Goal: Task Accomplishment & Management: Manage account settings

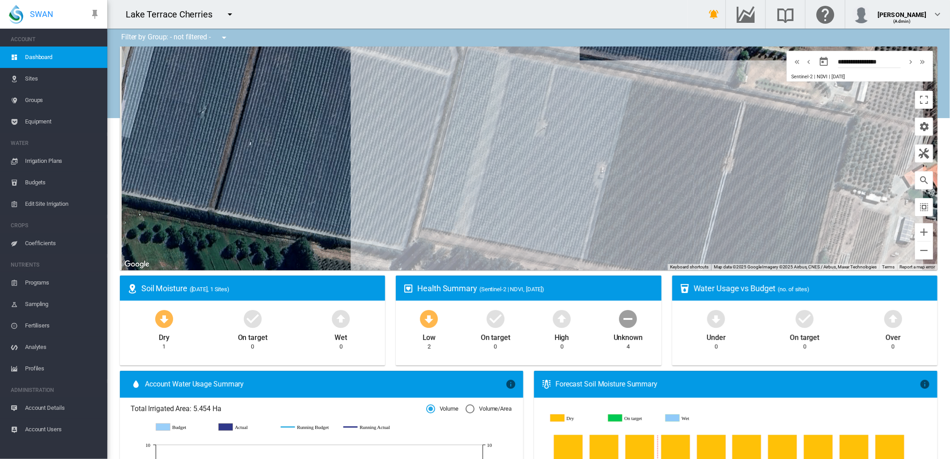
click at [48, 119] on span "Equipment" at bounding box center [62, 121] width 75 height 21
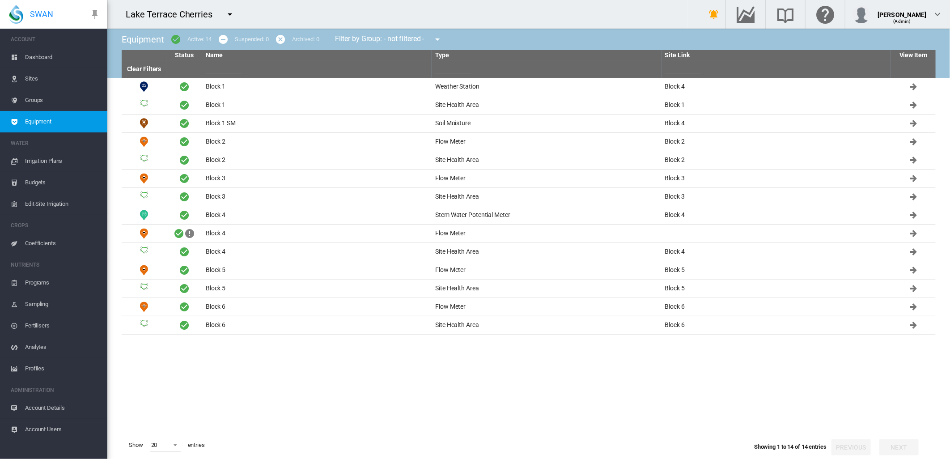
click at [32, 56] on span "Dashboard" at bounding box center [62, 56] width 75 height 21
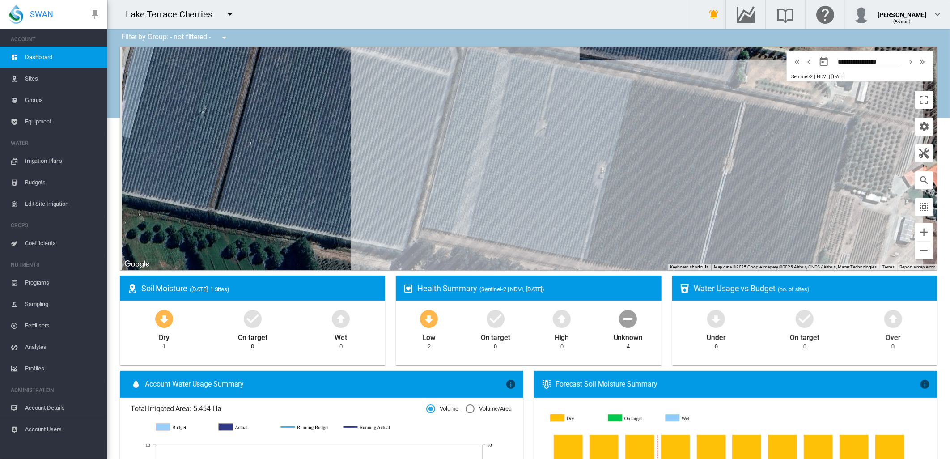
click at [41, 120] on span "Equipment" at bounding box center [62, 121] width 75 height 21
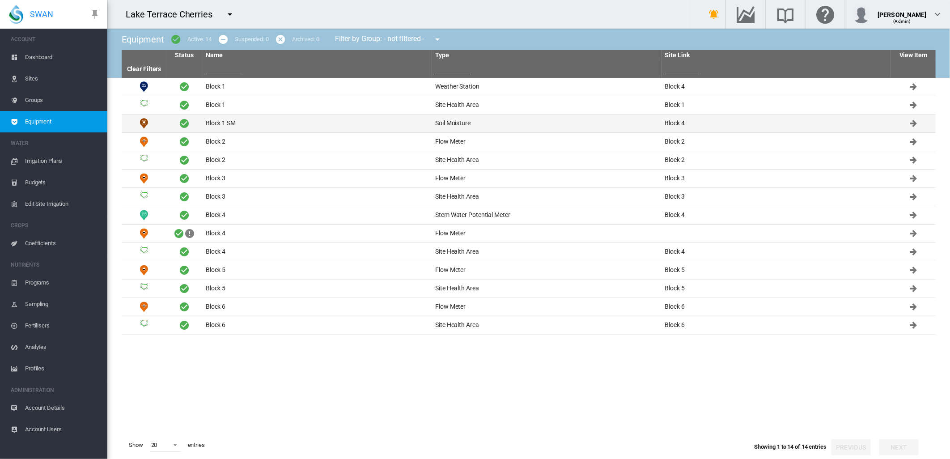
click at [220, 123] on td "Block 1 SM" at bounding box center [316, 123] width 229 height 18
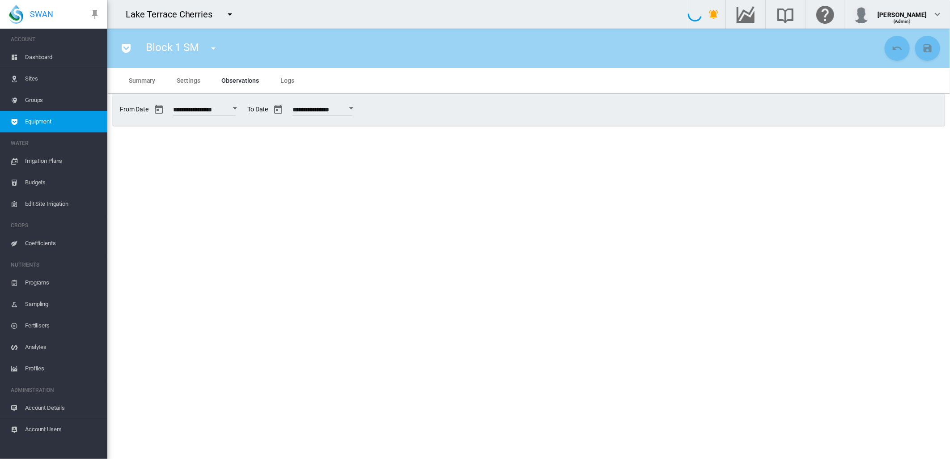
click at [145, 82] on span "Summary" at bounding box center [142, 80] width 26 height 7
click at [145, 80] on span "Summary" at bounding box center [142, 80] width 26 height 7
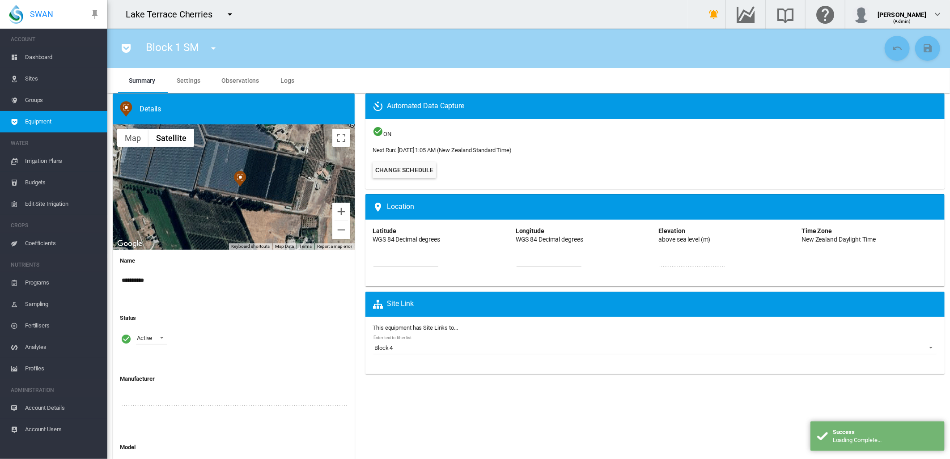
click at [155, 280] on input "**********" at bounding box center [234, 280] width 226 height 13
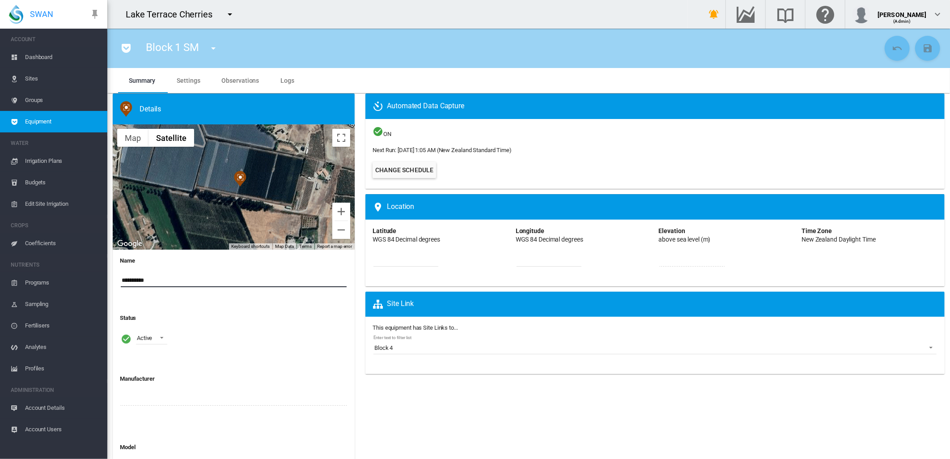
drag, startPoint x: 140, startPoint y: 282, endPoint x: 142, endPoint y: 289, distance: 7.1
click at [140, 282] on input "**********" at bounding box center [234, 280] width 226 height 13
type input "**********"
click at [922, 50] on md-icon "icon-content-save" at bounding box center [927, 48] width 11 height 11
click at [213, 51] on md-icon "icon-menu-down" at bounding box center [213, 48] width 11 height 11
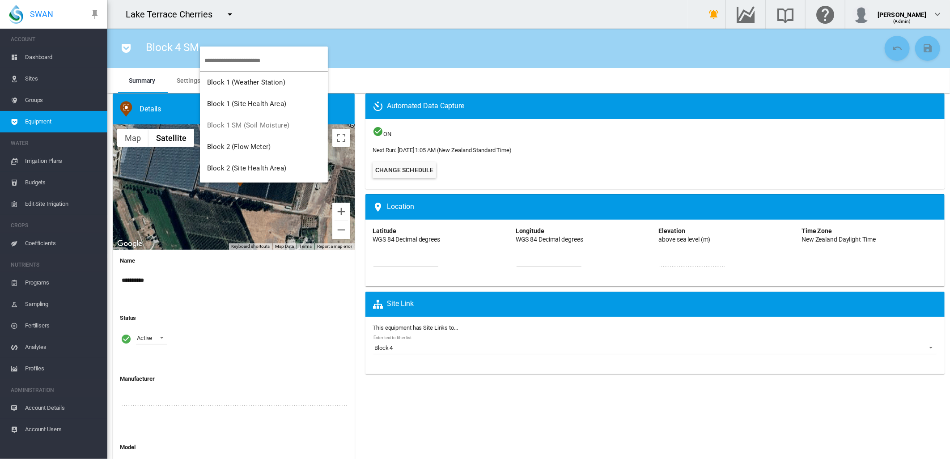
click at [214, 47] on body "SWAN ACCOUNT Dashboard Sites Groups Equipment WATER Irrigation Plans" at bounding box center [475, 229] width 950 height 459
click at [224, 83] on span "Block 1 (Weather Station)" at bounding box center [246, 82] width 78 height 8
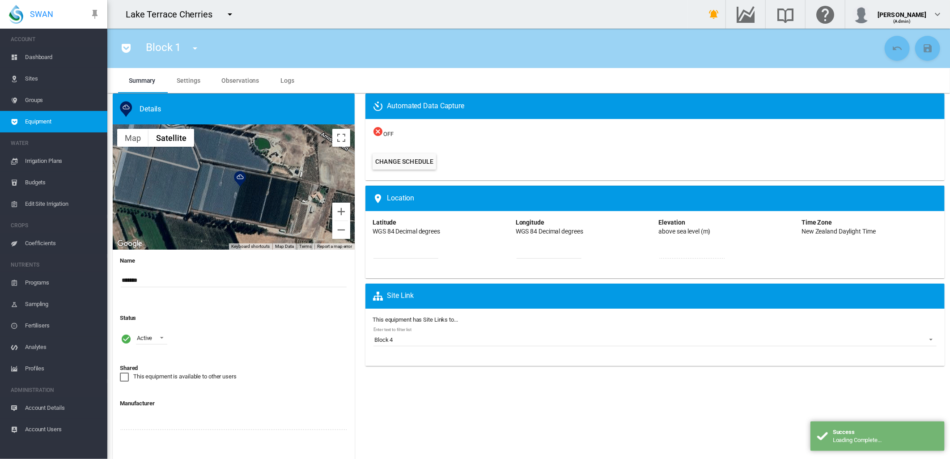
click at [140, 278] on input "*******" at bounding box center [234, 280] width 226 height 13
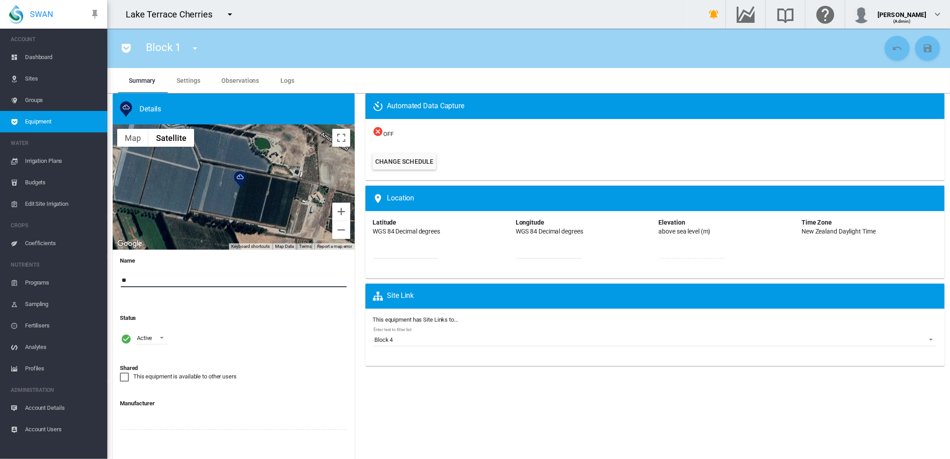
type input "*"
type input "**********"
click at [922, 49] on md-icon "icon-content-save" at bounding box center [927, 48] width 11 height 11
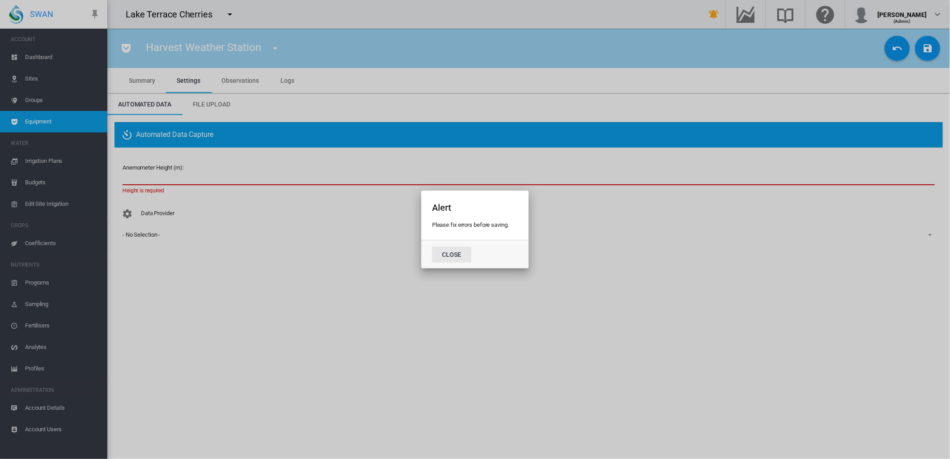
click at [151, 177] on div "Alert Please fix errors before saving. Close" at bounding box center [475, 229] width 950 height 459
click at [447, 251] on button "Close" at bounding box center [451, 254] width 39 height 16
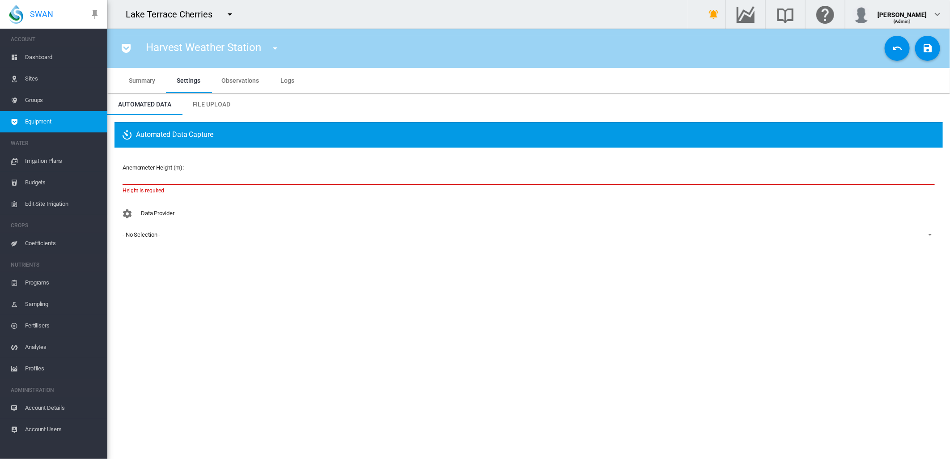
click at [148, 179] on input "number" at bounding box center [528, 178] width 812 height 13
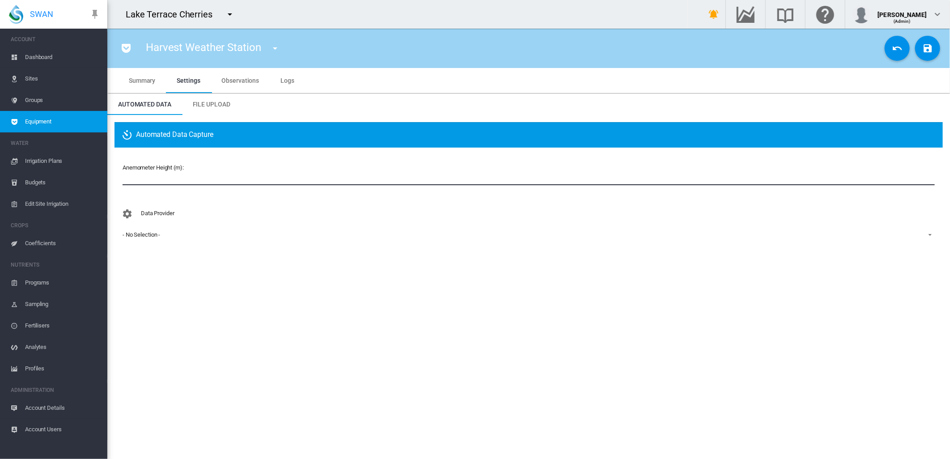
type input "*"
click at [931, 47] on md-icon "icon-content-save" at bounding box center [927, 48] width 11 height 11
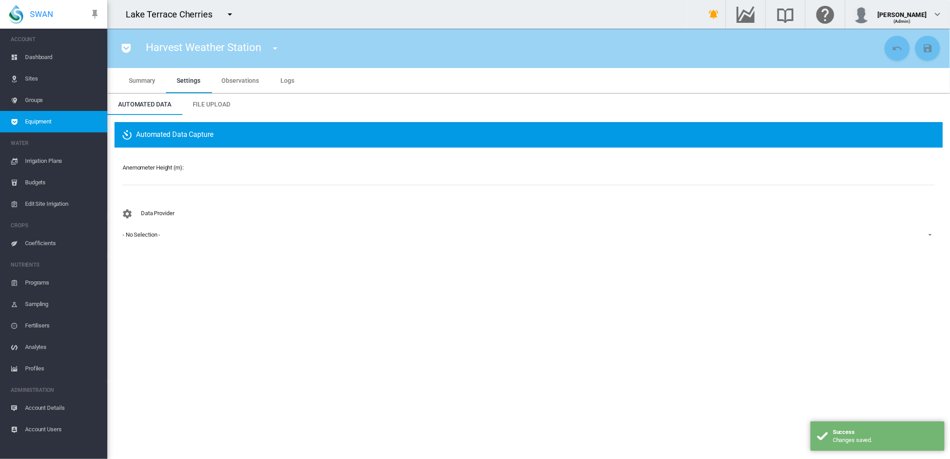
click at [41, 118] on span "Equipment" at bounding box center [62, 121] width 75 height 21
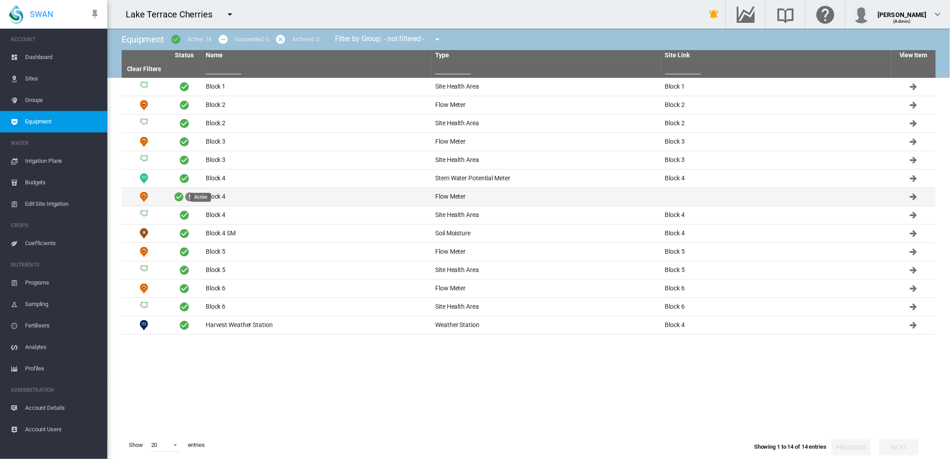
click at [177, 198] on span "Active" at bounding box center [178, 196] width 11 height 11
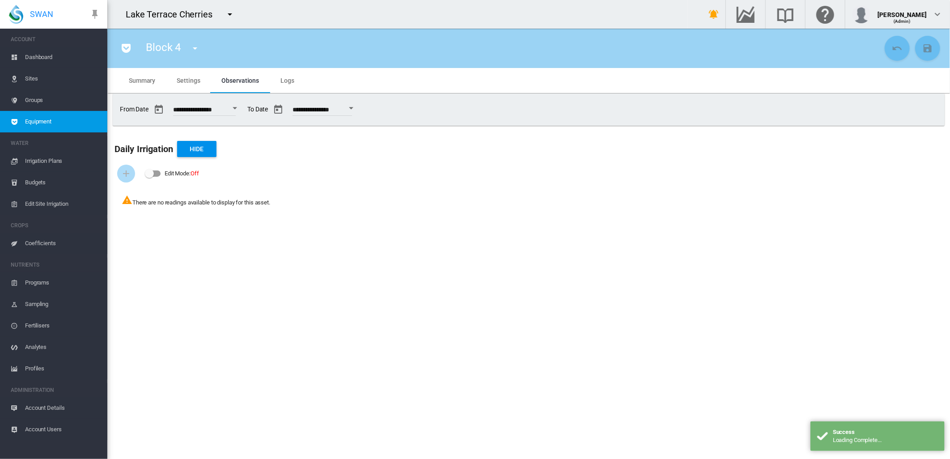
click at [139, 77] on span "Summary" at bounding box center [142, 80] width 26 height 7
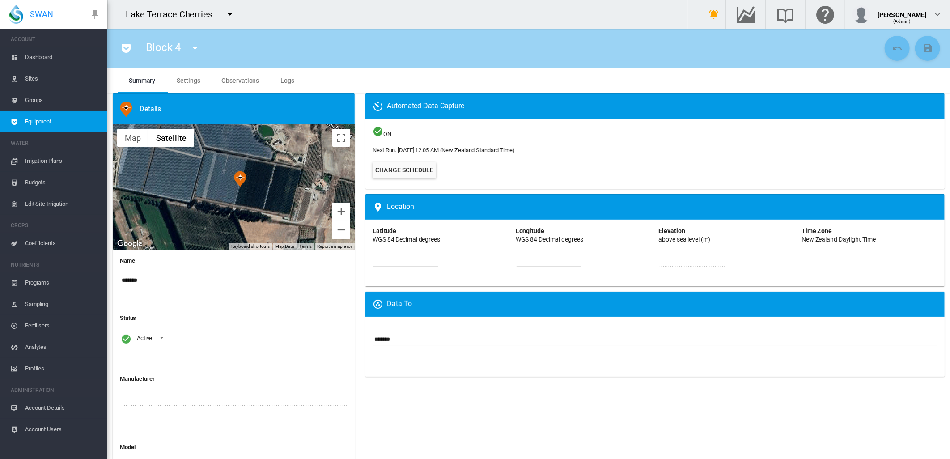
click at [157, 278] on input "*******" at bounding box center [234, 280] width 226 height 13
type input "**********"
click at [926, 51] on button "Save Changes" at bounding box center [927, 48] width 25 height 25
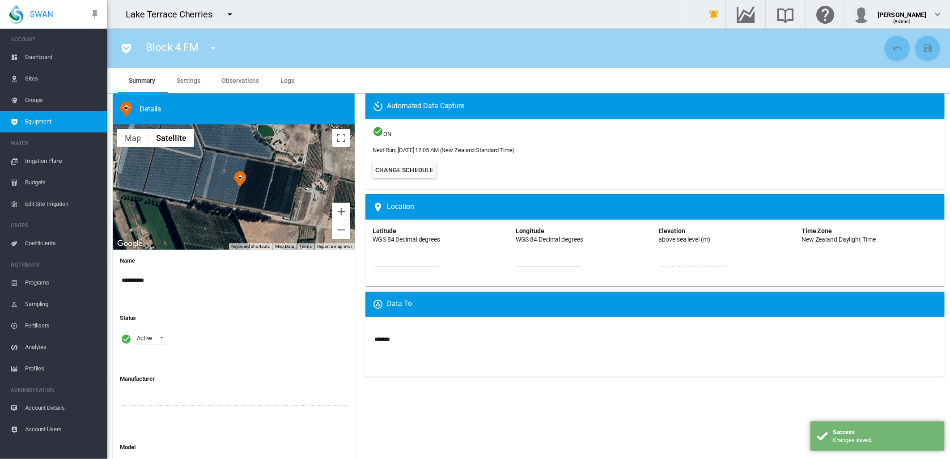
click at [195, 45] on span "Block 4 FM" at bounding box center [172, 47] width 53 height 13
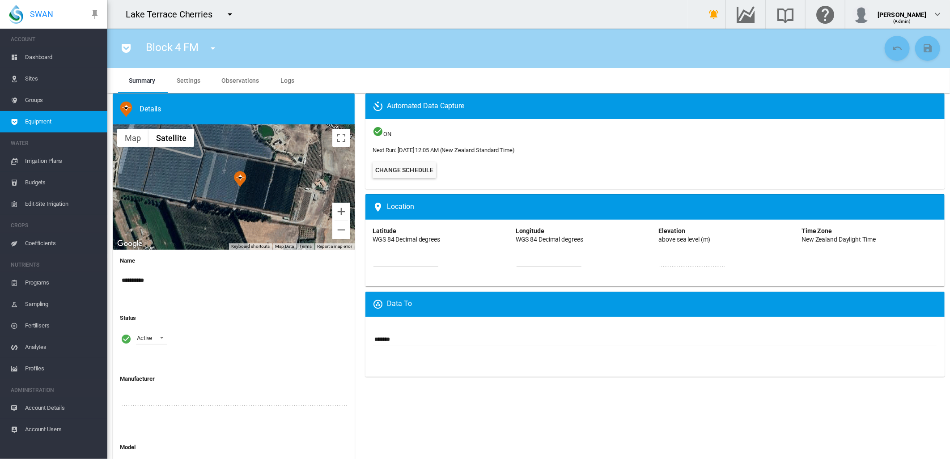
click at [212, 49] on md-icon "icon-menu-down" at bounding box center [212, 48] width 11 height 11
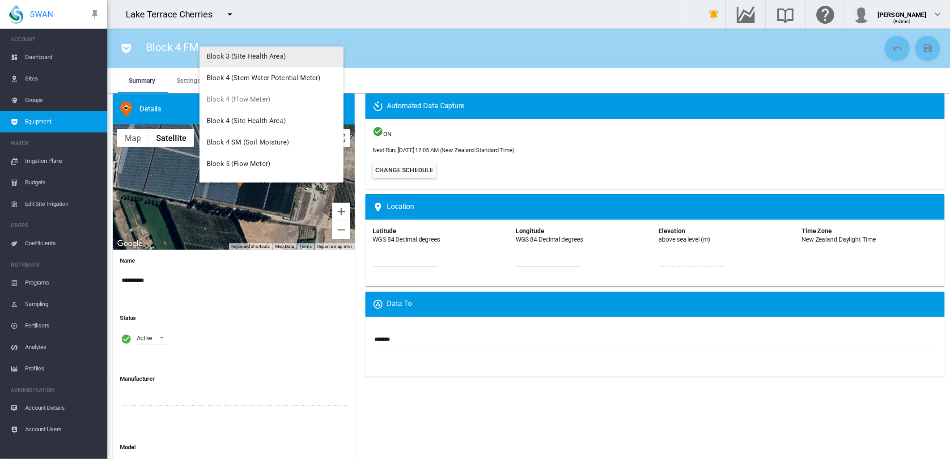
scroll to position [110, 0]
click at [25, 77] on md-backdrop at bounding box center [475, 229] width 950 height 459
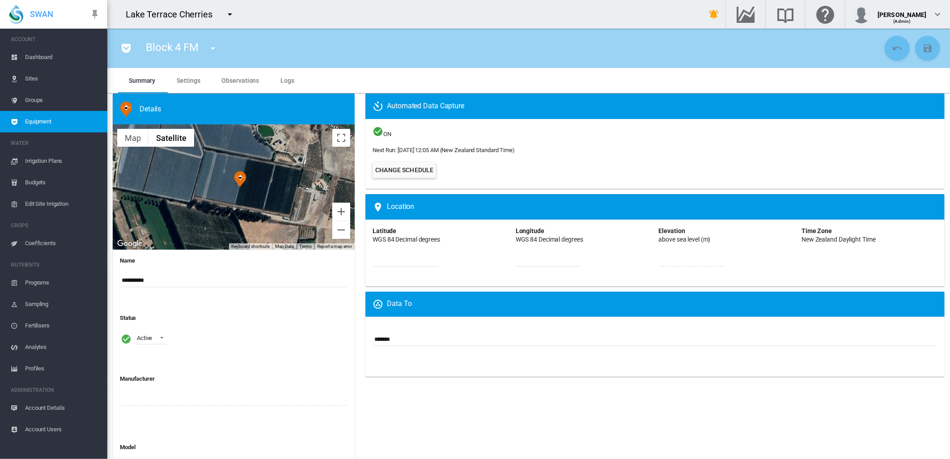
click at [33, 78] on span "Sites" at bounding box center [62, 78] width 75 height 21
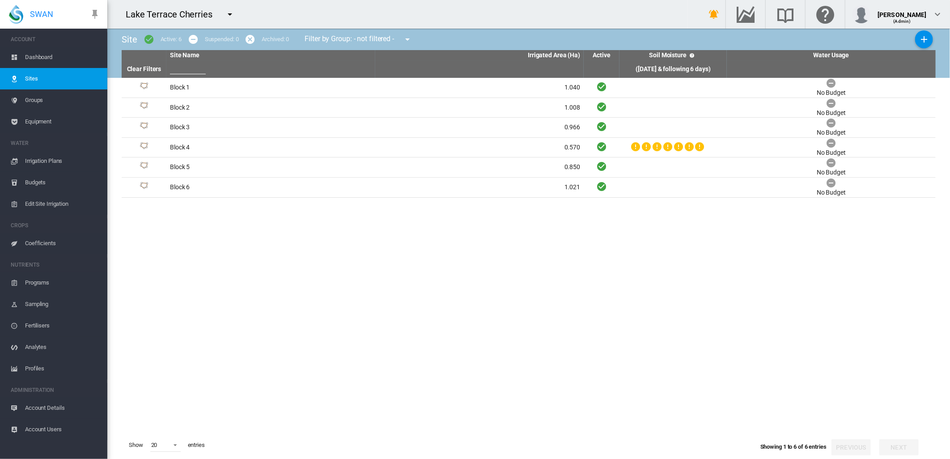
click at [39, 121] on span "Equipment" at bounding box center [62, 121] width 75 height 21
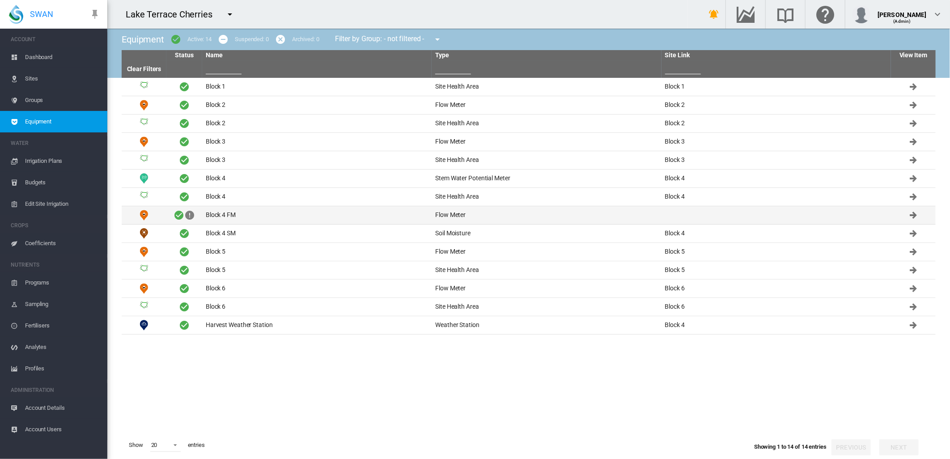
click at [211, 215] on td "Block 4 FM" at bounding box center [316, 215] width 229 height 18
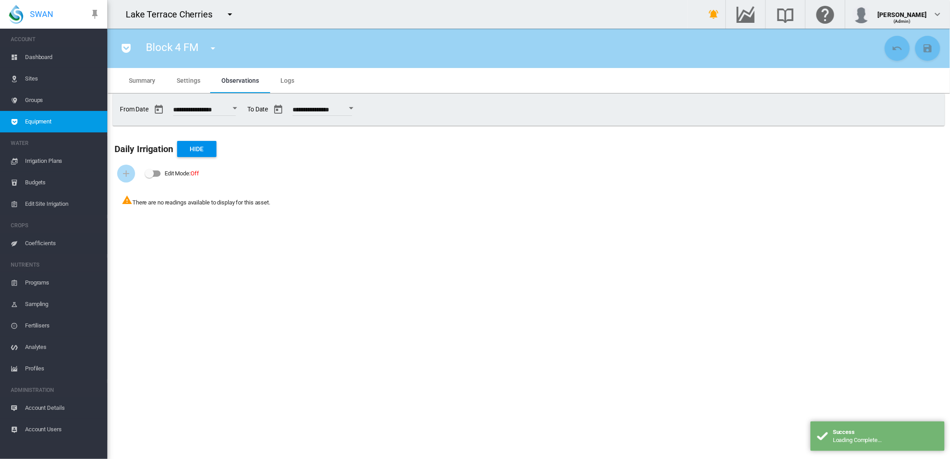
click at [193, 79] on span "Settings" at bounding box center [188, 80] width 23 height 7
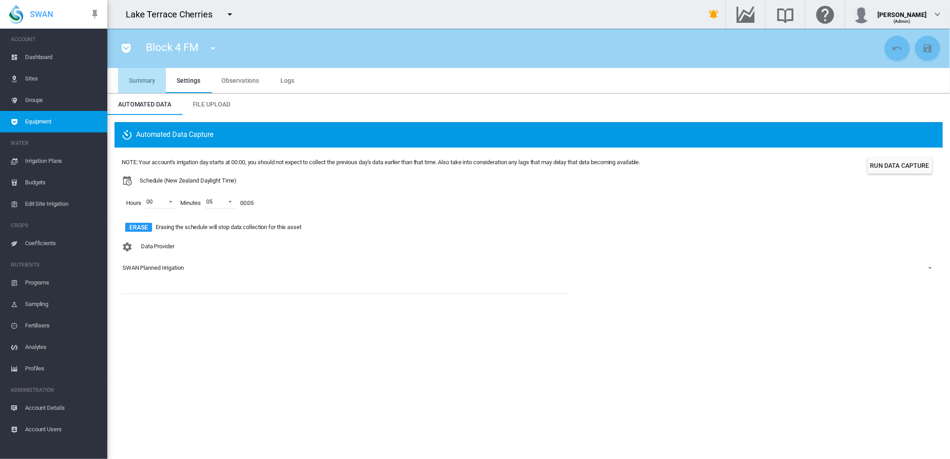
click at [140, 79] on span "Summary" at bounding box center [142, 80] width 26 height 7
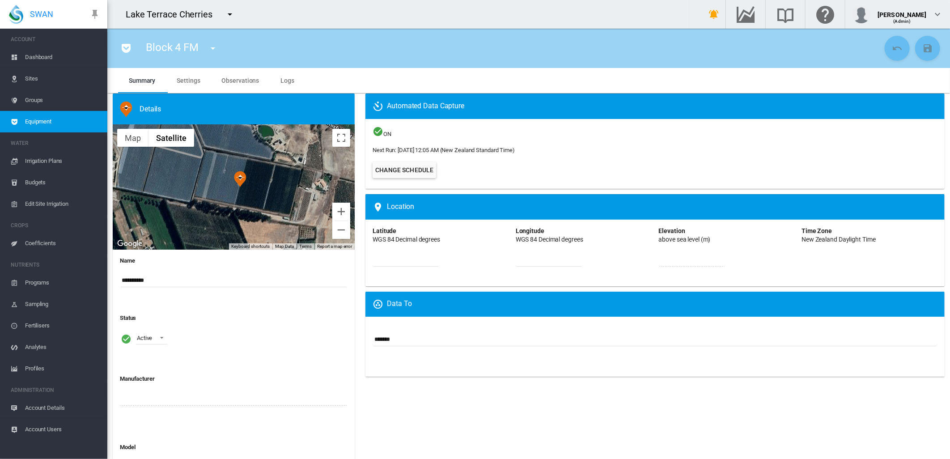
click at [37, 78] on span "Sites" at bounding box center [62, 78] width 75 height 21
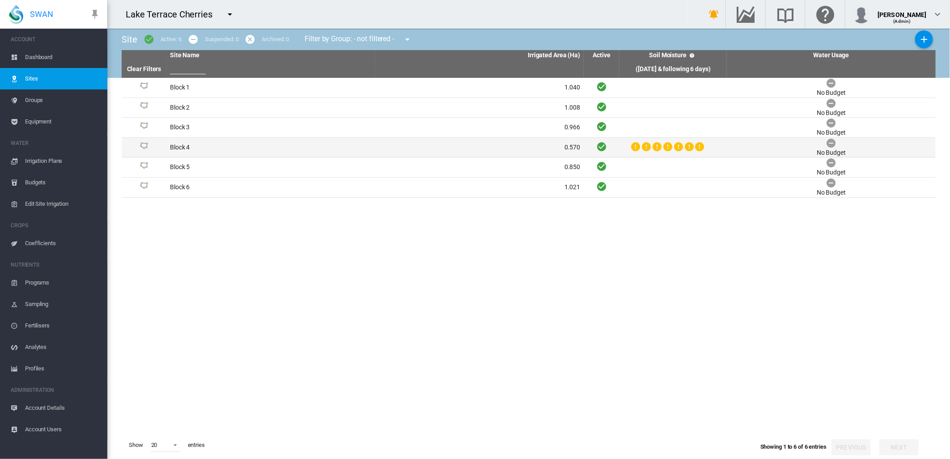
click at [181, 148] on td "Block 4" at bounding box center [270, 148] width 209 height 20
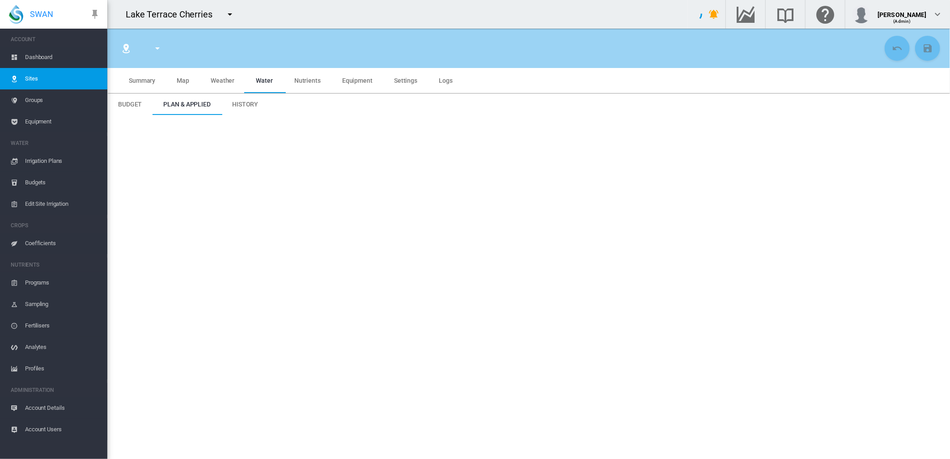
type input "*****"
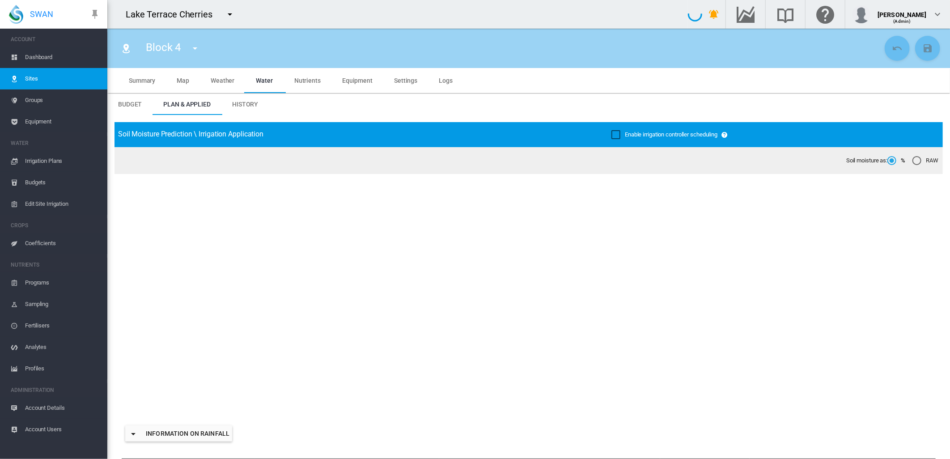
type input "*******"
type input "*********"
type input "***"
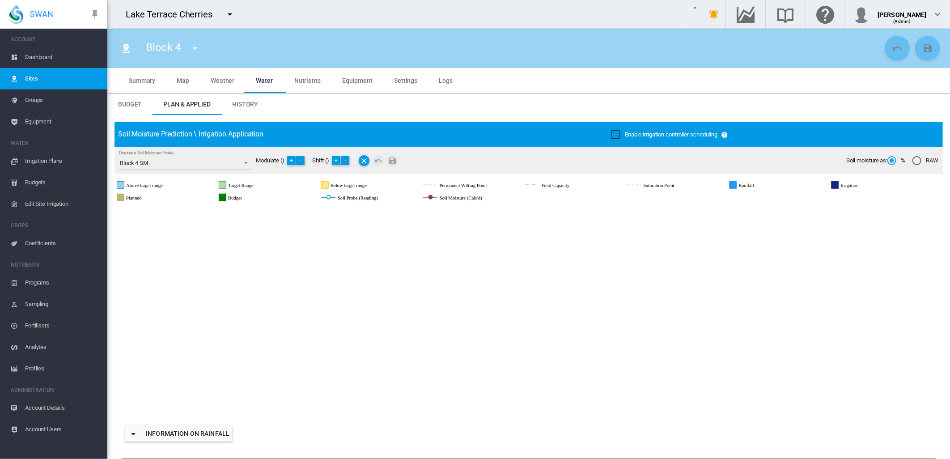
click at [181, 79] on span "Map" at bounding box center [183, 80] width 13 height 7
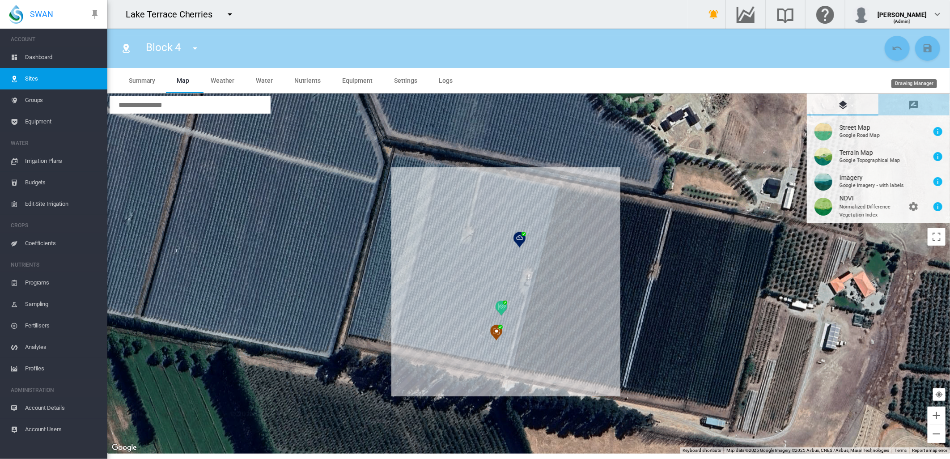
click at [913, 106] on md-icon "icon-message-draw" at bounding box center [913, 105] width 11 height 11
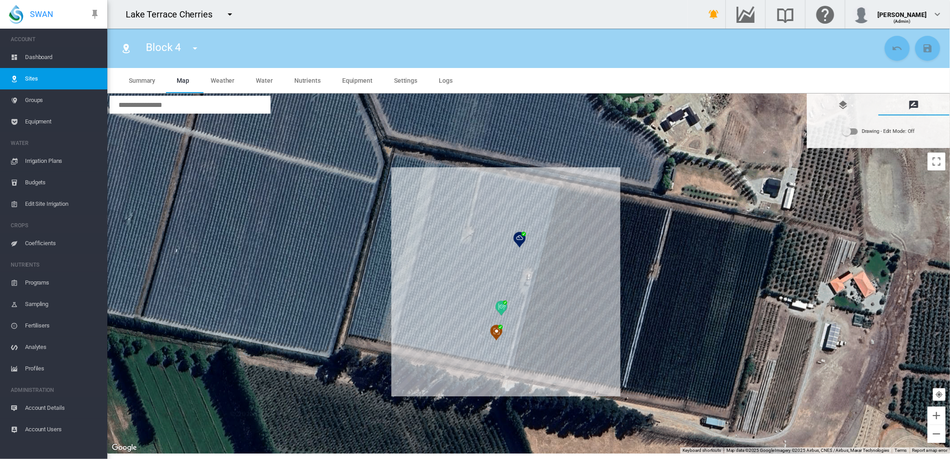
click at [904, 130] on div "Drawing - Edit Mode: Off" at bounding box center [888, 131] width 53 height 13
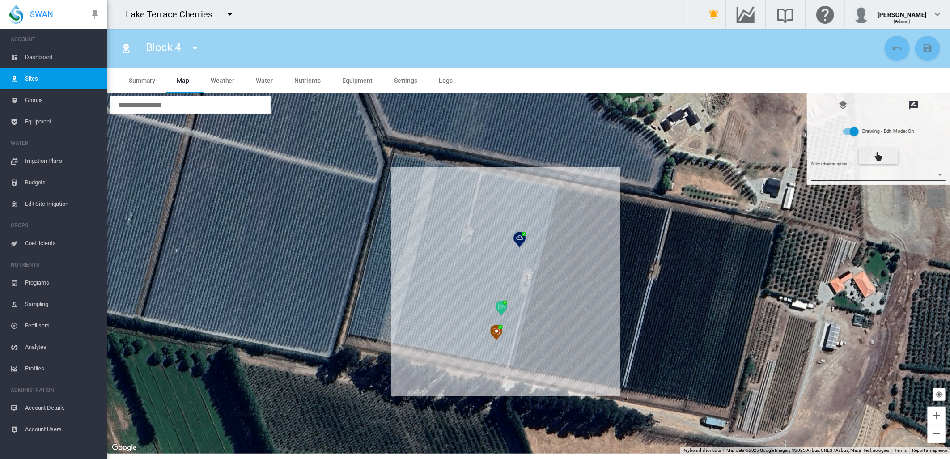
click at [940, 176] on md-select "Select drawing option ... None Site (IMU) Site Health Area Flow Meter Weather S…" at bounding box center [878, 174] width 135 height 13
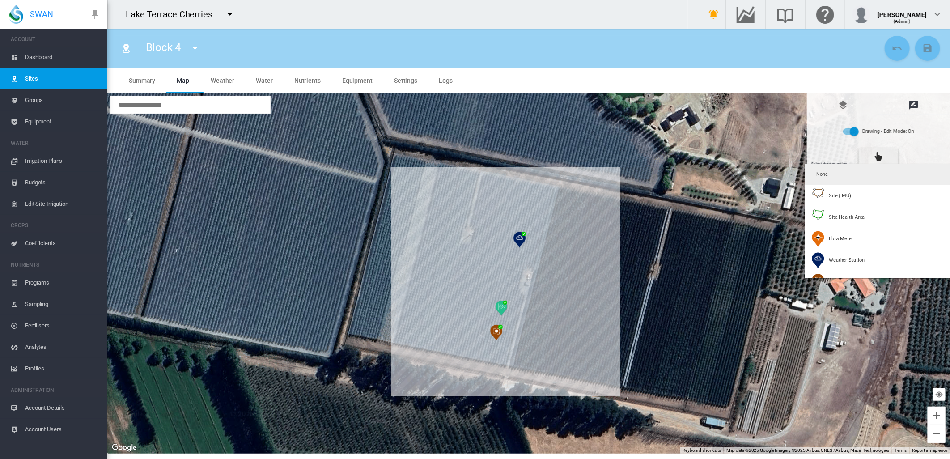
type input "*"
type input "**"
type input "****"
type input "***"
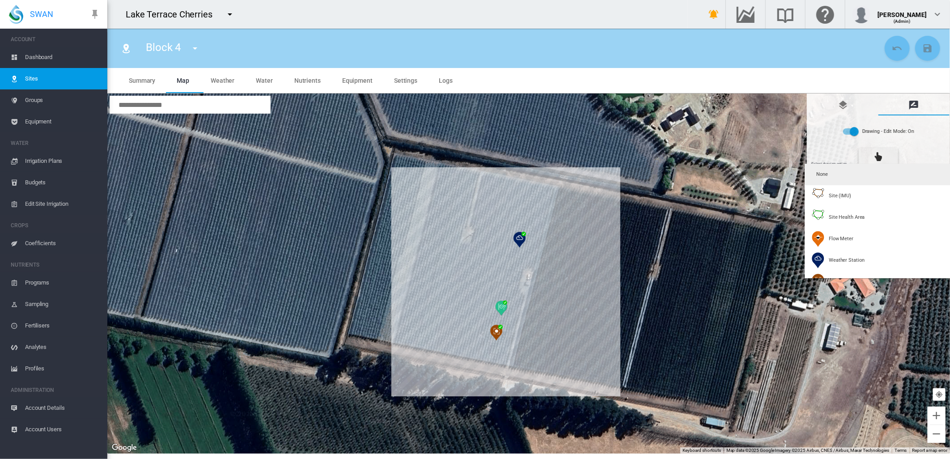
type input "****"
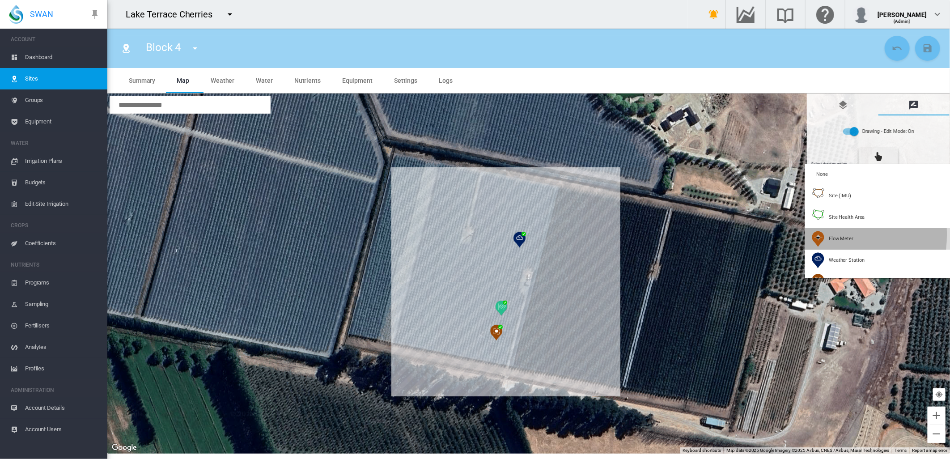
click at [812, 234] on img at bounding box center [817, 239] width 13 height 16
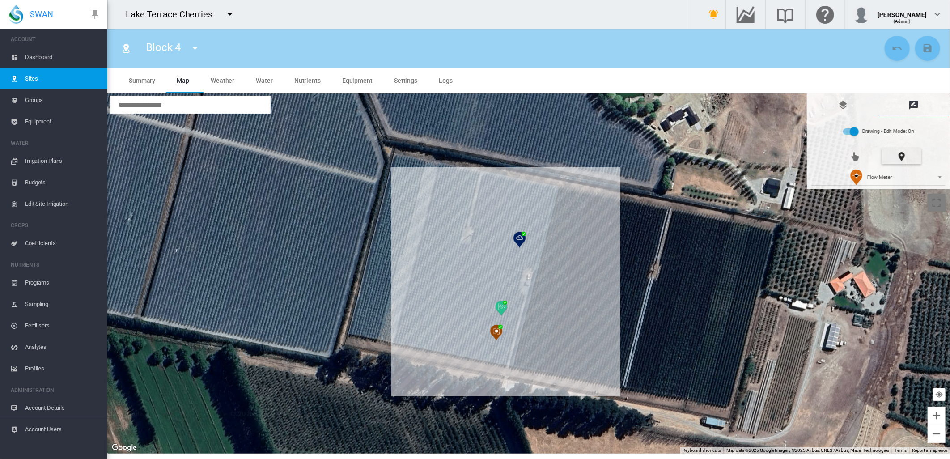
click at [513, 276] on div at bounding box center [528, 273] width 842 height 360
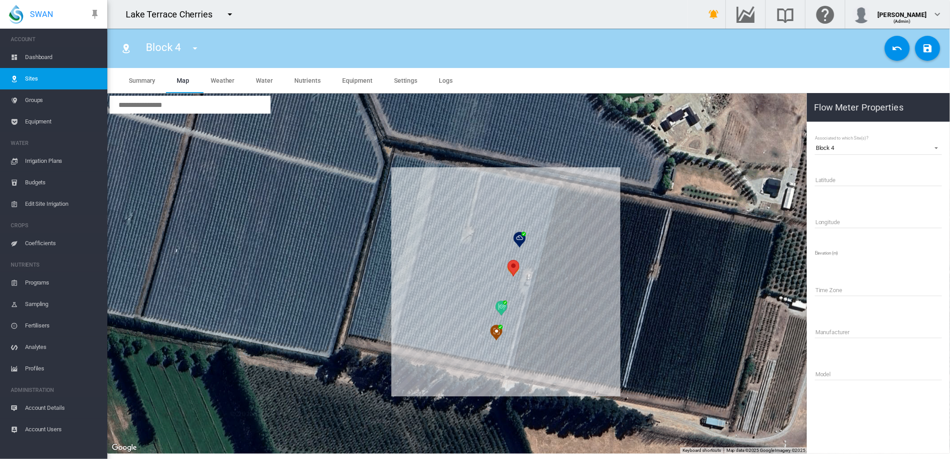
click at [834, 176] on div "Latitude Longitude Elevation (m) Time Zone Manufacturer Model" at bounding box center [878, 282] width 129 height 236
click at [845, 175] on input "Name" at bounding box center [878, 179] width 127 height 13
type input "**********"
click at [924, 50] on md-icon "icon-content-save" at bounding box center [927, 48] width 11 height 11
click at [901, 50] on md-icon "icon-undo" at bounding box center [896, 48] width 11 height 11
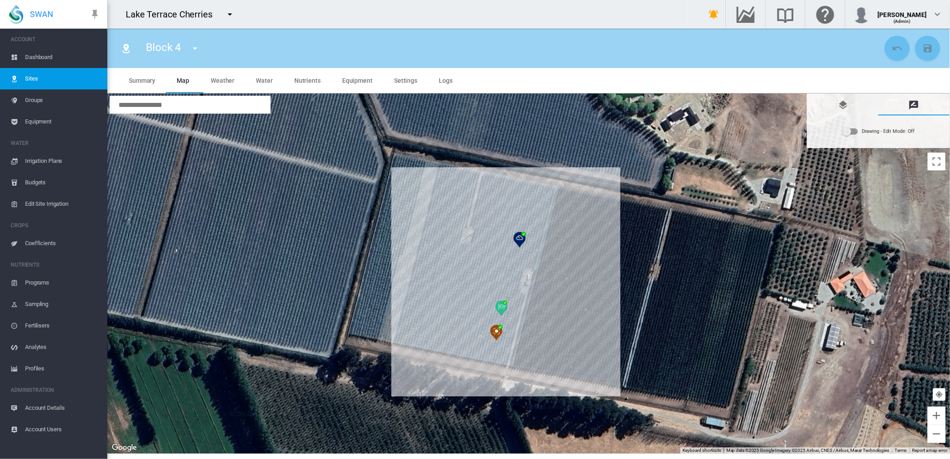
click at [197, 46] on md-icon "icon-menu-down" at bounding box center [195, 48] width 11 height 11
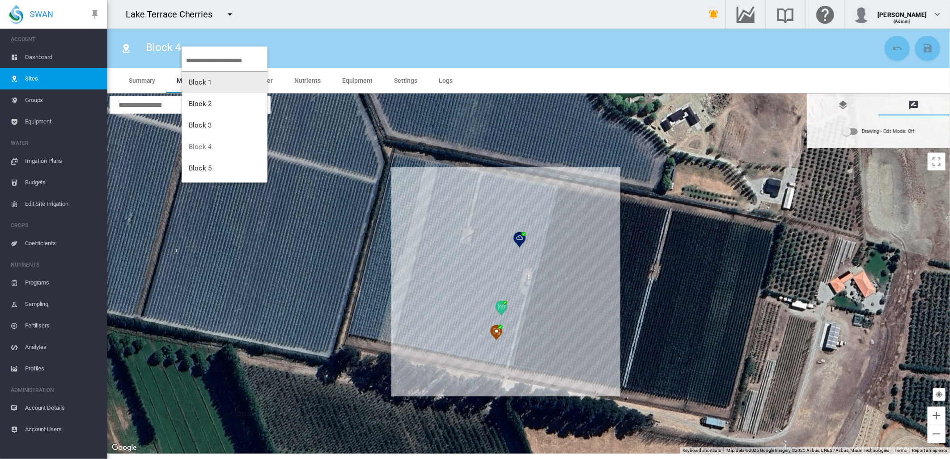
click at [216, 82] on button "Block 1" at bounding box center [225, 82] width 86 height 21
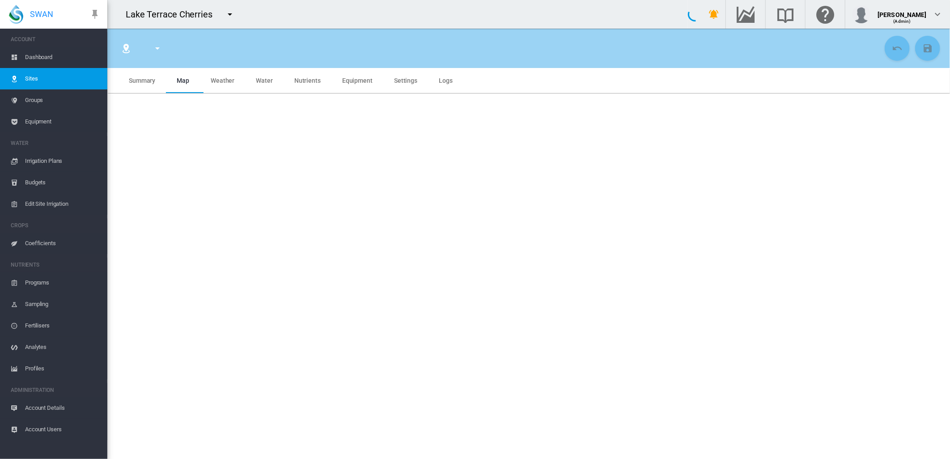
type input "*******"
type input "****"
type input "*********"
type input "***"
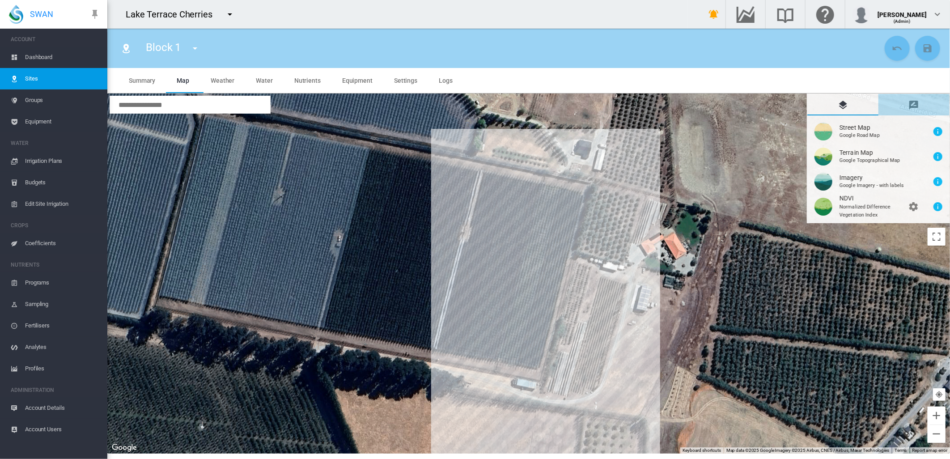
click at [913, 103] on md-icon "icon-message-draw" at bounding box center [913, 105] width 11 height 11
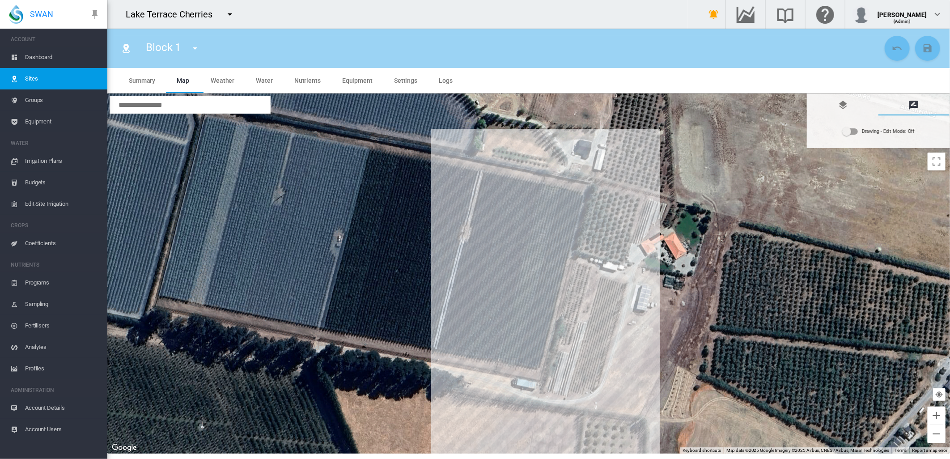
click at [879, 130] on div "Drawing - Edit Mode: Off" at bounding box center [888, 131] width 53 height 13
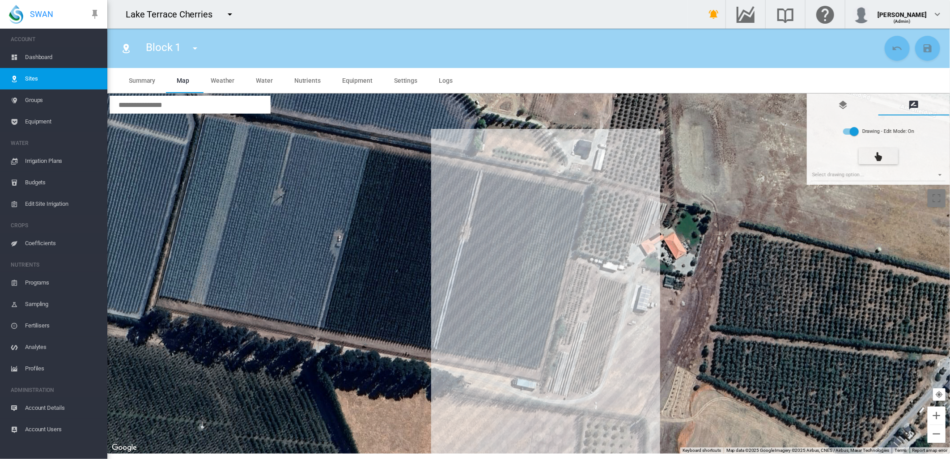
type input "*"
type input "**"
type input "****"
type input "***"
type input "**"
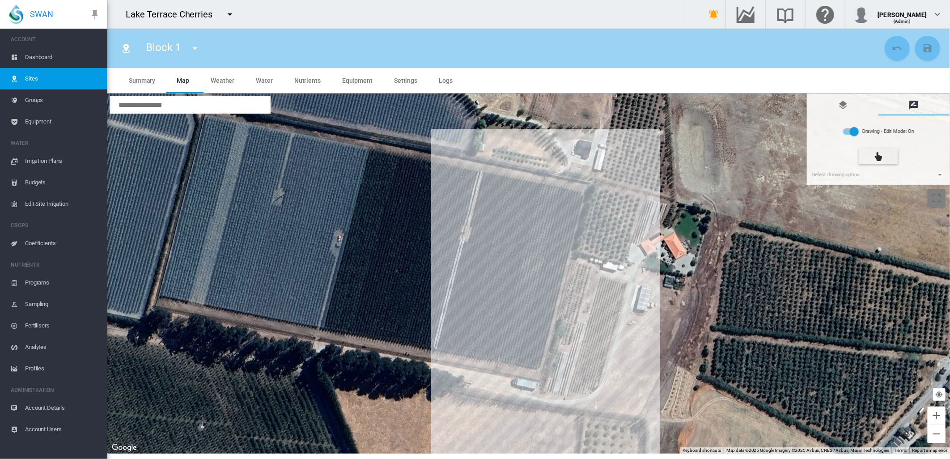
type input "****"
click at [939, 173] on md-select "Select drawing option ... None Site (IMU) Site Health Area Flow Meter Weather S…" at bounding box center [878, 174] width 135 height 13
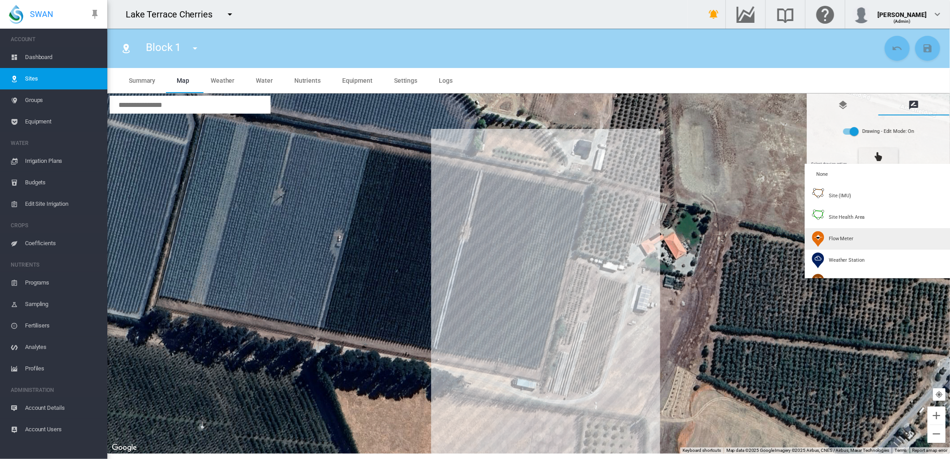
click at [823, 238] on img at bounding box center [817, 239] width 13 height 16
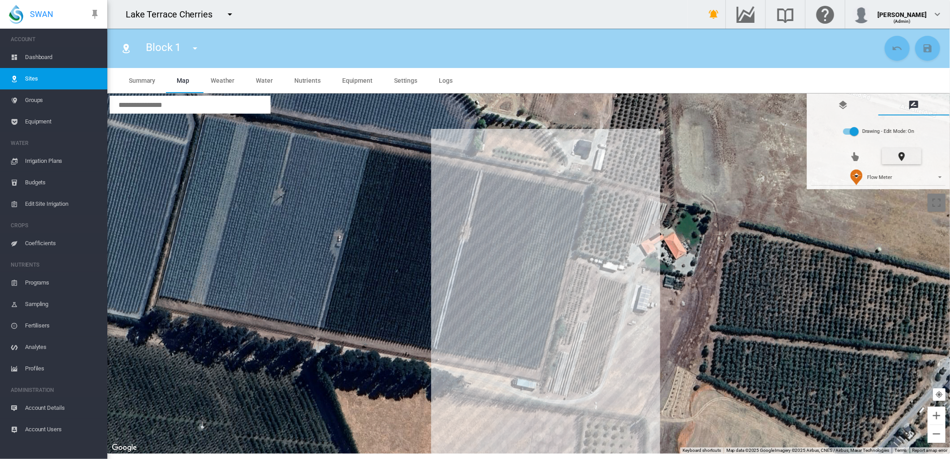
click at [543, 207] on div at bounding box center [528, 273] width 842 height 360
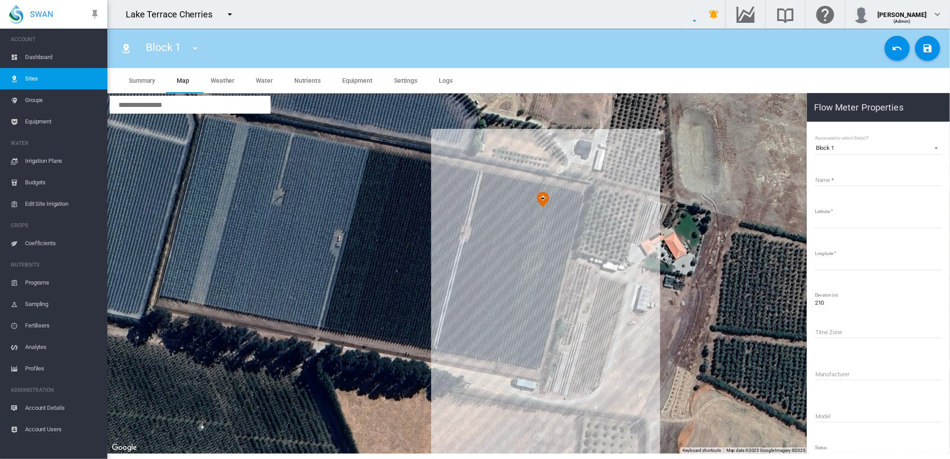
click at [846, 173] on input "Name" at bounding box center [878, 179] width 127 height 13
type input "**********"
click at [922, 48] on md-icon "icon-content-save" at bounding box center [927, 48] width 11 height 11
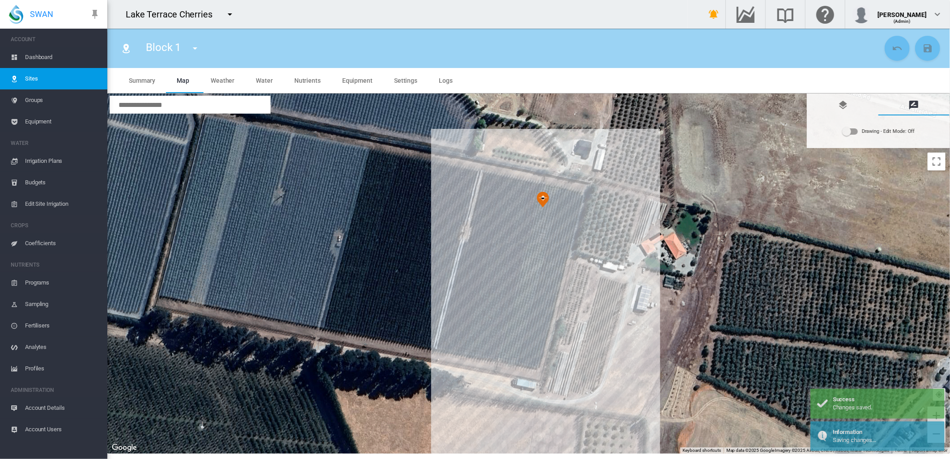
click at [30, 78] on span "Sites" at bounding box center [62, 78] width 75 height 21
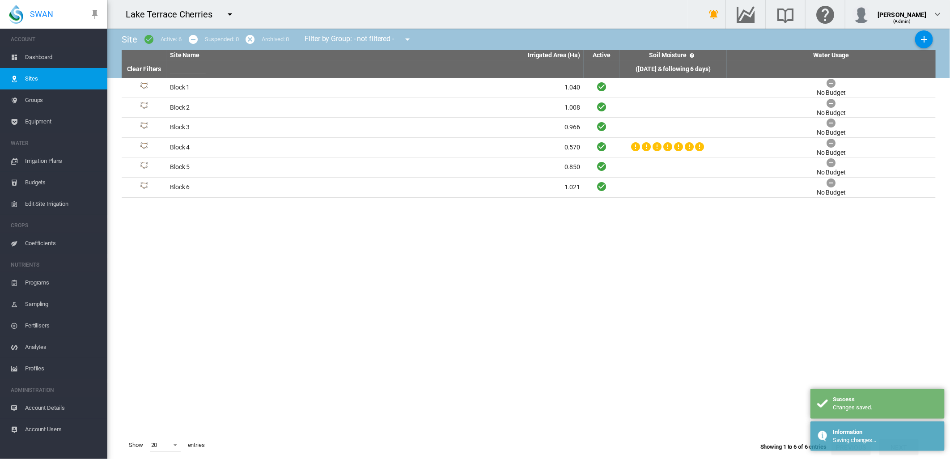
click at [29, 118] on span "Equipment" at bounding box center [62, 121] width 75 height 21
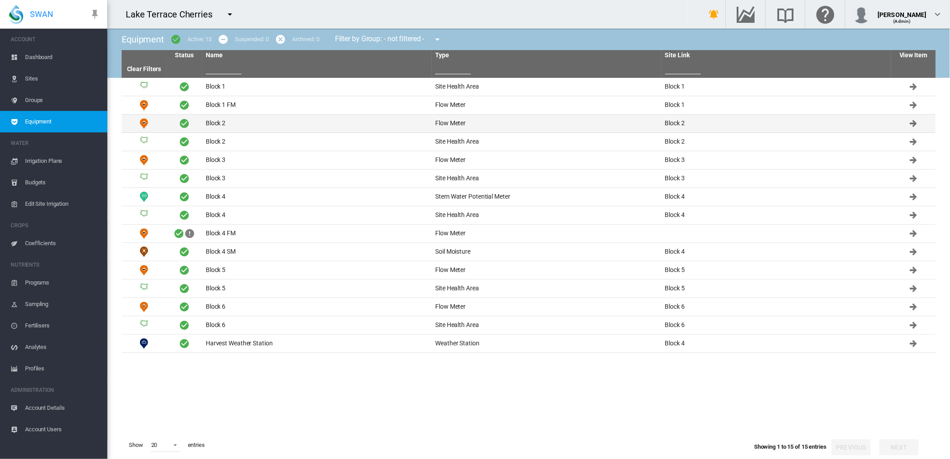
click at [215, 123] on td "Block 2" at bounding box center [316, 123] width 229 height 18
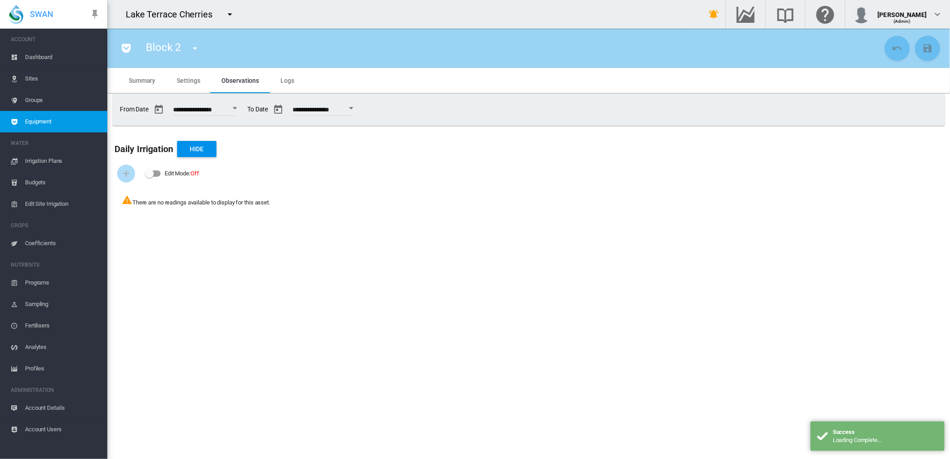
click at [139, 78] on span "Summary" at bounding box center [142, 80] width 26 height 7
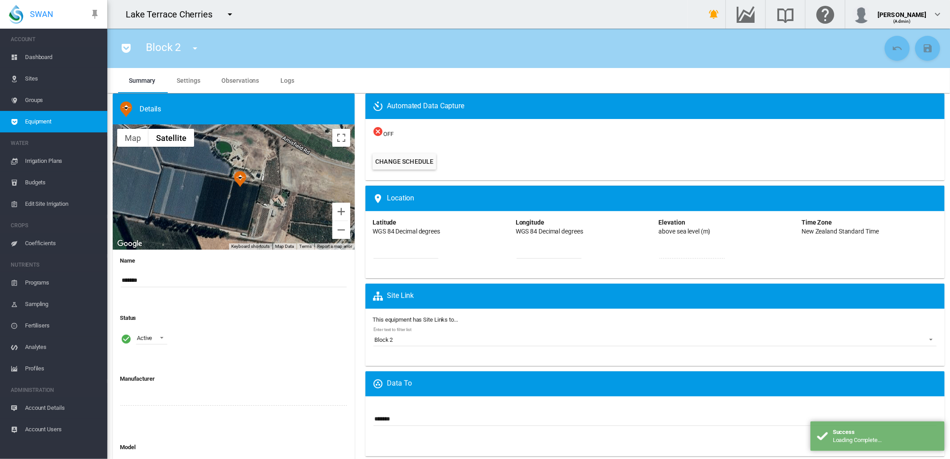
click at [156, 281] on input "*******" at bounding box center [234, 280] width 226 height 13
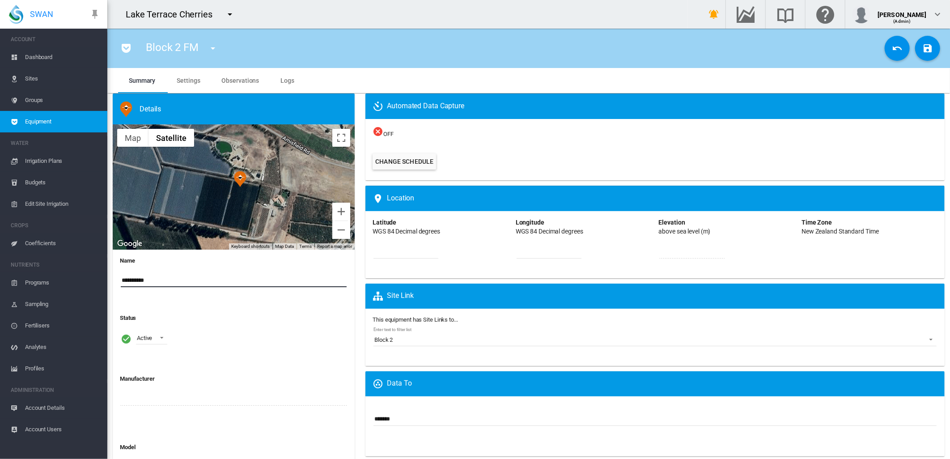
type input "**********"
click at [922, 50] on md-icon "icon-content-save" at bounding box center [927, 48] width 11 height 11
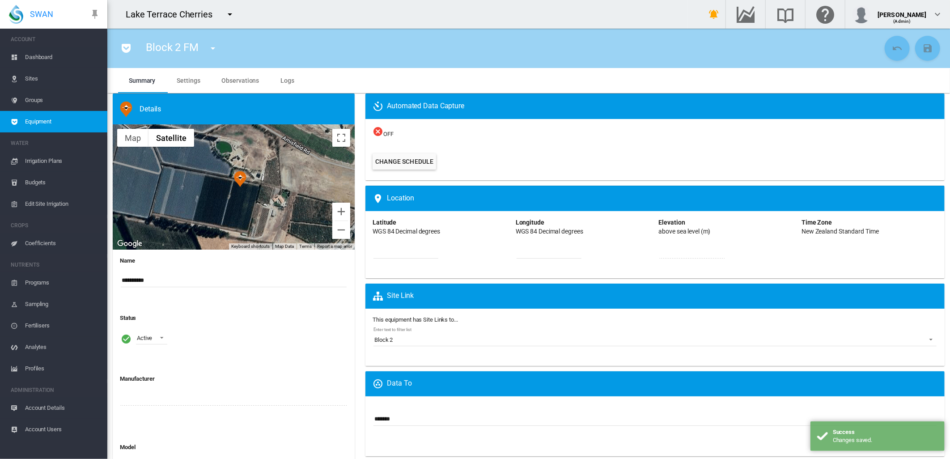
click at [213, 48] on md-icon "icon-menu-down" at bounding box center [212, 48] width 11 height 11
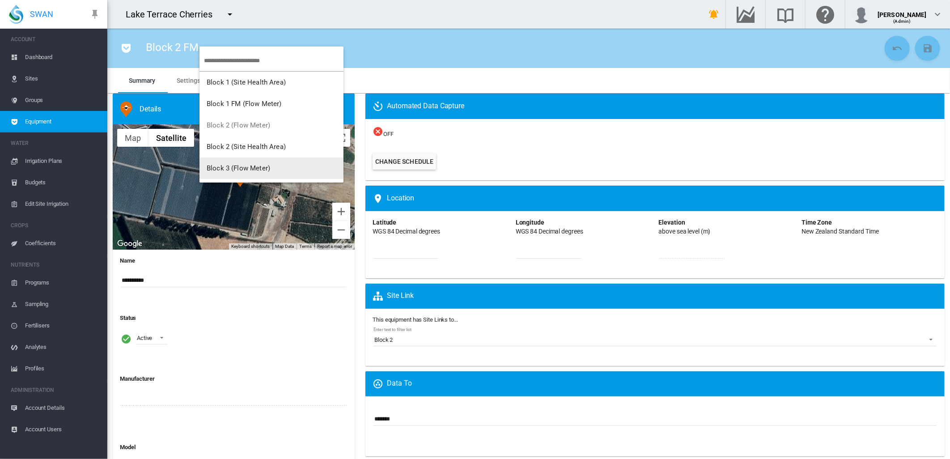
click at [249, 167] on span "Block 3 (Flow Meter)" at bounding box center [238, 168] width 63 height 8
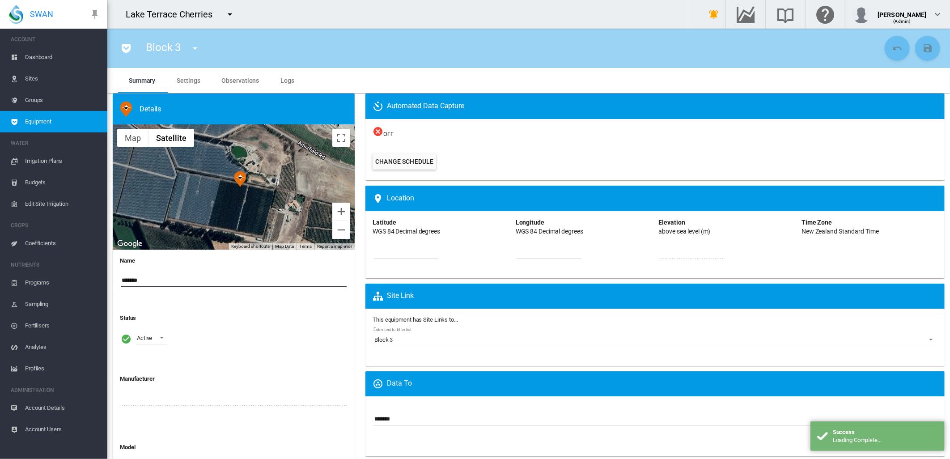
click at [156, 280] on input "*******" at bounding box center [234, 280] width 226 height 13
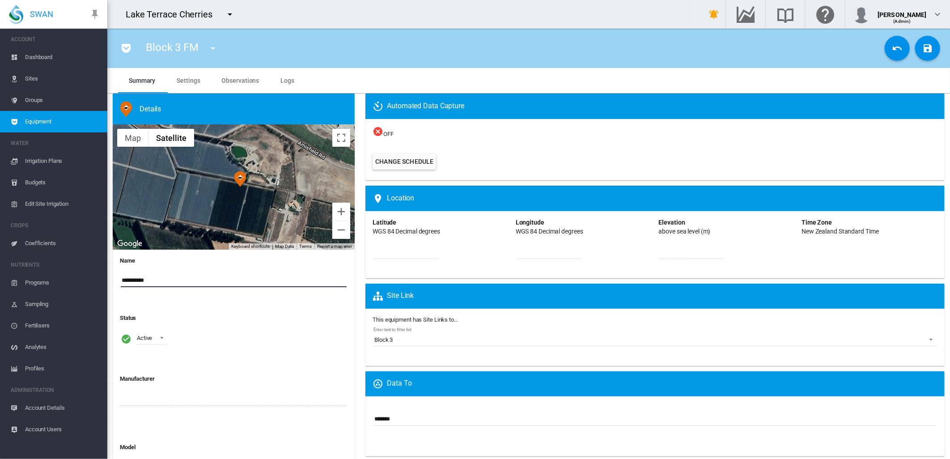
type input "**********"
click at [923, 51] on md-icon "icon-content-save" at bounding box center [927, 48] width 11 height 11
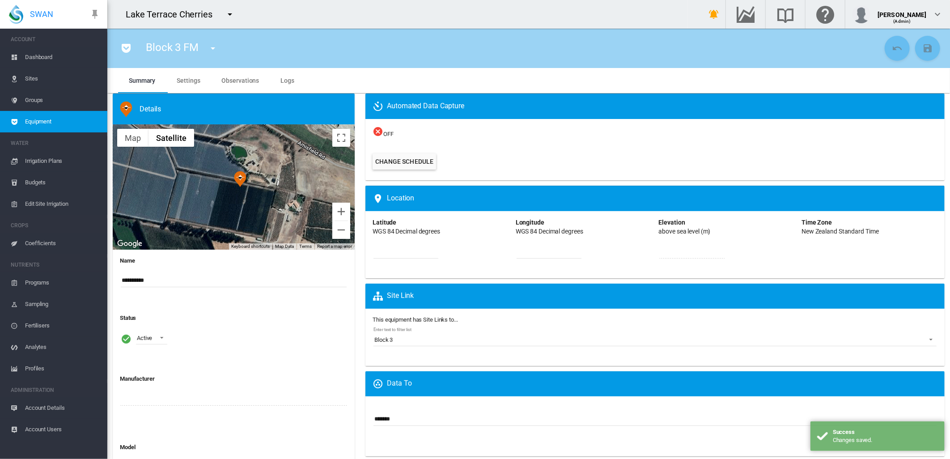
click at [215, 48] on md-icon "icon-menu-down" at bounding box center [212, 48] width 11 height 11
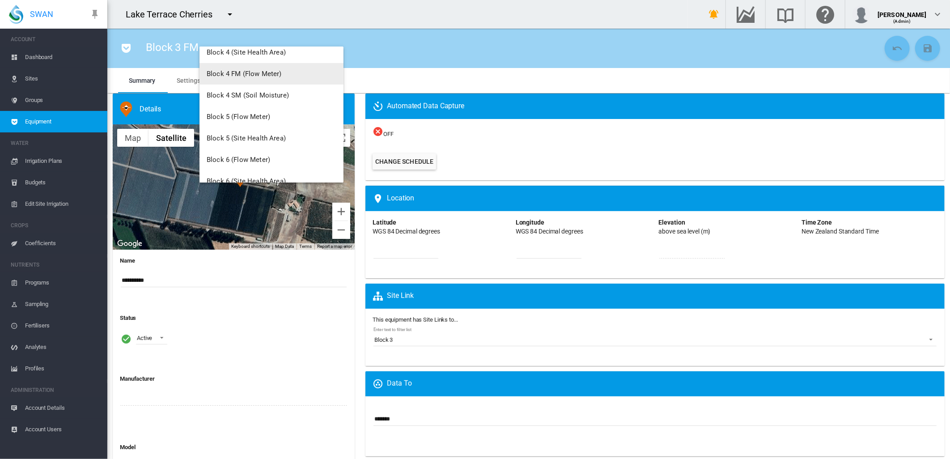
scroll to position [198, 0]
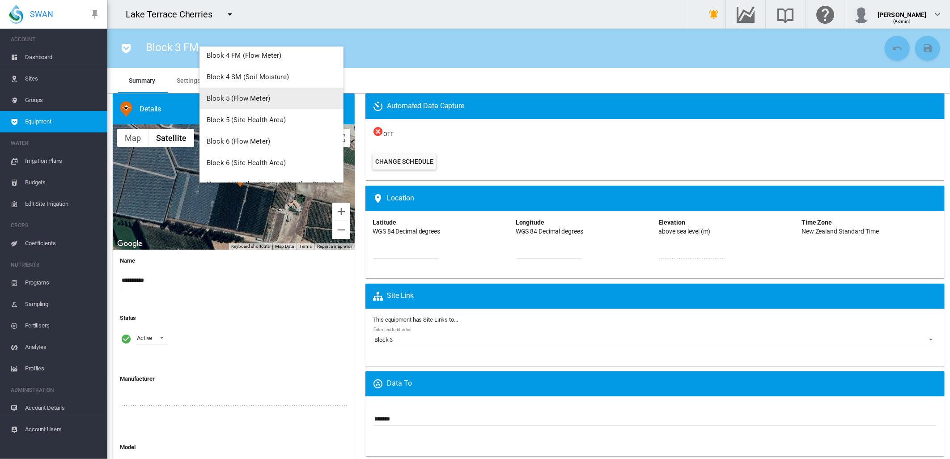
click at [257, 100] on span "Block 5 (Flow Meter)" at bounding box center [238, 98] width 63 height 8
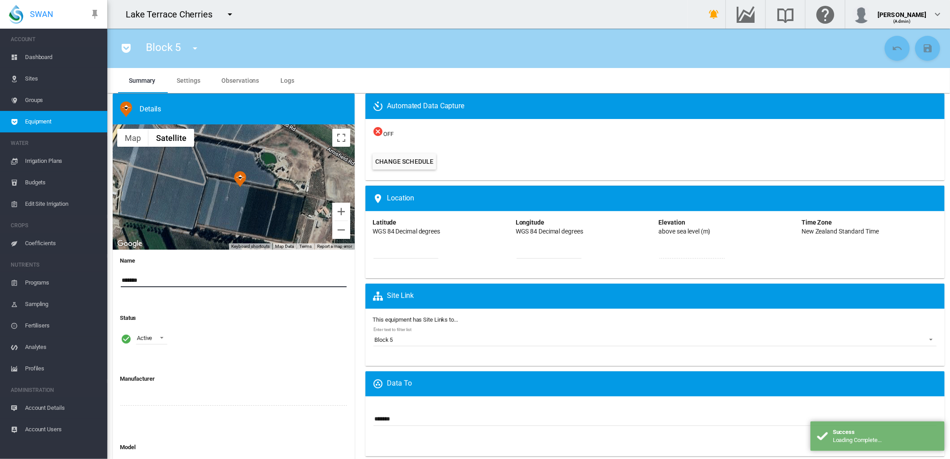
click at [146, 280] on input "*******" at bounding box center [234, 280] width 226 height 13
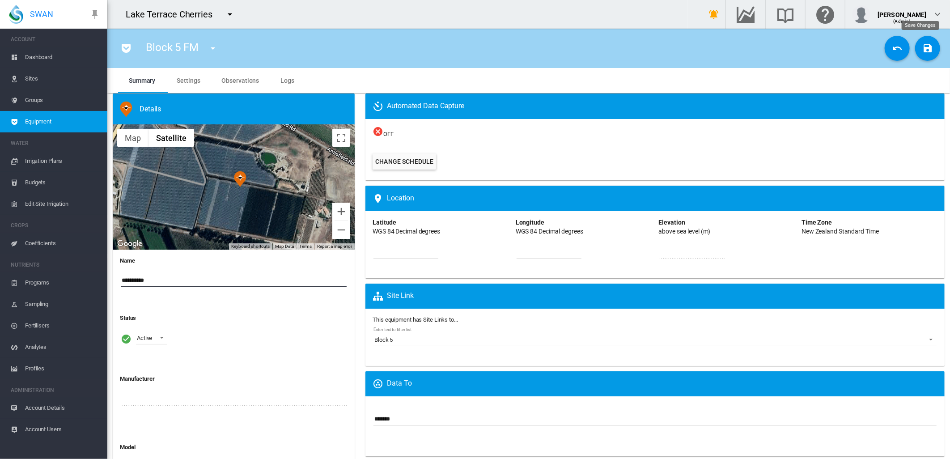
type input "**********"
click at [922, 47] on md-icon "icon-content-save" at bounding box center [927, 48] width 11 height 11
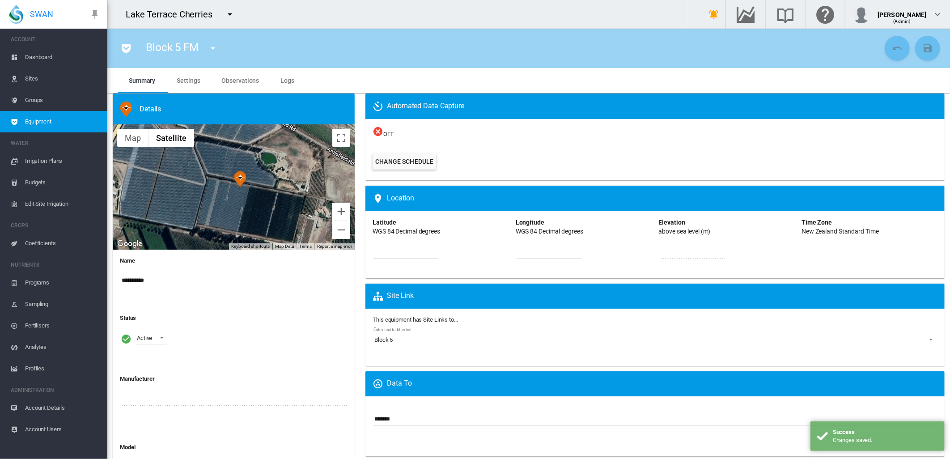
click at [213, 49] on md-icon "icon-menu-down" at bounding box center [212, 48] width 11 height 11
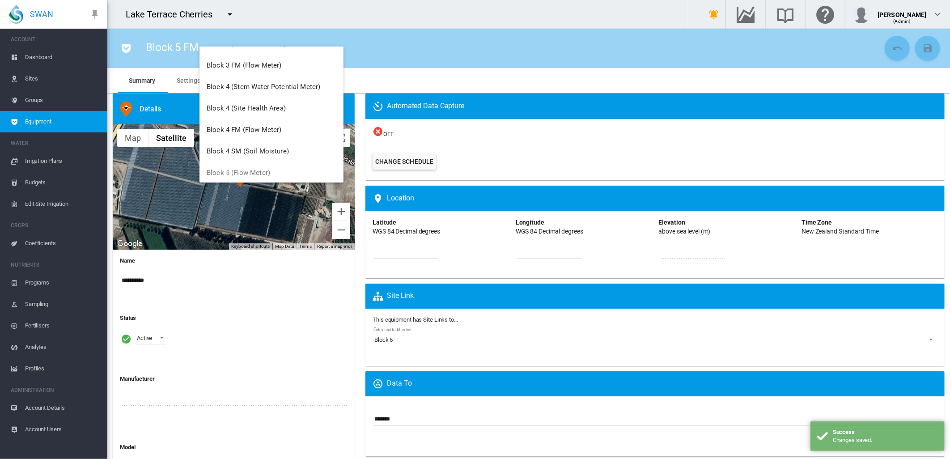
scroll to position [214, 0]
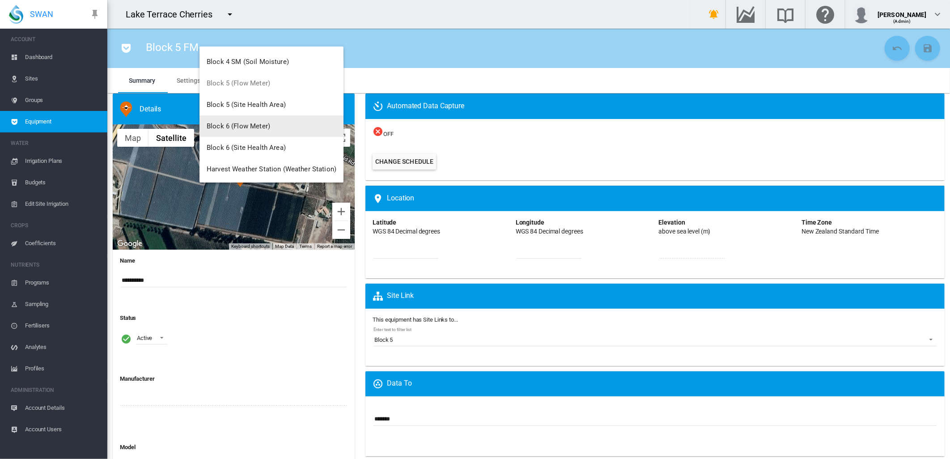
click at [239, 124] on span "Block 6 (Flow Meter)" at bounding box center [238, 126] width 63 height 8
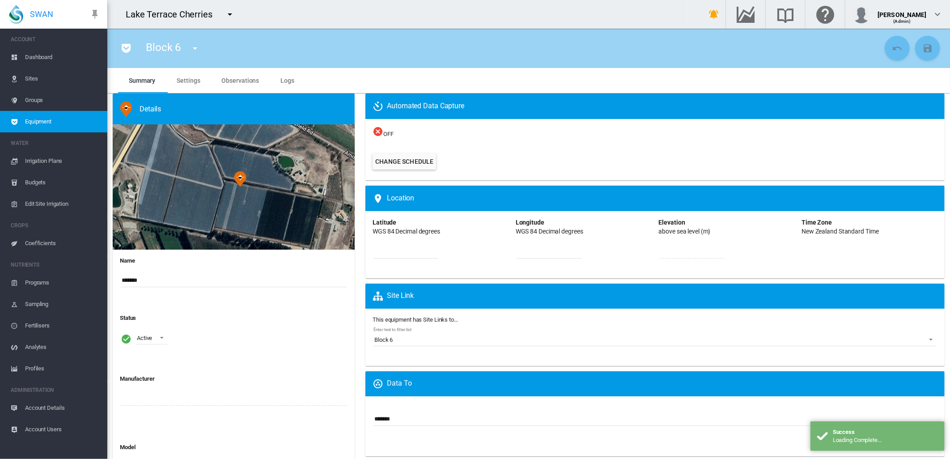
click at [155, 274] on input "*******" at bounding box center [234, 280] width 226 height 13
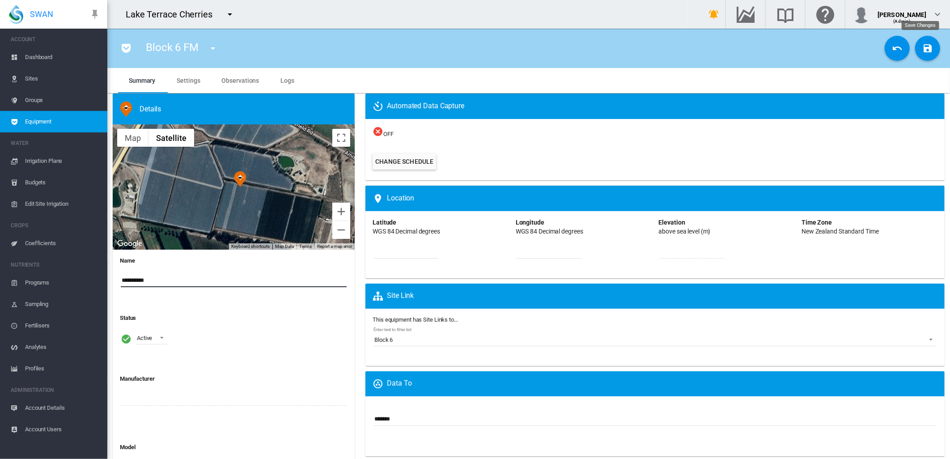
type input "**********"
click at [922, 46] on md-icon "icon-content-save" at bounding box center [927, 48] width 11 height 11
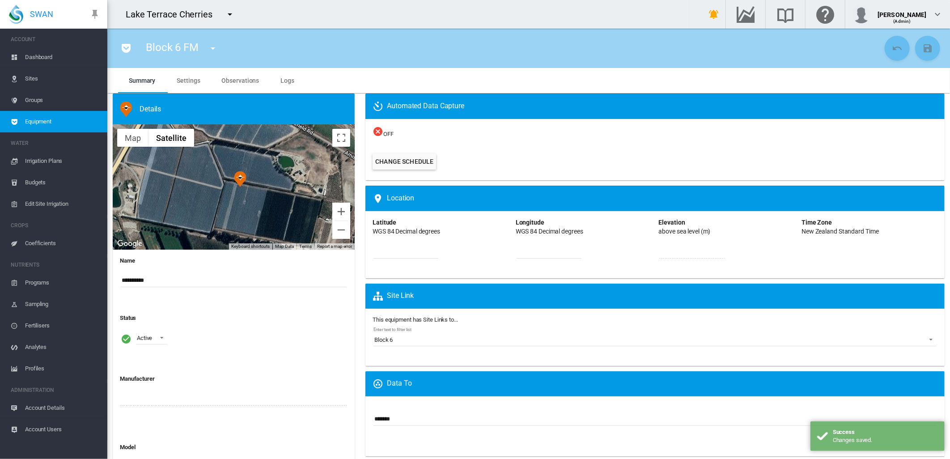
click at [30, 120] on span "Equipment" at bounding box center [62, 121] width 75 height 21
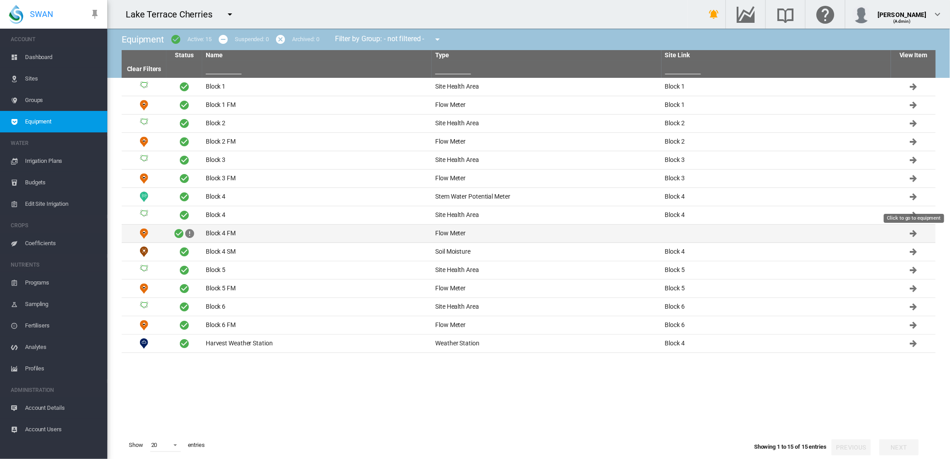
click at [910, 232] on md-icon "Click to go to equipment" at bounding box center [913, 233] width 11 height 11
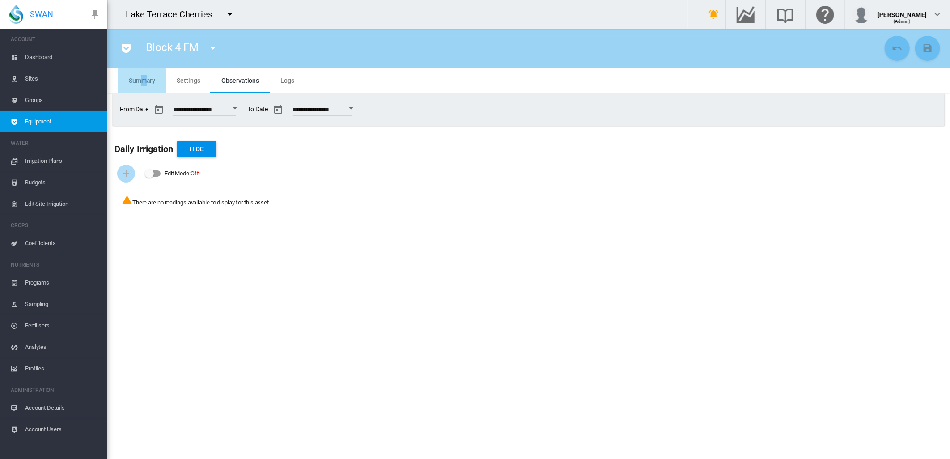
click at [144, 85] on md-tab-item "Summary" at bounding box center [142, 80] width 48 height 25
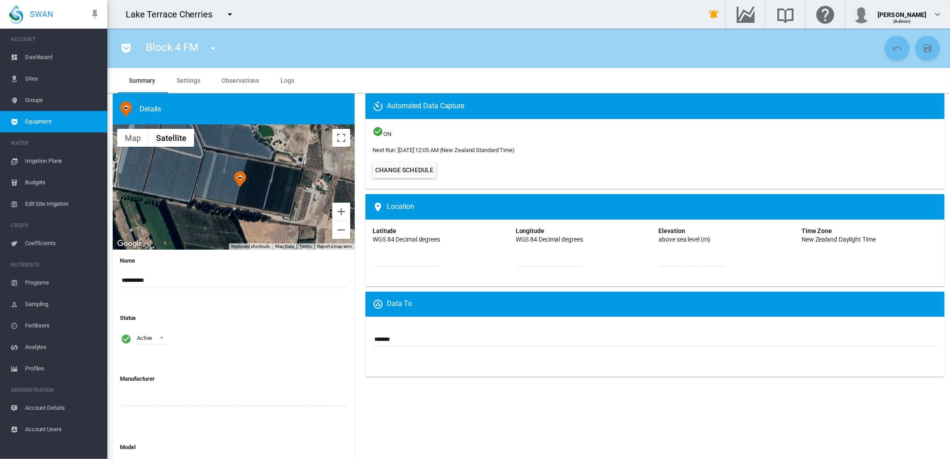
click at [189, 83] on span "Settings" at bounding box center [188, 80] width 23 height 7
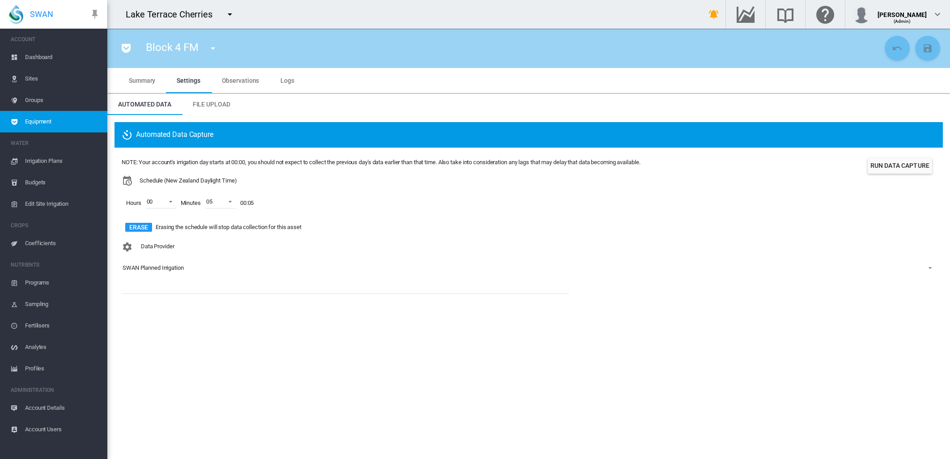
click at [246, 75] on md-tab-item "Observations" at bounding box center [240, 80] width 59 height 25
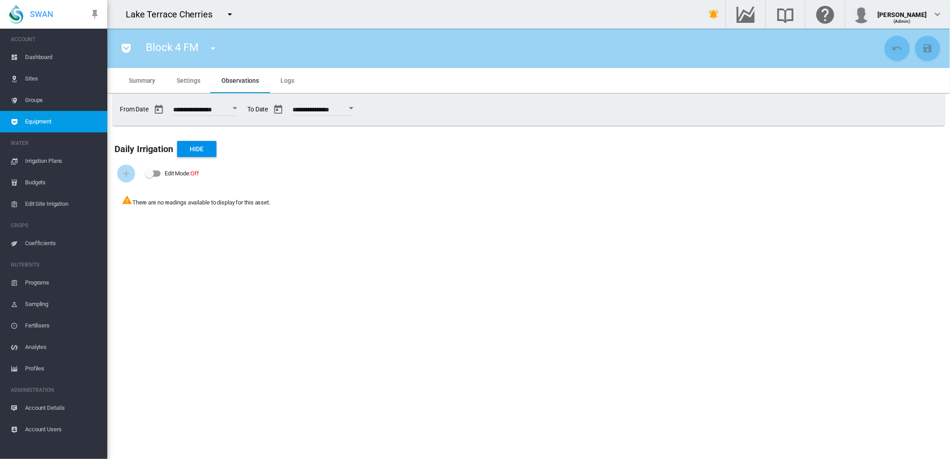
click at [291, 83] on span "Logs" at bounding box center [287, 80] width 14 height 7
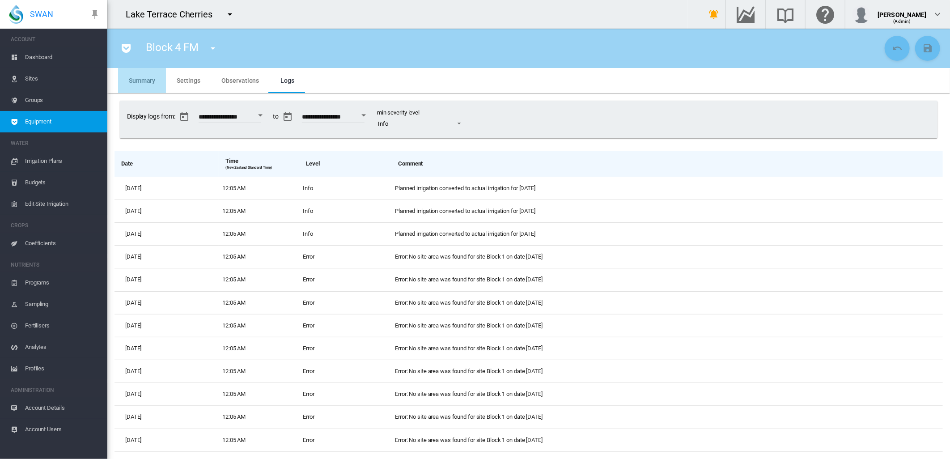
click at [142, 80] on span "Summary" at bounding box center [142, 80] width 26 height 7
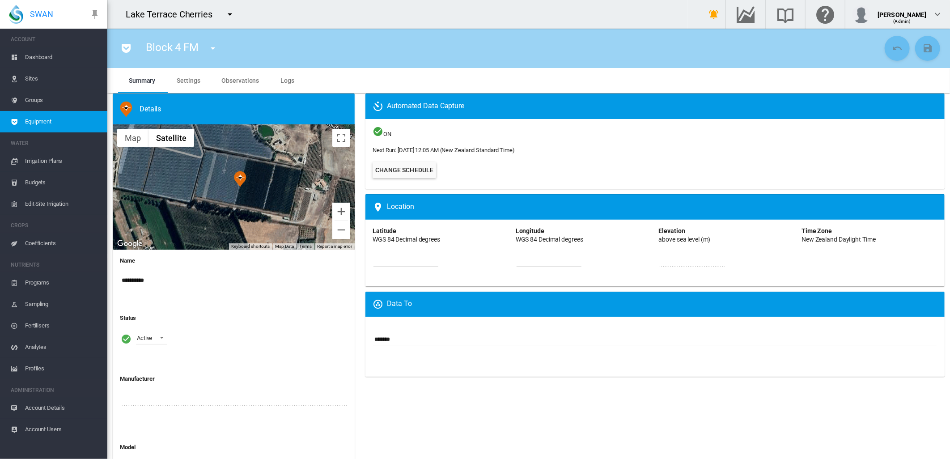
click at [43, 115] on span "Equipment" at bounding box center [62, 121] width 75 height 21
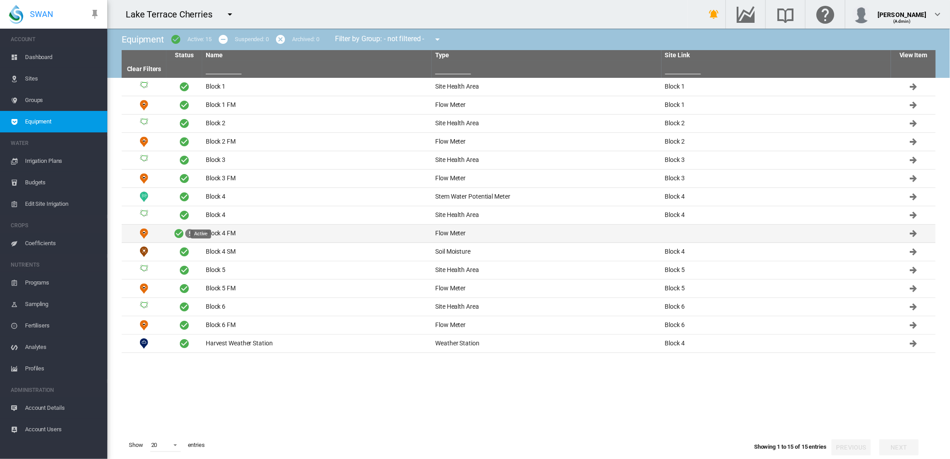
click at [179, 235] on span "Active" at bounding box center [178, 233] width 11 height 11
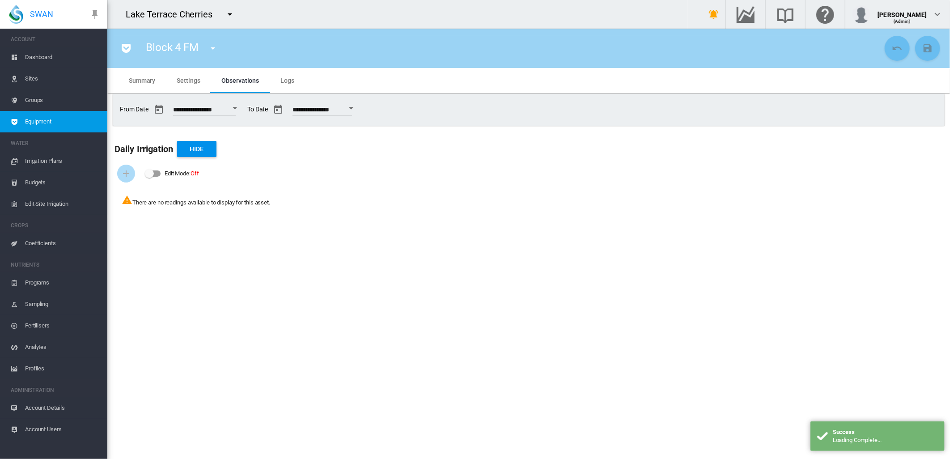
click at [50, 123] on span "Equipment" at bounding box center [62, 121] width 75 height 21
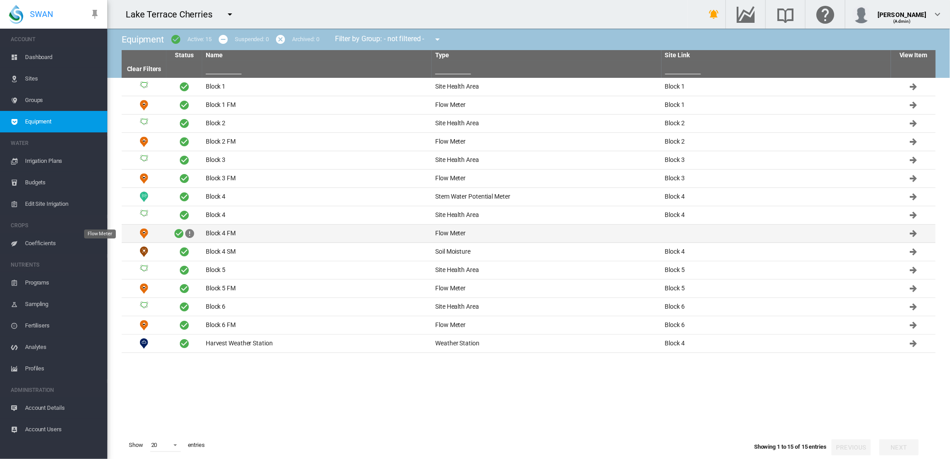
drag, startPoint x: 142, startPoint y: 235, endPoint x: 667, endPoint y: 230, distance: 525.8
click at [667, 230] on td at bounding box center [775, 233] width 229 height 18
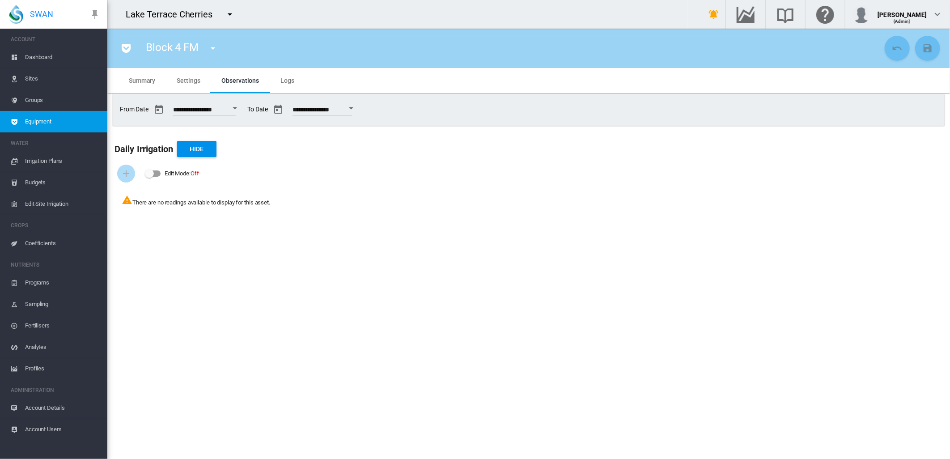
click at [130, 82] on span "Summary" at bounding box center [142, 80] width 26 height 7
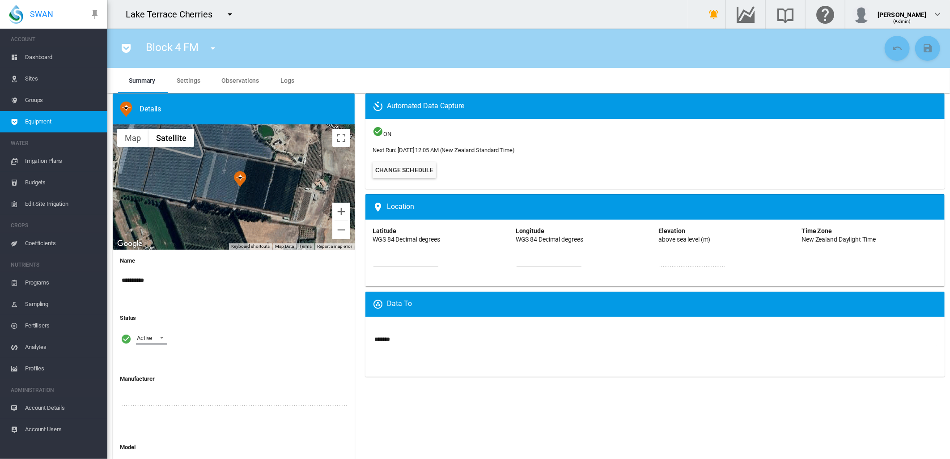
click at [161, 339] on span at bounding box center [159, 337] width 11 height 8
click at [156, 379] on div "Archived" at bounding box center [146, 380] width 21 height 8
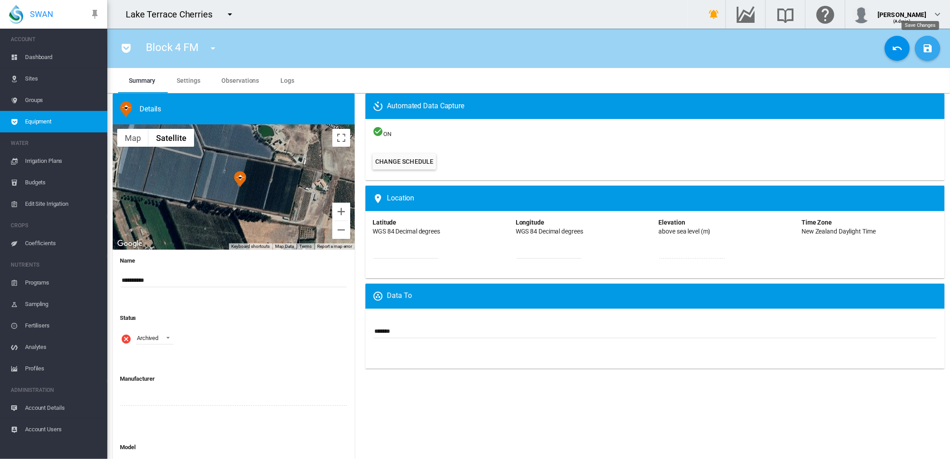
click at [922, 47] on md-icon "icon-content-save" at bounding box center [927, 48] width 11 height 11
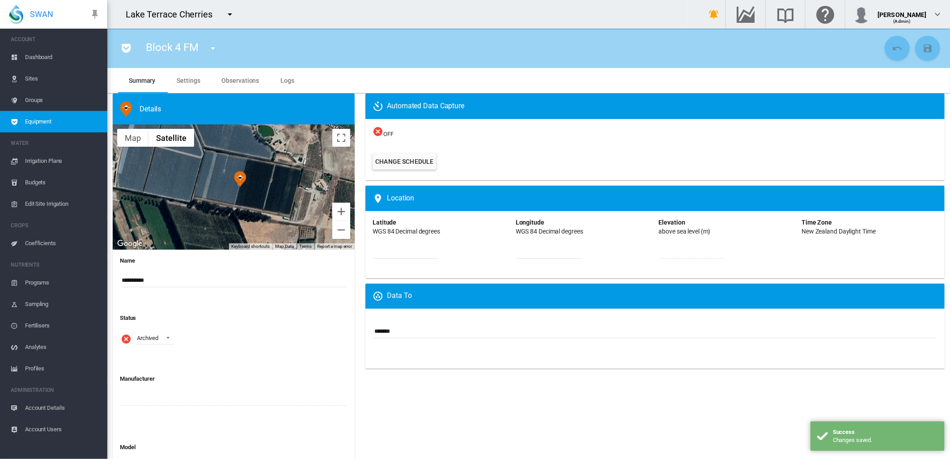
click at [32, 122] on span "Equipment" at bounding box center [62, 121] width 75 height 21
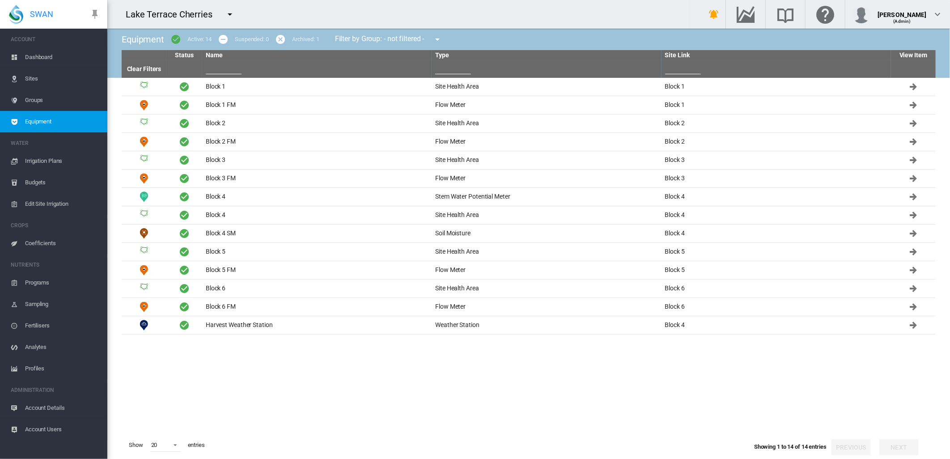
click at [32, 78] on span "Sites" at bounding box center [62, 78] width 75 height 21
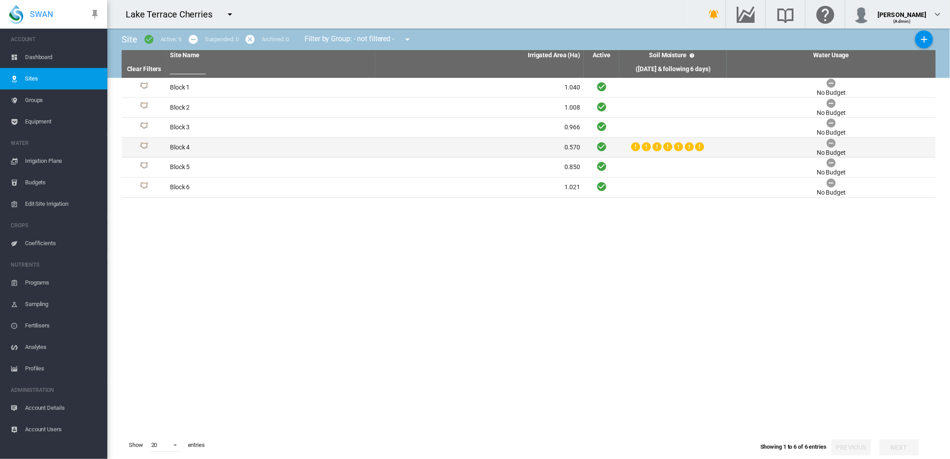
click at [184, 146] on td "Block 4" at bounding box center [270, 148] width 209 height 20
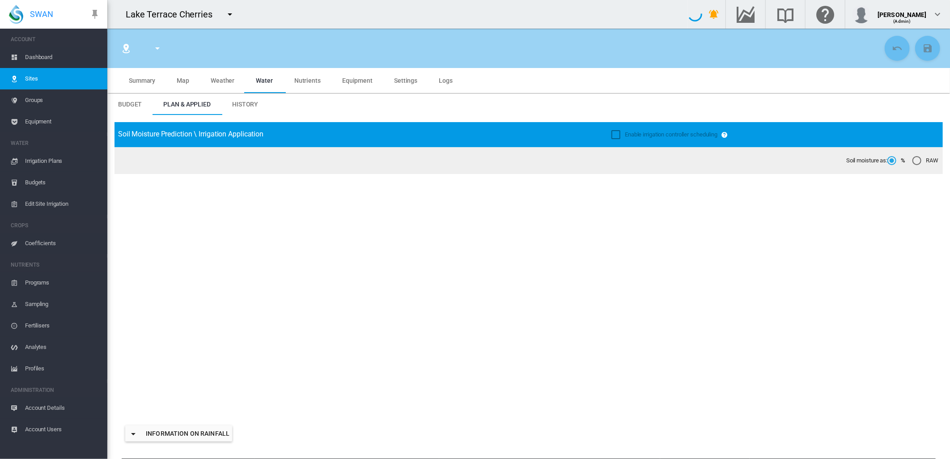
type input "*******"
type input "*****"
type input "*********"
type input "***"
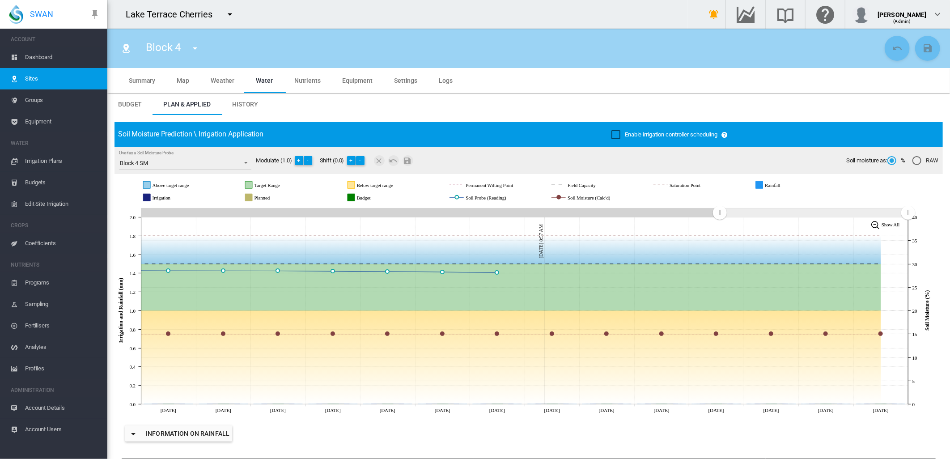
click at [186, 81] on span "Map" at bounding box center [183, 80] width 13 height 7
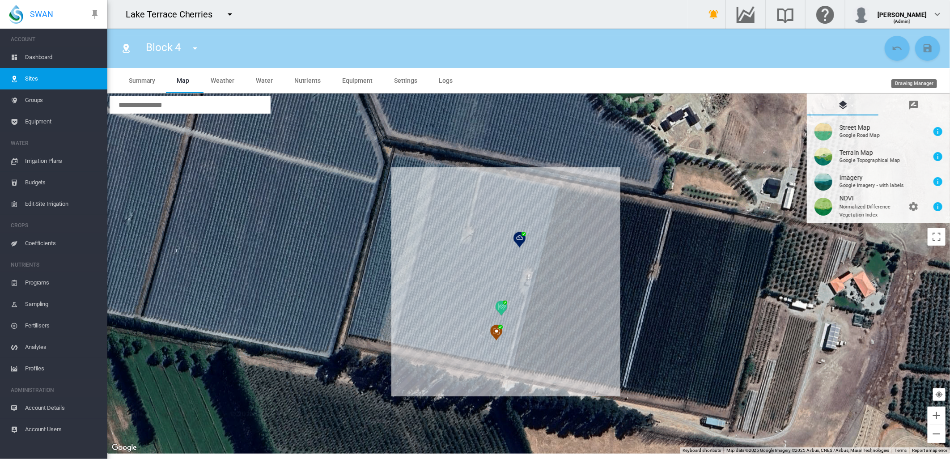
click at [914, 103] on md-icon "icon-message-draw" at bounding box center [913, 105] width 11 height 11
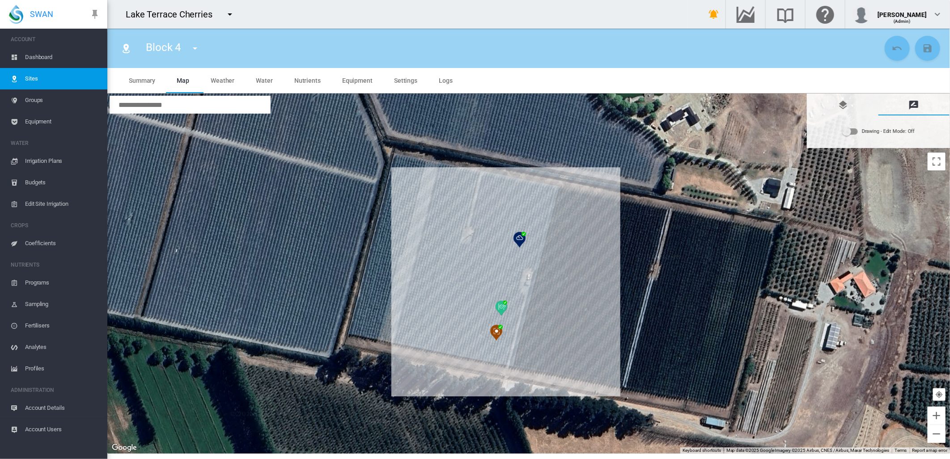
click at [914, 135] on div "Drawing - Edit Mode: Off" at bounding box center [878, 132] width 138 height 28
click at [851, 136] on div "Drawing - Edit Mode:\a Off" at bounding box center [850, 131] width 16 height 11
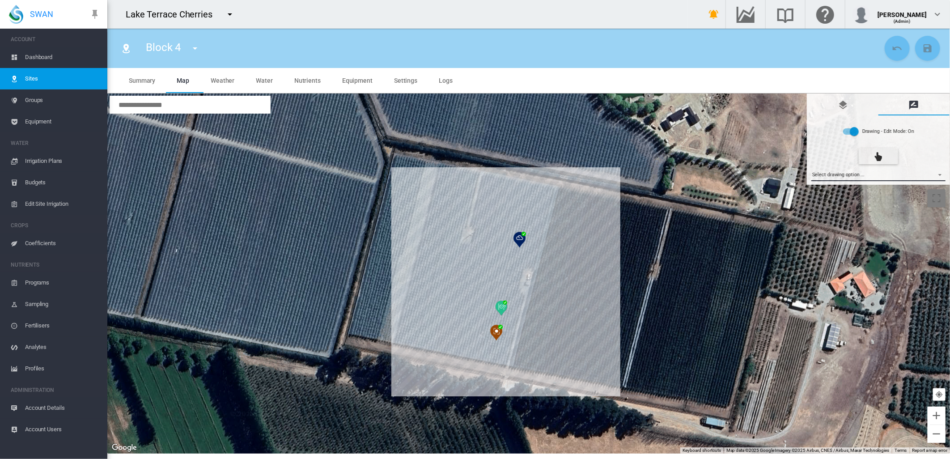
click at [941, 171] on md-select "Select drawing option ... None Site (IMU) Site Health Area Flow Meter Weather S…" at bounding box center [878, 174] width 135 height 13
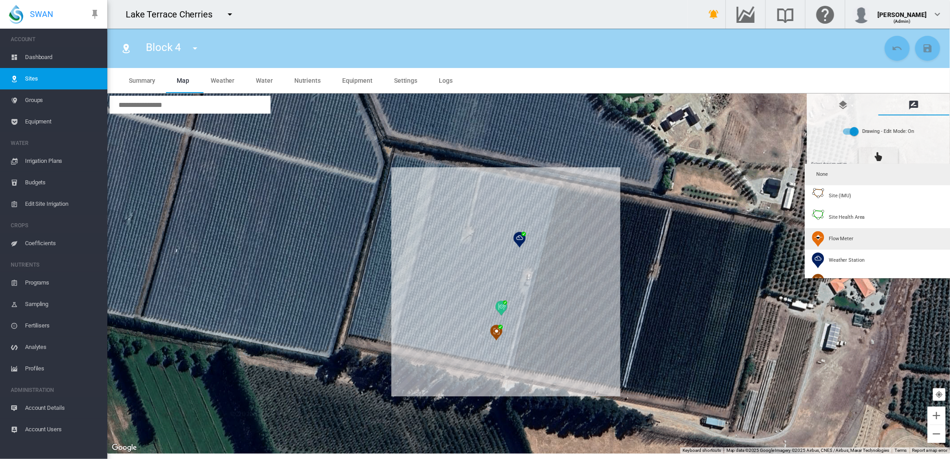
type input "*"
type input "**"
type input "****"
type input "***"
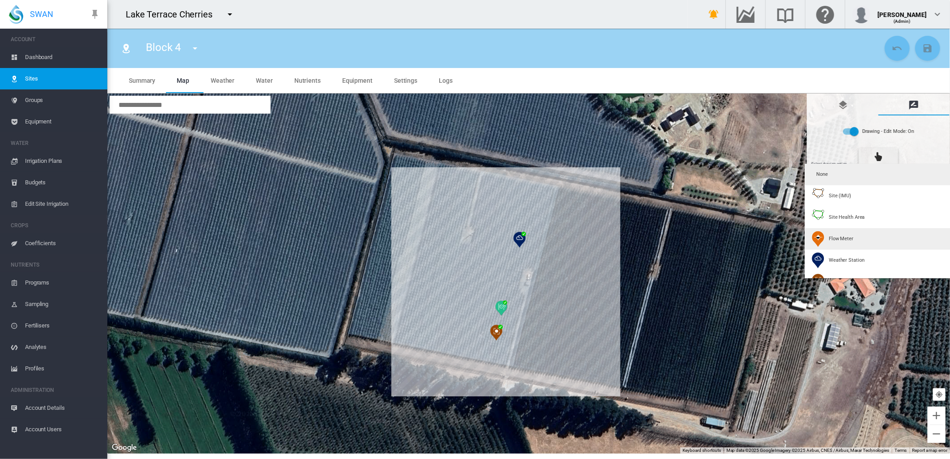
type input "****"
click at [825, 238] on div "Flow Meter" at bounding box center [832, 239] width 42 height 16
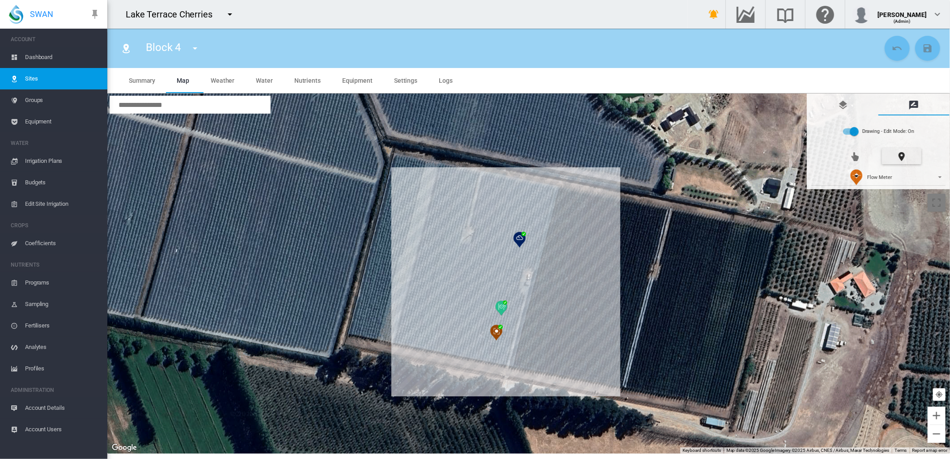
click at [533, 249] on div at bounding box center [528, 273] width 842 height 360
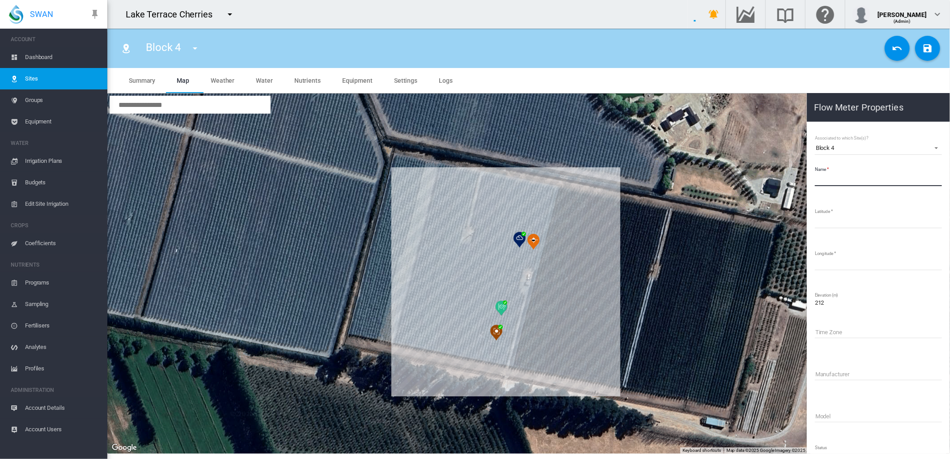
click at [832, 173] on input "Name" at bounding box center [878, 179] width 127 height 13
click at [929, 47] on md-icon "icon-content-save" at bounding box center [927, 48] width 11 height 11
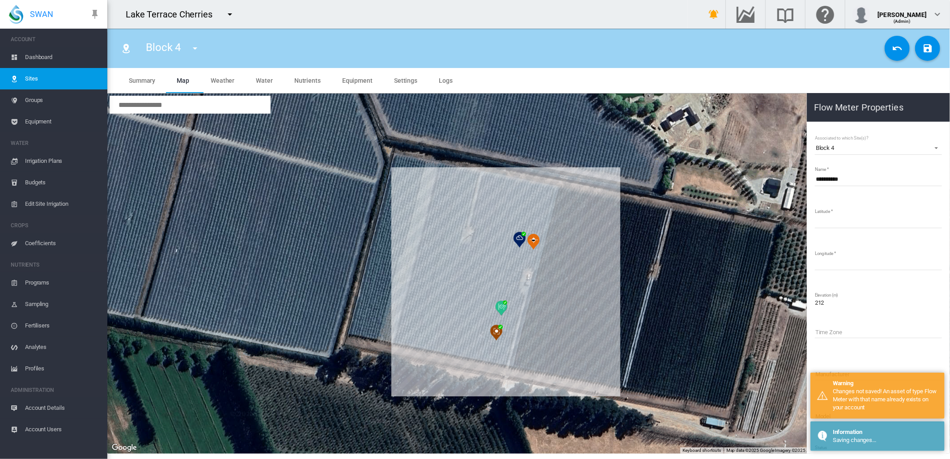
click at [851, 179] on input "**********" at bounding box center [878, 179] width 127 height 13
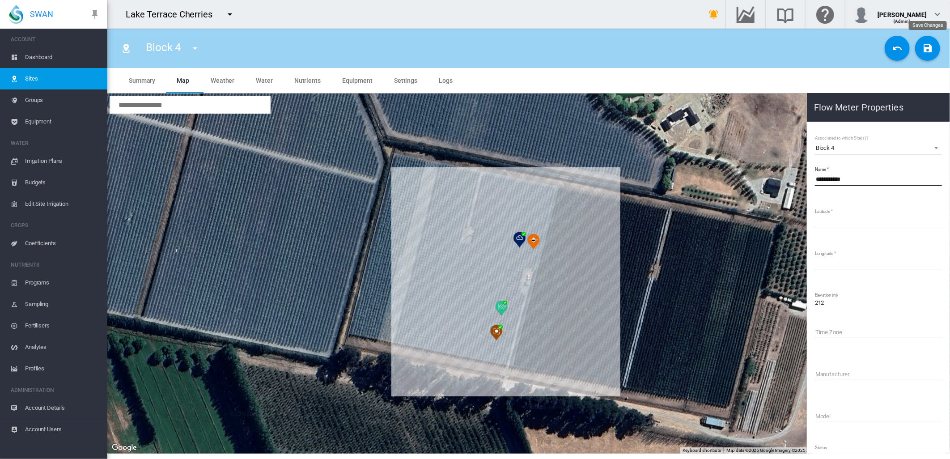
type input "**********"
click at [922, 50] on md-icon "icon-content-save" at bounding box center [927, 48] width 11 height 11
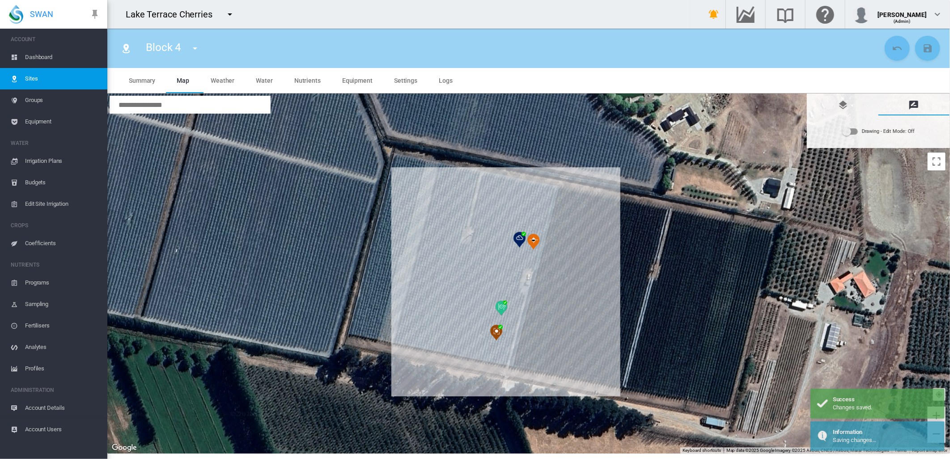
click at [38, 119] on span "Equipment" at bounding box center [62, 121] width 75 height 21
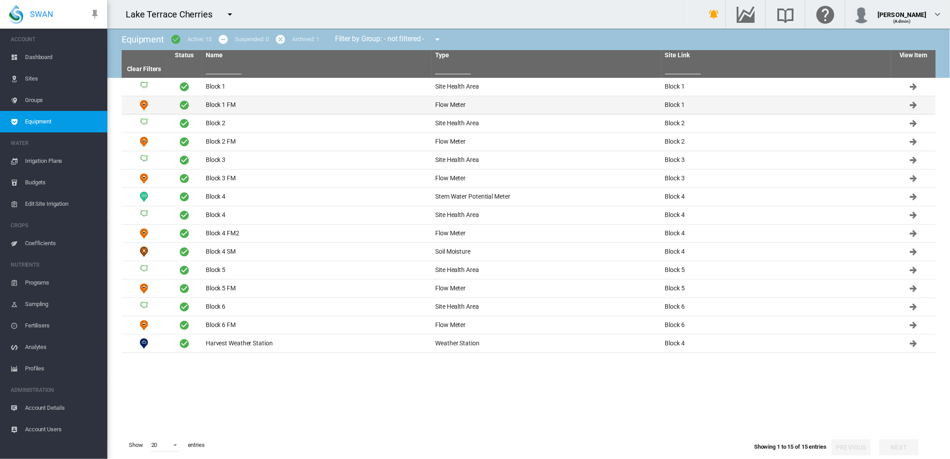
click at [213, 103] on td "Block 1 FM" at bounding box center [316, 105] width 229 height 18
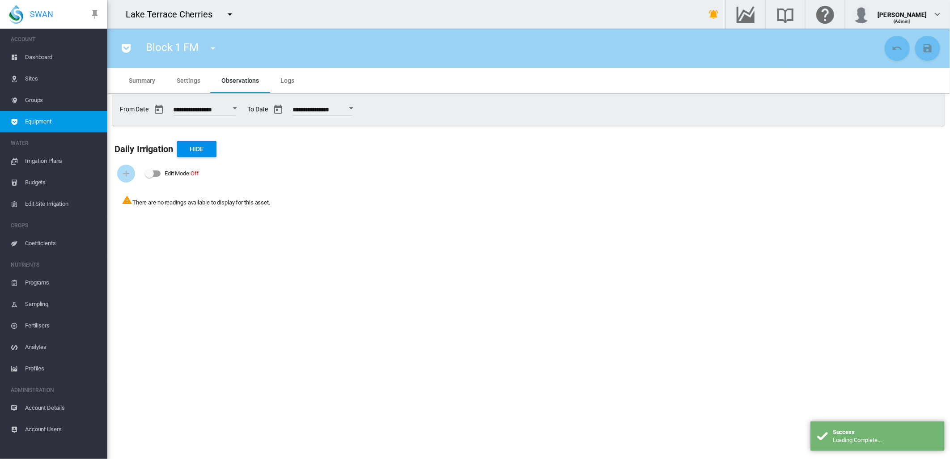
click at [182, 79] on span "Settings" at bounding box center [188, 80] width 23 height 7
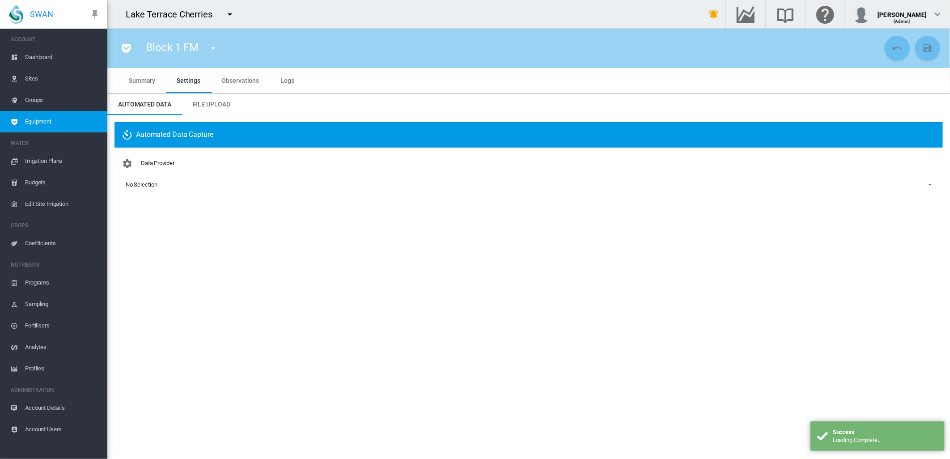
click at [144, 185] on div "- No Selection -" at bounding box center [141, 184] width 38 height 7
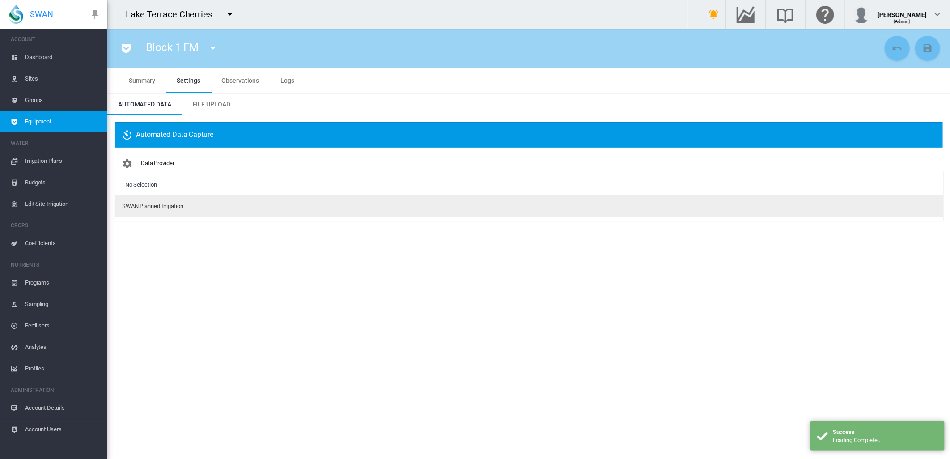
click at [154, 206] on div "SWAN Planned Irrigation" at bounding box center [152, 206] width 61 height 8
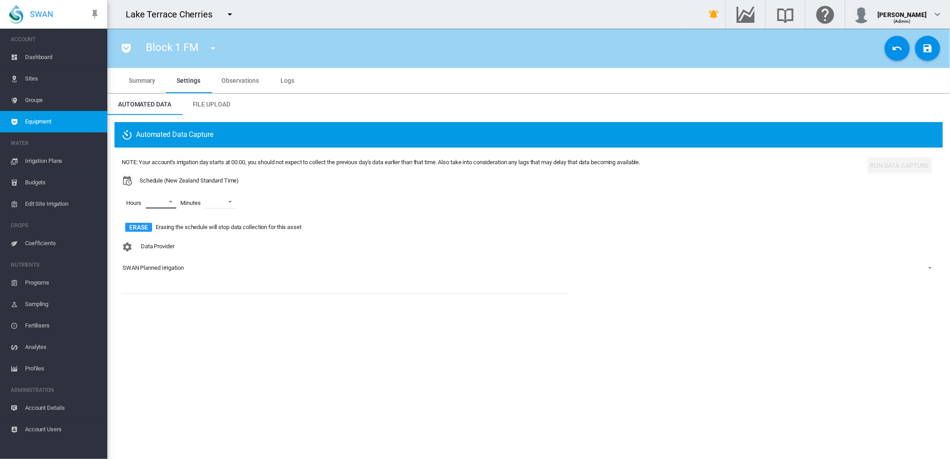
click at [172, 202] on md-select "00 01 02 03 04 05 06 07 08 09 10 11 12 13 14 15 16 17 18 19 20 21 22 23" at bounding box center [161, 201] width 30 height 13
click at [156, 203] on md-option "00" at bounding box center [159, 201] width 61 height 21
click at [150, 222] on div "01" at bounding box center [150, 224] width 6 height 8
click at [142, 244] on div at bounding box center [138, 245] width 9 height 9
click at [216, 202] on md-backdrop at bounding box center [475, 229] width 950 height 459
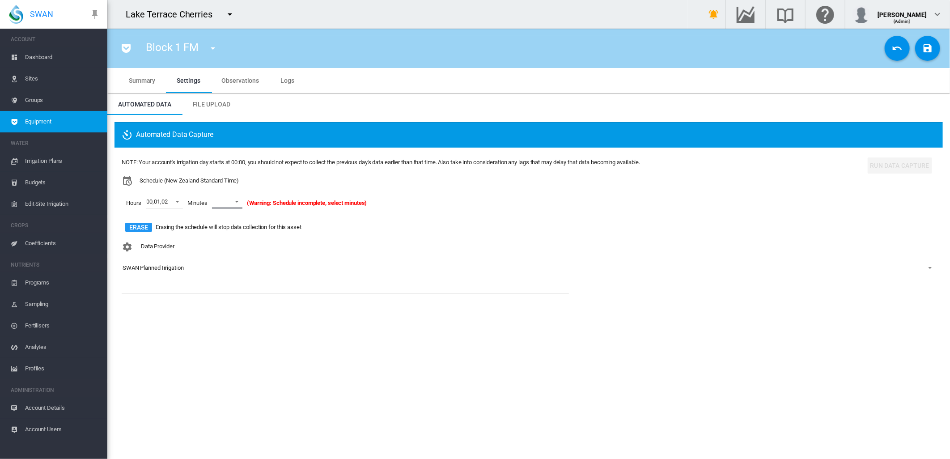
click at [236, 201] on span at bounding box center [234, 201] width 11 height 8
click at [227, 224] on md-option "00" at bounding box center [237, 223] width 61 height 21
click at [930, 49] on md-icon "icon-content-save" at bounding box center [927, 48] width 11 height 11
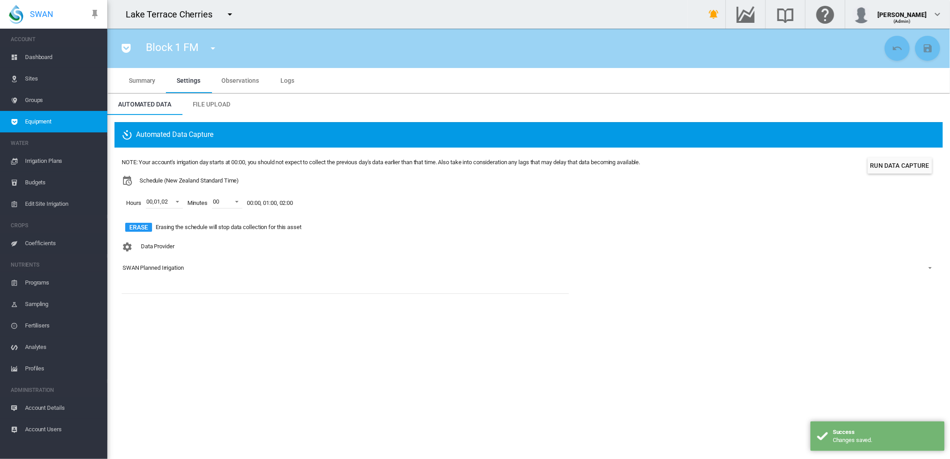
click at [213, 47] on md-icon "icon-menu-down" at bounding box center [212, 48] width 11 height 11
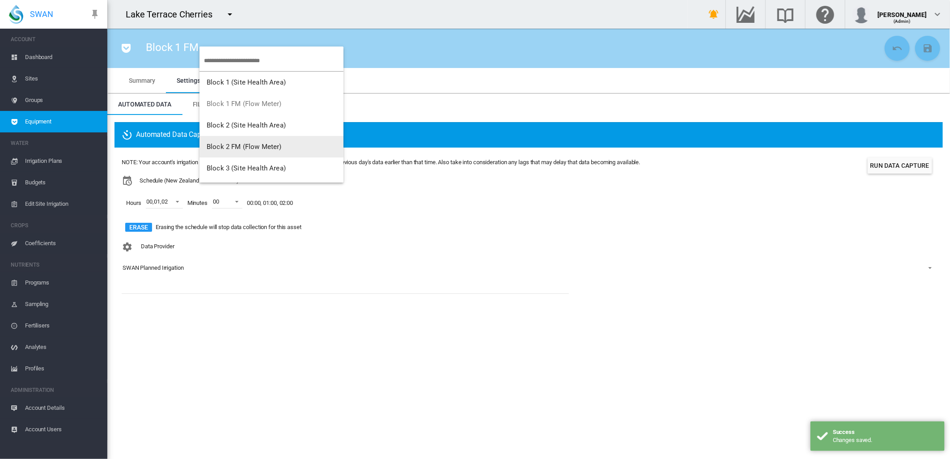
click at [221, 145] on span "Block 2 FM (Flow Meter)" at bounding box center [244, 147] width 75 height 8
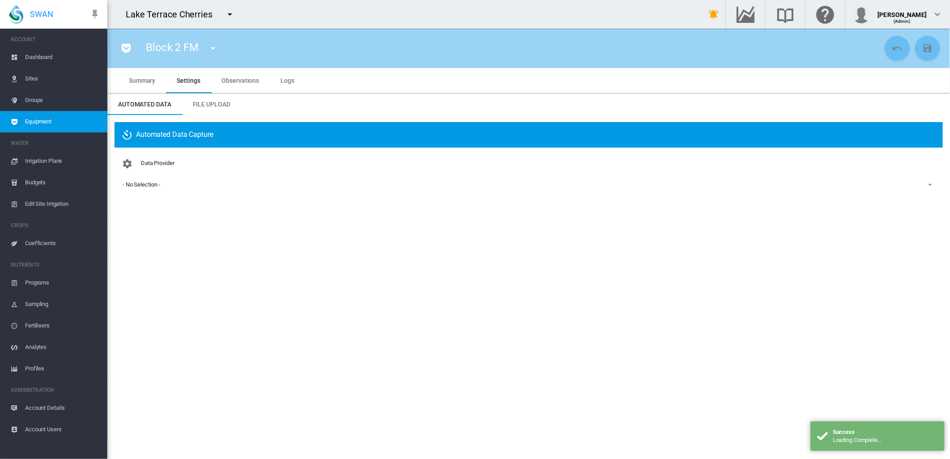
click at [150, 184] on div "- No Selection -" at bounding box center [141, 184] width 38 height 7
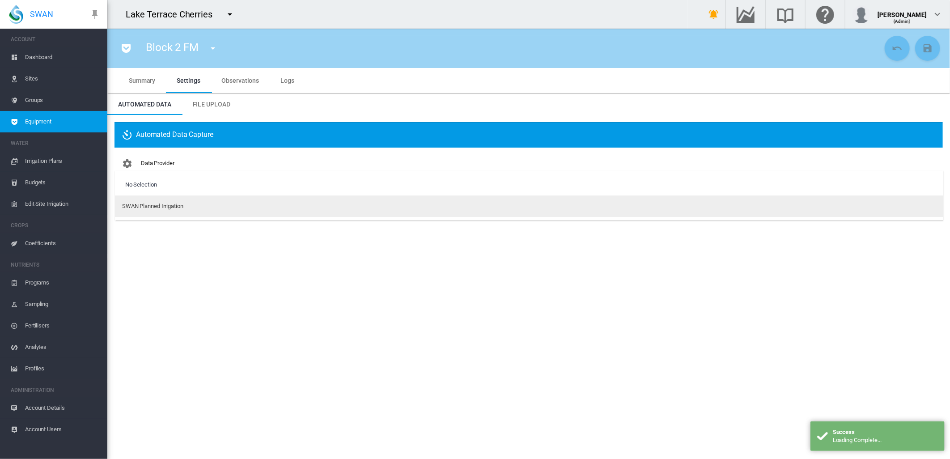
click at [158, 204] on div "SWAN Planned Irrigation" at bounding box center [152, 206] width 61 height 8
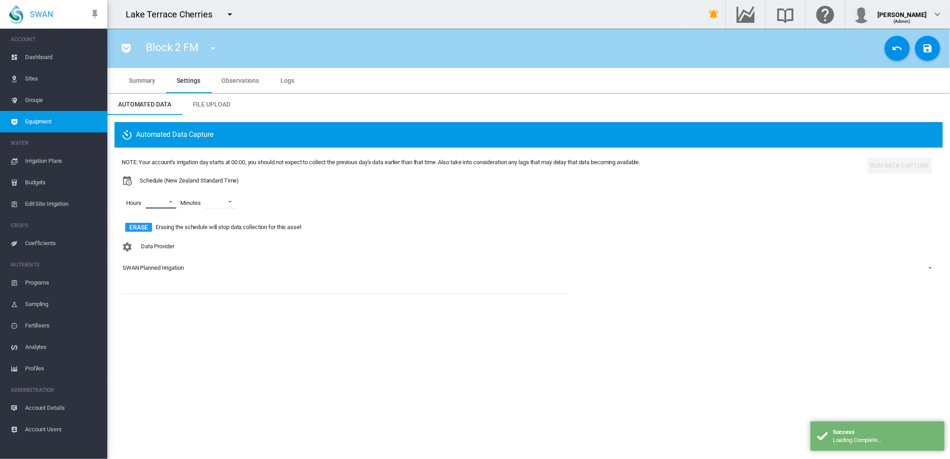
click at [167, 201] on md-select "00 01 02 03 04 05 06 07 08 09 10 11 12 13 14 15 16 17 18 19 20 21 22 23" at bounding box center [161, 201] width 30 height 13
click at [150, 203] on div "00" at bounding box center [150, 202] width 6 height 8
click at [143, 222] on div at bounding box center [138, 223] width 9 height 9
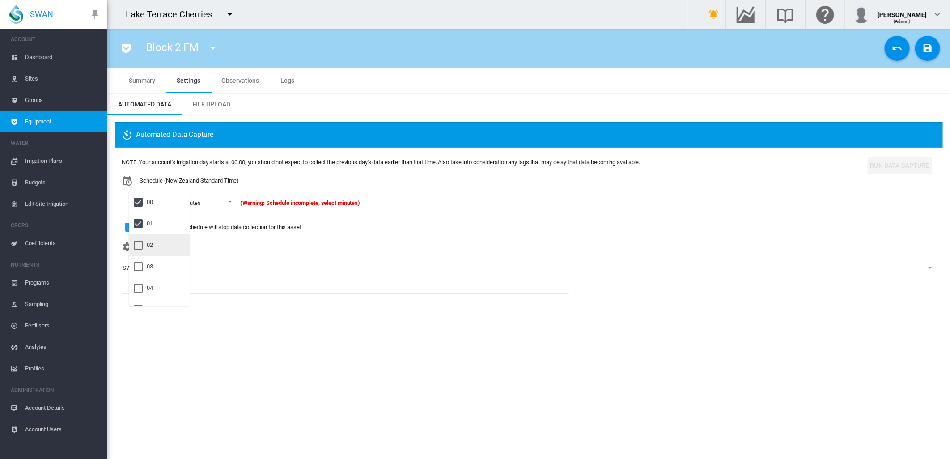
click at [137, 245] on div at bounding box center [138, 245] width 9 height 9
click at [237, 204] on md-backdrop at bounding box center [475, 229] width 950 height 459
click at [238, 200] on span at bounding box center [234, 201] width 11 height 8
drag, startPoint x: 215, startPoint y: 224, endPoint x: 218, endPoint y: 215, distance: 8.6
click at [215, 222] on div "00" at bounding box center [217, 224] width 6 height 8
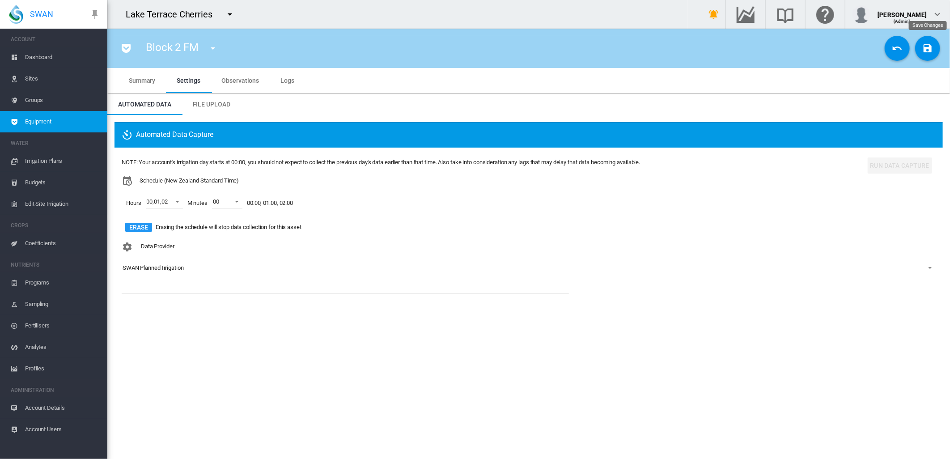
click at [926, 48] on md-icon "icon-content-save" at bounding box center [927, 48] width 11 height 11
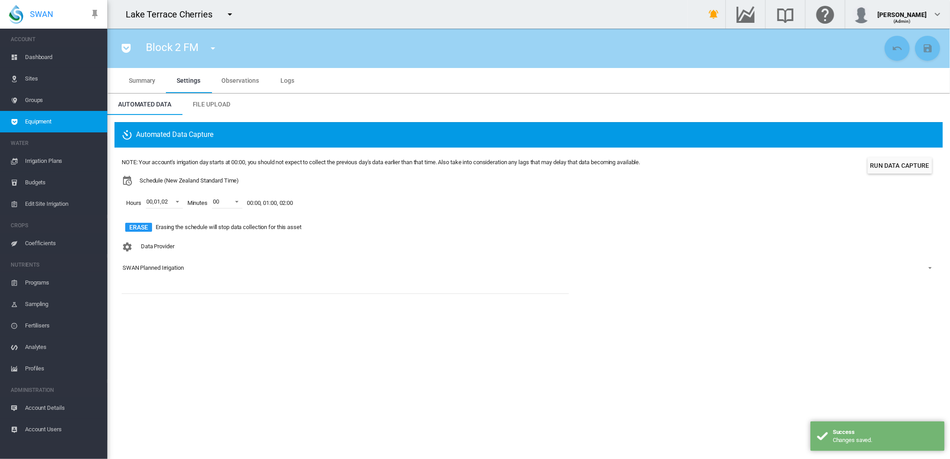
click at [213, 48] on md-icon "icon-menu-down" at bounding box center [212, 48] width 11 height 11
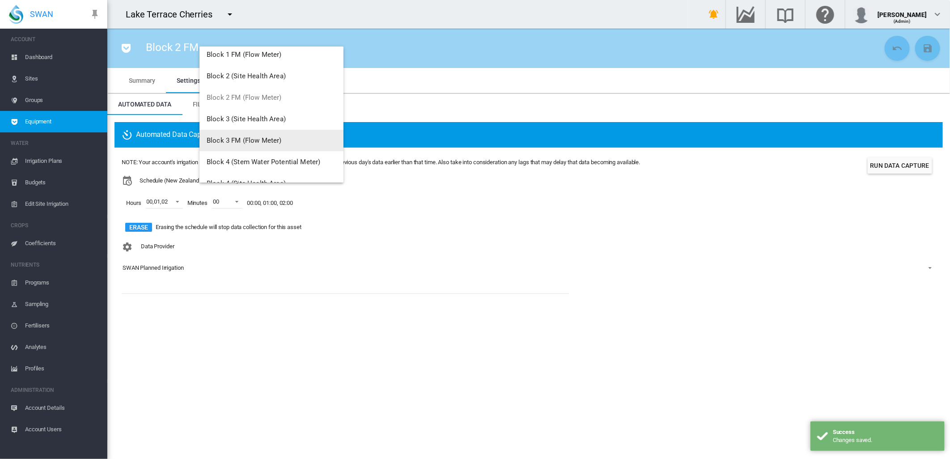
scroll to position [50, 0]
click at [254, 139] on span "Block 3 FM (Flow Meter)" at bounding box center [244, 140] width 75 height 8
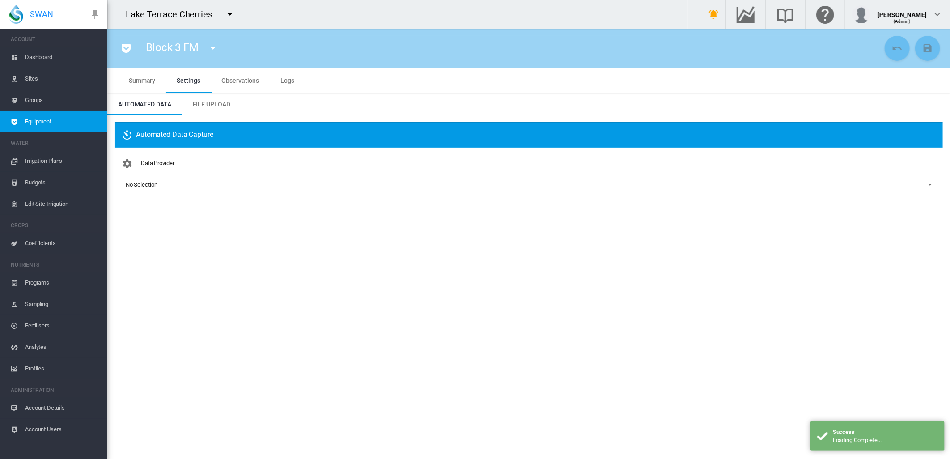
click at [140, 184] on div "- No Selection -" at bounding box center [141, 184] width 38 height 7
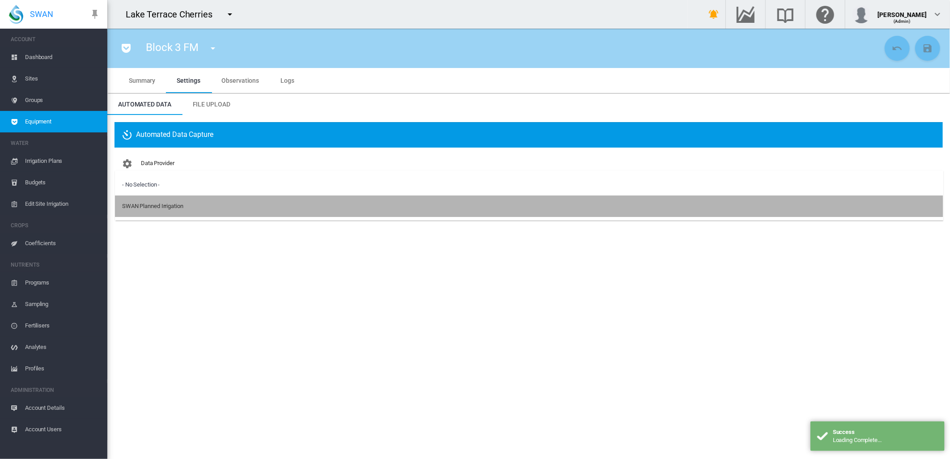
click at [144, 207] on div "SWAN Planned Irrigation" at bounding box center [152, 206] width 61 height 8
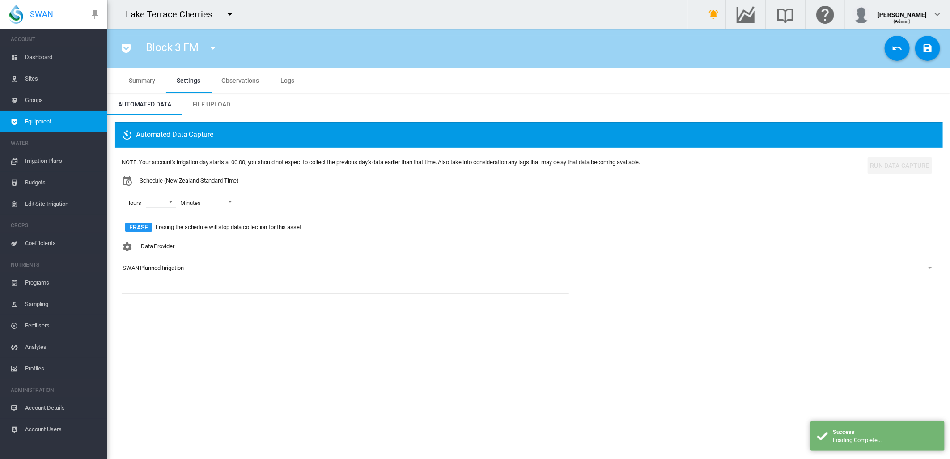
click at [171, 200] on md-select "00 01 02 03 04 05 06 07 08 09 10 11 12 13 14 15 16 17 18 19 20 21 22 23" at bounding box center [161, 201] width 30 height 13
click at [148, 202] on div "00" at bounding box center [150, 202] width 6 height 8
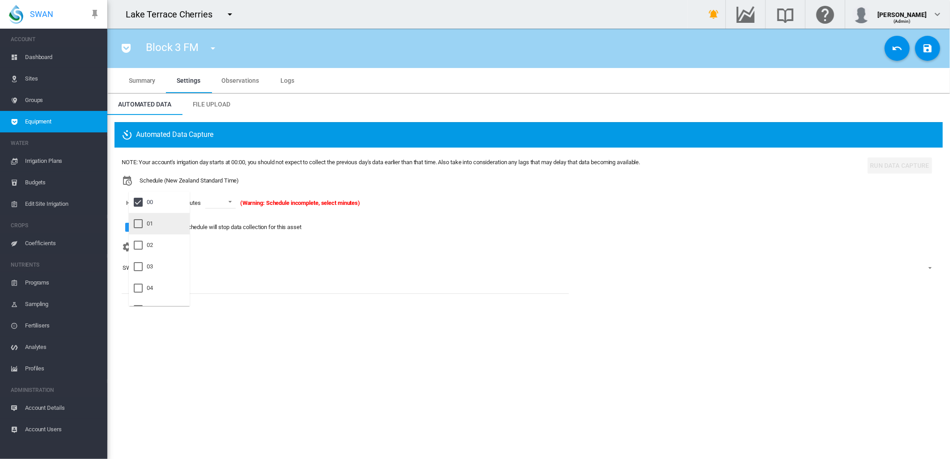
click at [143, 227] on div at bounding box center [138, 223] width 9 height 9
click at [139, 248] on div at bounding box center [138, 245] width 9 height 9
click at [240, 199] on md-backdrop at bounding box center [475, 229] width 950 height 459
click at [235, 203] on span at bounding box center [234, 201] width 11 height 8
click at [221, 224] on md-option "00" at bounding box center [237, 223] width 61 height 21
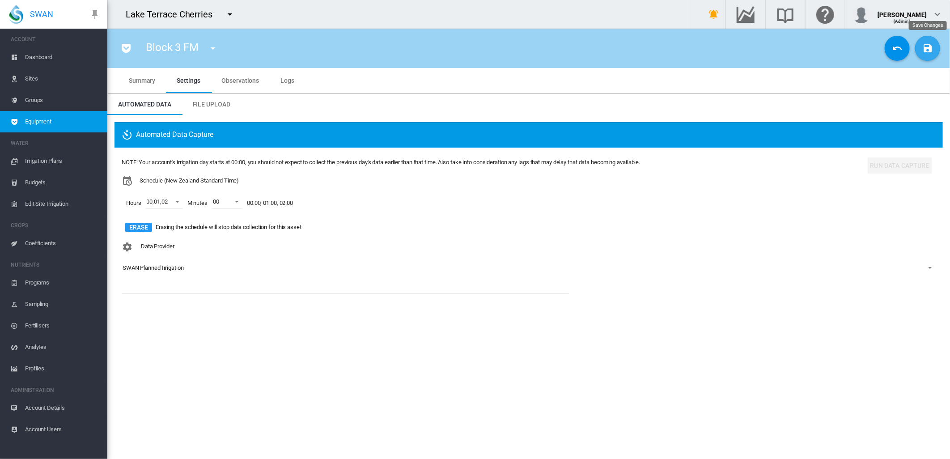
click at [925, 49] on md-icon "icon-content-save" at bounding box center [927, 48] width 11 height 11
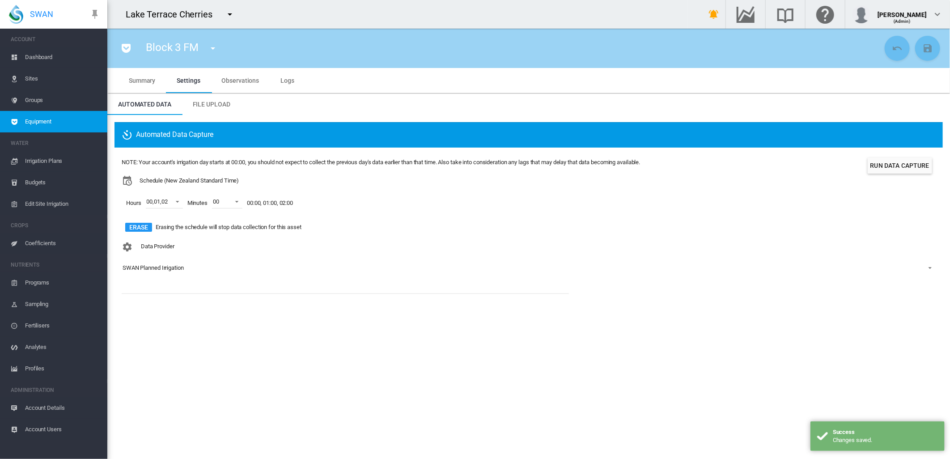
click at [212, 48] on md-icon "icon-menu-down" at bounding box center [212, 48] width 11 height 11
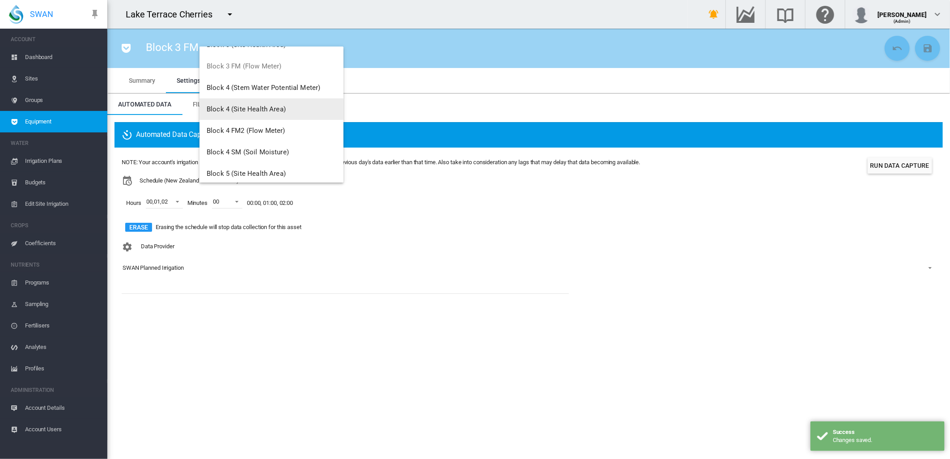
scroll to position [124, 0]
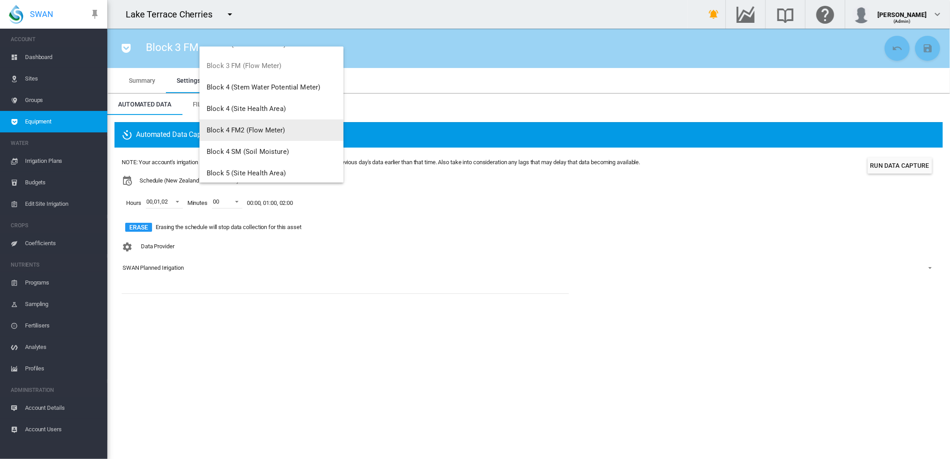
click at [212, 127] on span "Block 4 FM2 (Flow Meter)" at bounding box center [246, 130] width 79 height 8
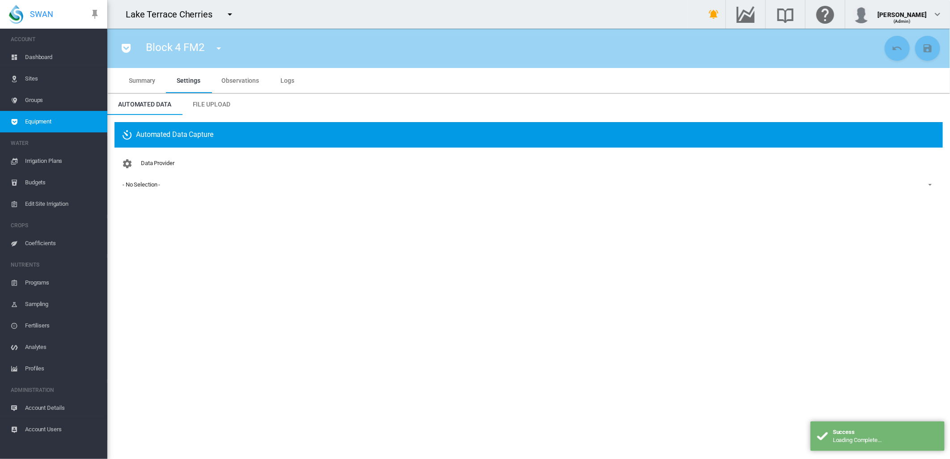
click at [136, 185] on div "- No Selection -" at bounding box center [141, 184] width 38 height 7
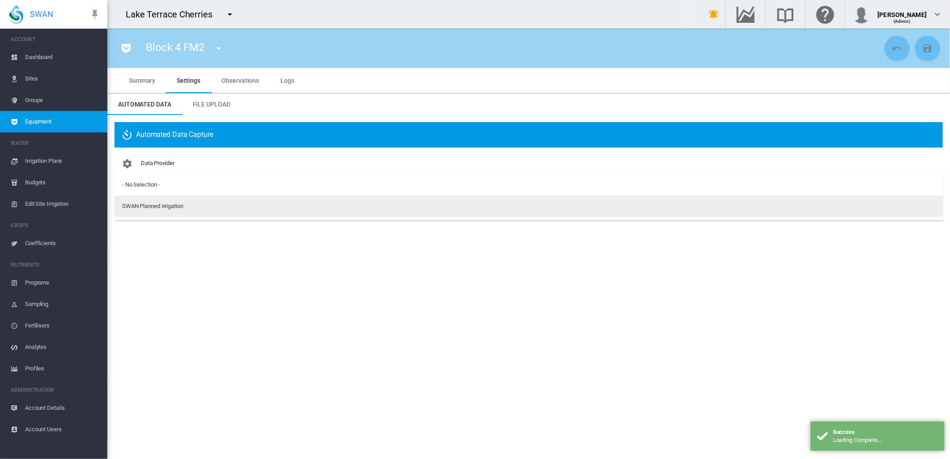
click at [153, 204] on div "SWAN Planned Irrigation" at bounding box center [152, 206] width 61 height 8
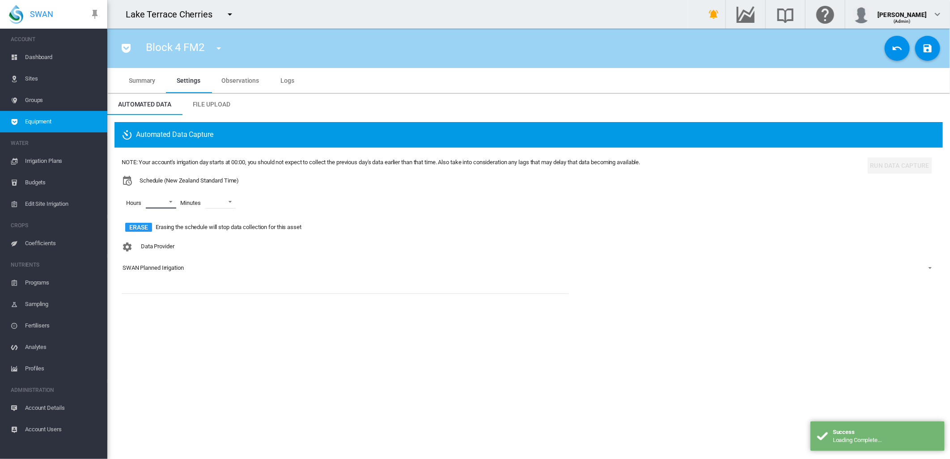
click at [170, 203] on md-select "00 01 02 03 04 05 06 07 08 09 10 11 12 13 14 15 16 17 18 19 20 21 22 23" at bounding box center [161, 201] width 30 height 13
click at [140, 202] on div at bounding box center [138, 202] width 9 height 9
drag, startPoint x: 140, startPoint y: 221, endPoint x: 140, endPoint y: 238, distance: 17.0
click at [140, 222] on div at bounding box center [138, 223] width 9 height 9
click at [140, 247] on div at bounding box center [138, 245] width 9 height 9
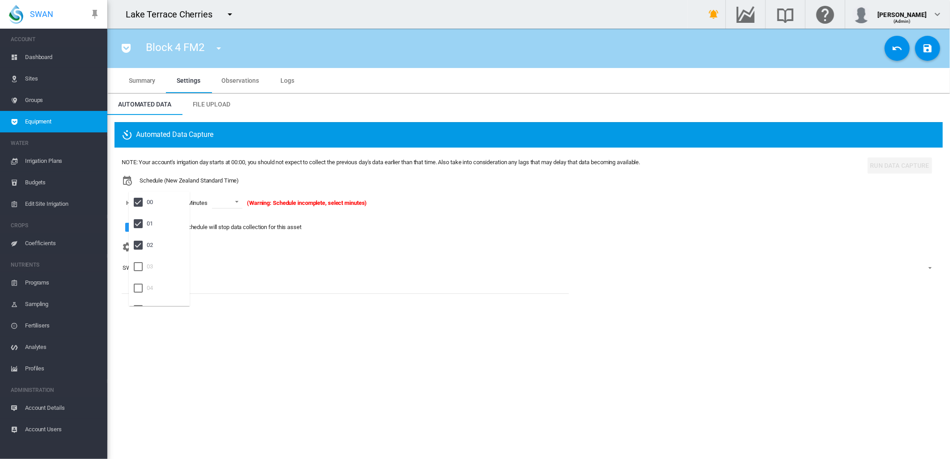
click at [238, 202] on md-backdrop at bounding box center [475, 229] width 950 height 459
click at [238, 201] on span at bounding box center [234, 201] width 11 height 8
click at [217, 224] on div "00" at bounding box center [217, 224] width 6 height 8
click at [927, 47] on md-icon "icon-content-save" at bounding box center [927, 48] width 11 height 11
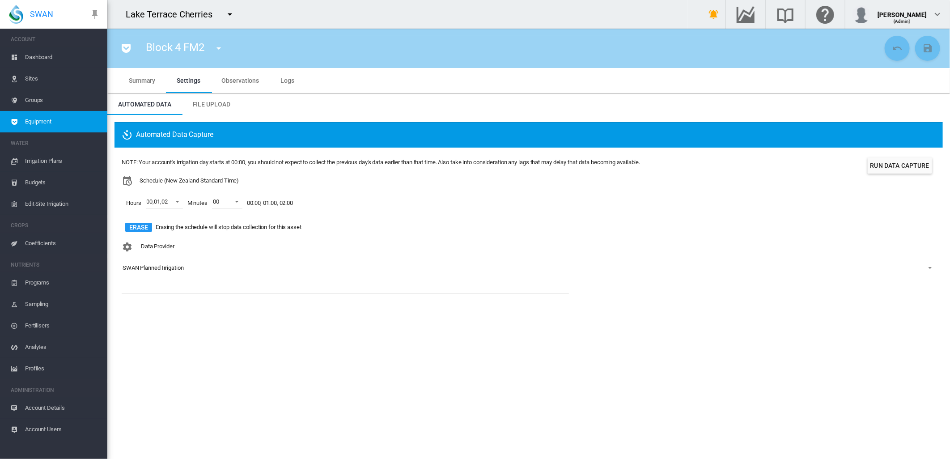
click at [230, 14] on md-icon "icon-menu-down" at bounding box center [229, 14] width 11 height 11
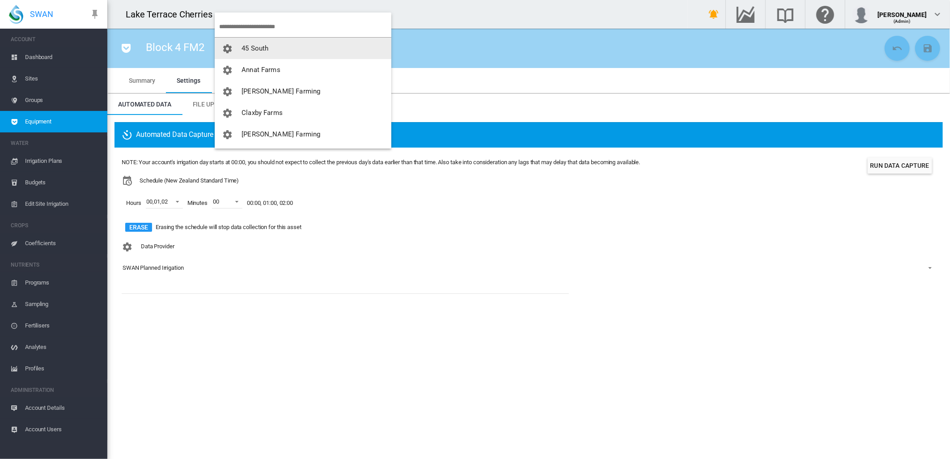
click at [182, 57] on md-backdrop at bounding box center [475, 229] width 950 height 459
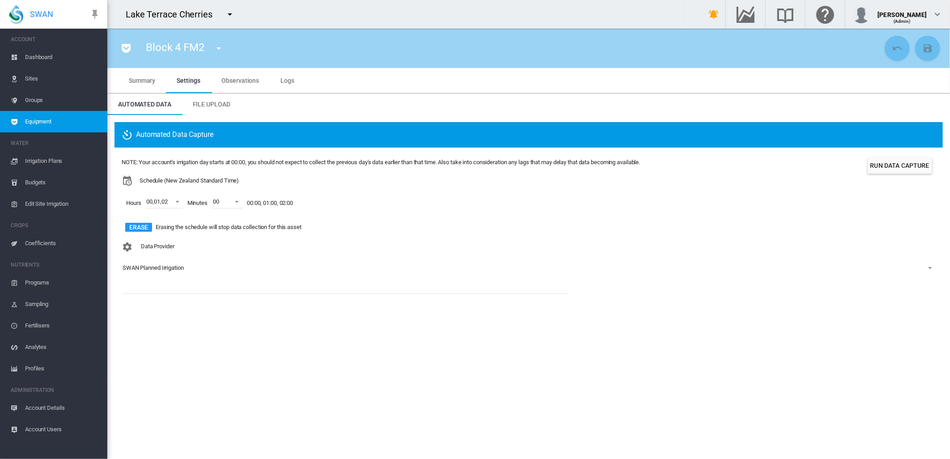
click at [220, 46] on md-icon "icon-menu-down" at bounding box center [218, 48] width 11 height 11
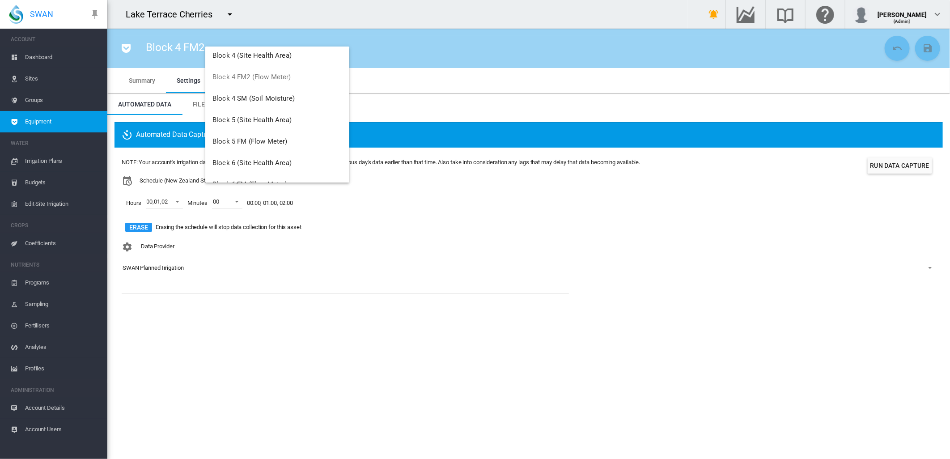
scroll to position [181, 0]
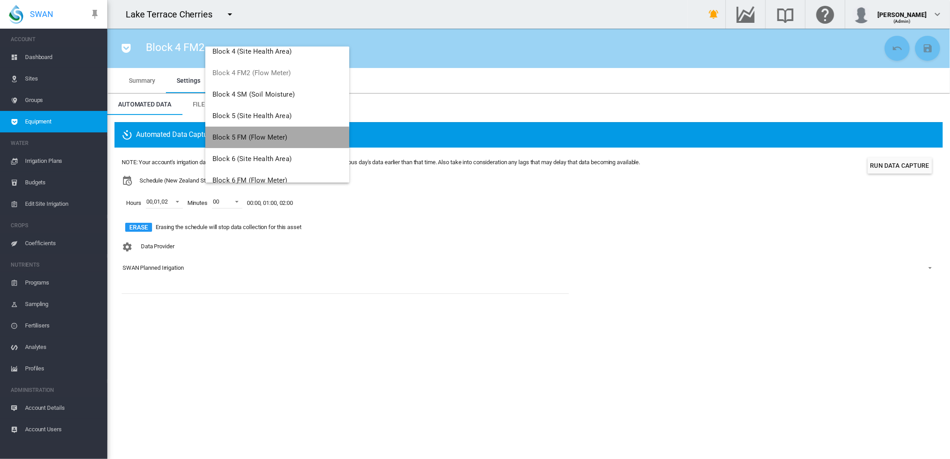
click at [245, 138] on span "Block 5 FM (Flow Meter)" at bounding box center [249, 137] width 75 height 8
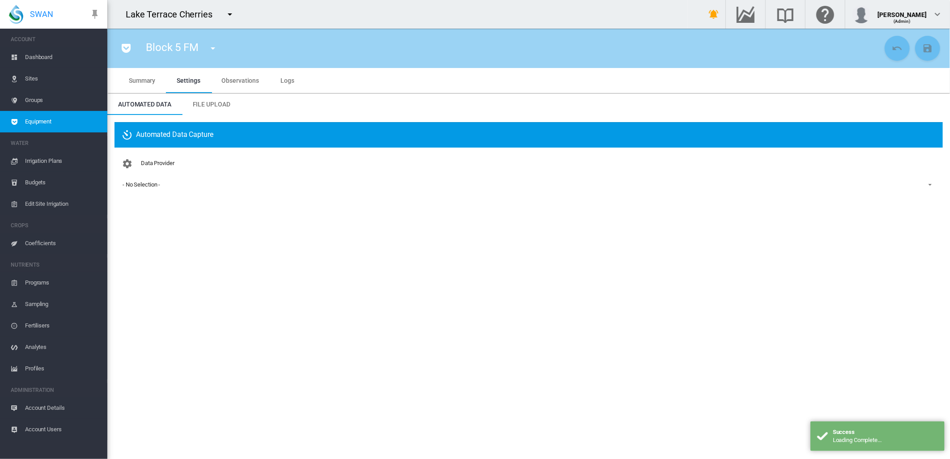
click at [144, 181] on div "- No Selection -" at bounding box center [141, 184] width 38 height 7
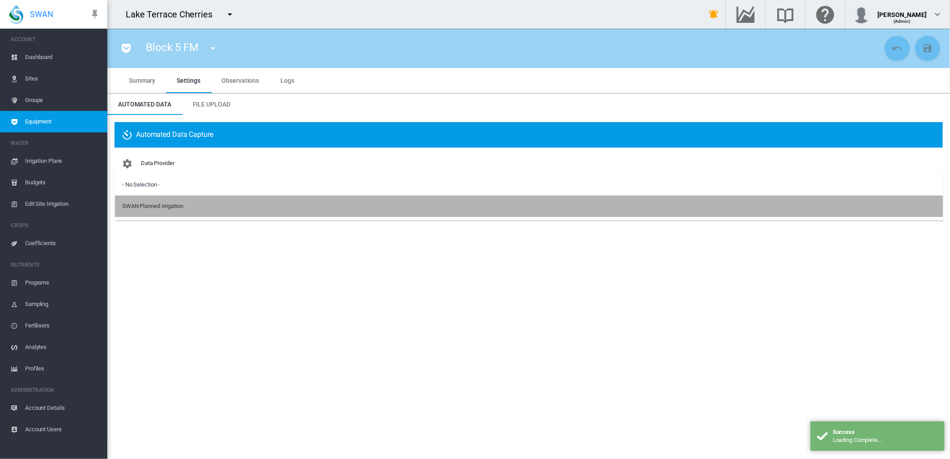
click at [159, 208] on div "SWAN Planned Irrigation" at bounding box center [152, 206] width 61 height 8
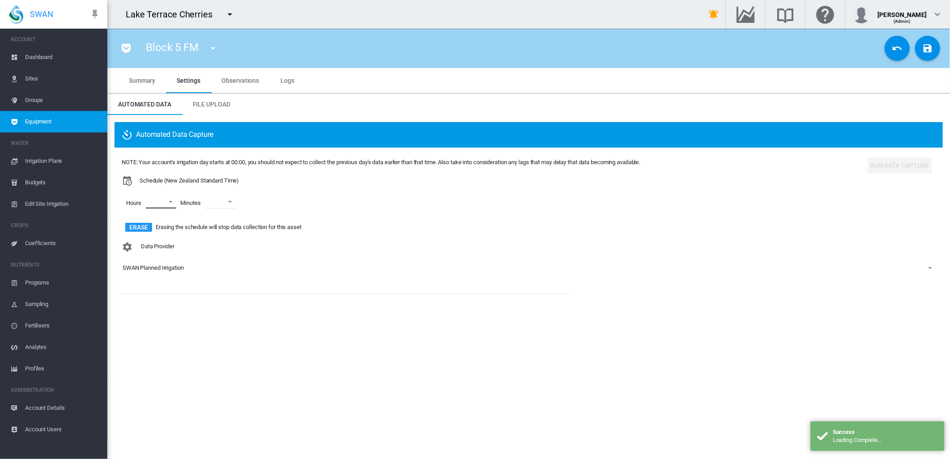
click at [169, 202] on md-select "00 01 02 03 04 05 06 07 08 09 10 11 12 13 14 15 16 17 18 19 20 21 22 23" at bounding box center [161, 201] width 30 height 13
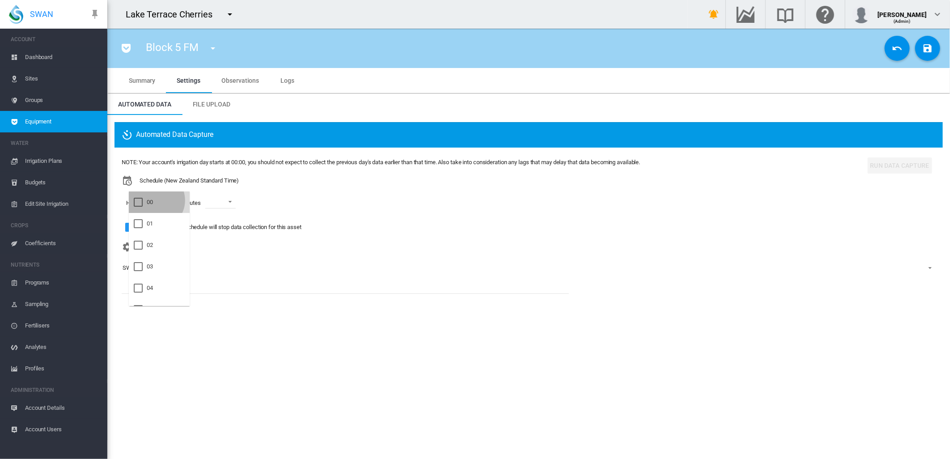
click at [155, 200] on md-option "00" at bounding box center [159, 201] width 61 height 21
click at [143, 221] on div at bounding box center [138, 223] width 9 height 9
click at [143, 242] on div at bounding box center [138, 245] width 9 height 9
click at [235, 202] on md-backdrop at bounding box center [475, 229] width 950 height 459
click at [235, 202] on span at bounding box center [234, 201] width 11 height 8
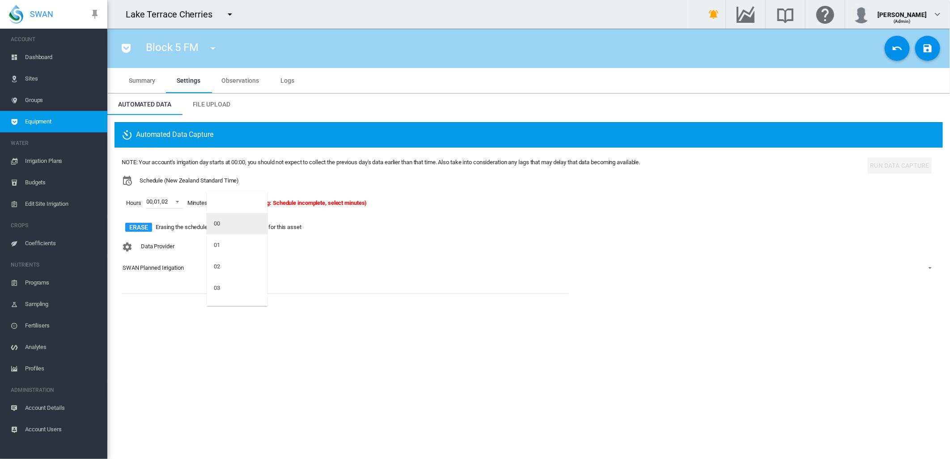
click at [219, 218] on md-option "00" at bounding box center [237, 223] width 61 height 21
click at [927, 49] on md-icon "icon-content-save" at bounding box center [927, 48] width 11 height 11
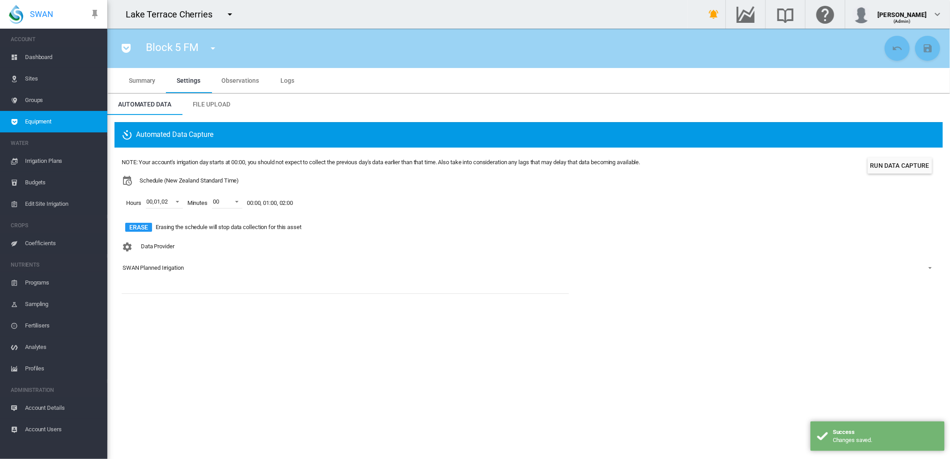
click at [213, 50] on md-icon "icon-menu-down" at bounding box center [212, 48] width 11 height 11
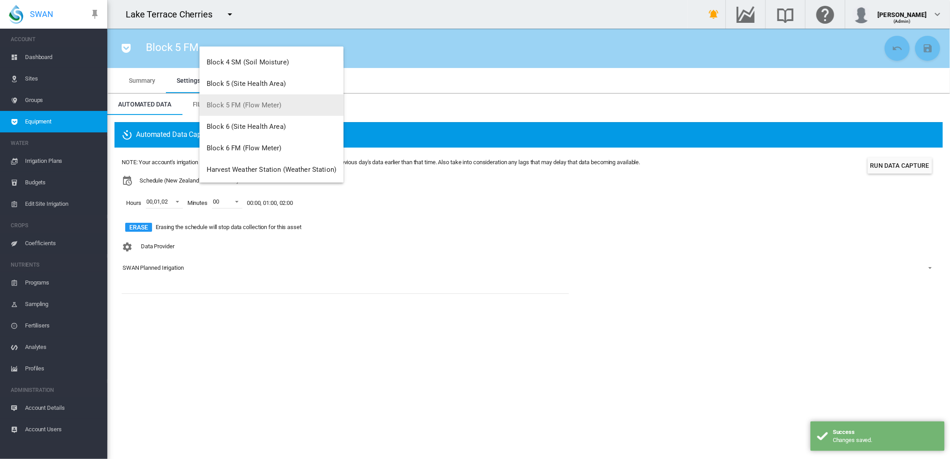
scroll to position [214, 0]
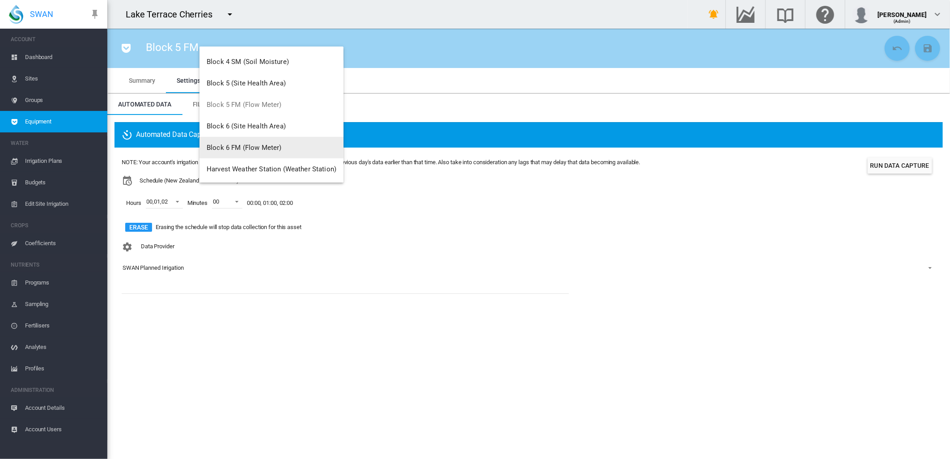
click at [232, 146] on span "Block 6 FM (Flow Meter)" at bounding box center [244, 148] width 75 height 8
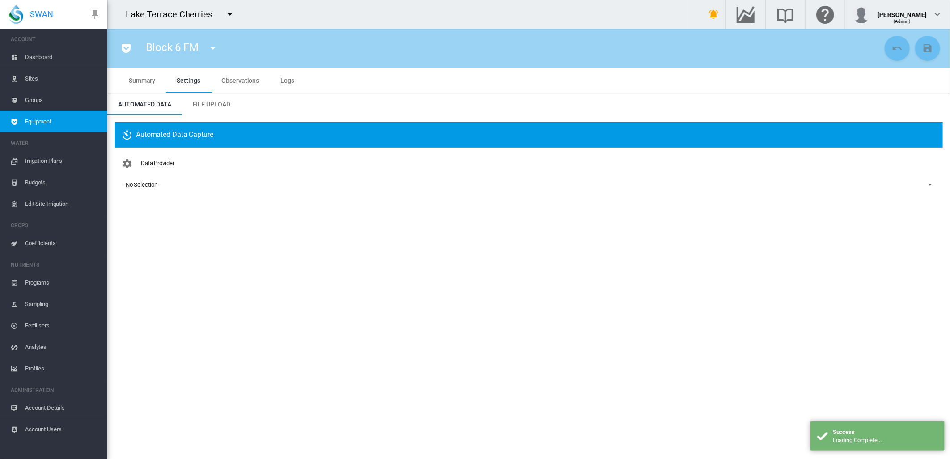
click at [142, 183] on div "- No Selection -" at bounding box center [141, 184] width 38 height 7
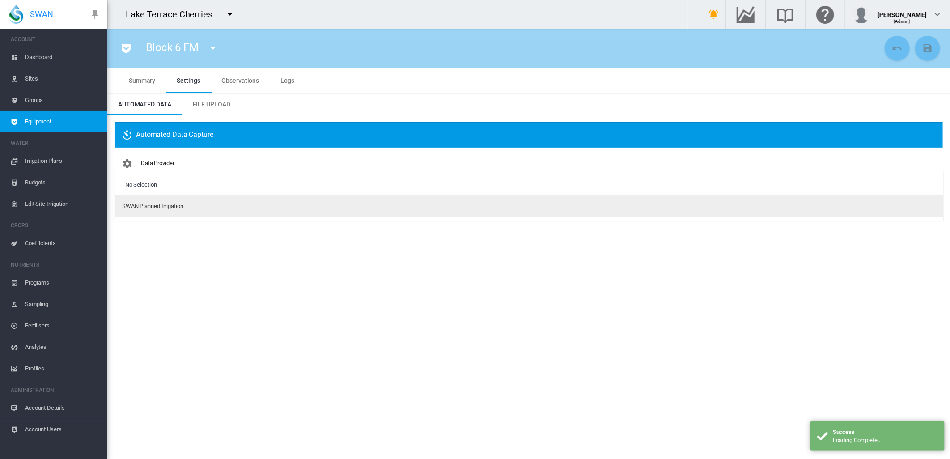
click at [141, 205] on div "SWAN Planned Irrigation" at bounding box center [152, 206] width 61 height 8
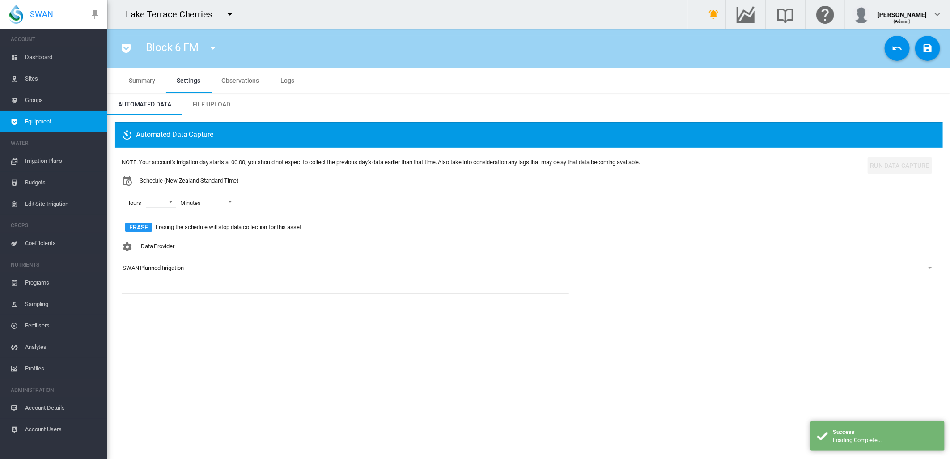
click at [172, 202] on md-select "00 01 02 03 04 05 06 07 08 09 10 11 12 13 14 15 16 17 18 19 20 21 22 23" at bounding box center [161, 201] width 30 height 13
click at [158, 203] on md-option "00" at bounding box center [159, 201] width 61 height 21
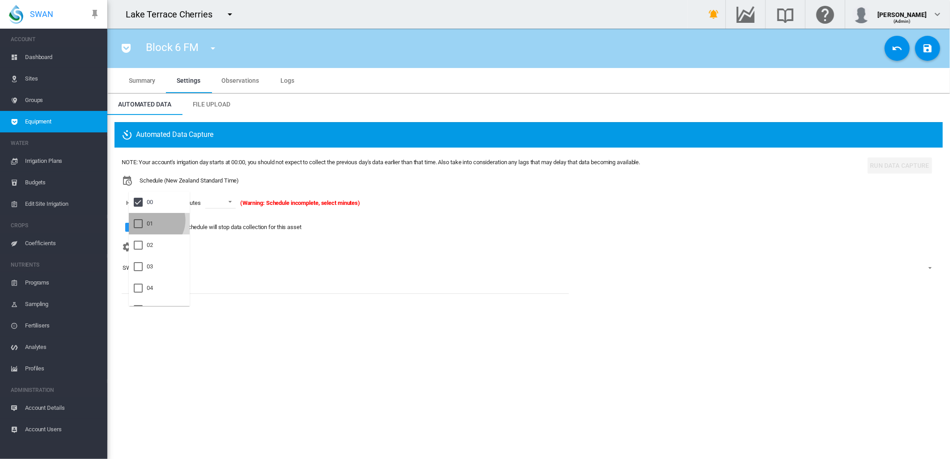
click at [152, 220] on div "01" at bounding box center [150, 224] width 6 height 8
drag, startPoint x: 144, startPoint y: 249, endPoint x: 182, endPoint y: 223, distance: 45.6
click at [143, 247] on div at bounding box center [138, 245] width 9 height 9
click at [238, 203] on md-backdrop at bounding box center [475, 229] width 950 height 459
click at [238, 200] on span at bounding box center [234, 201] width 11 height 8
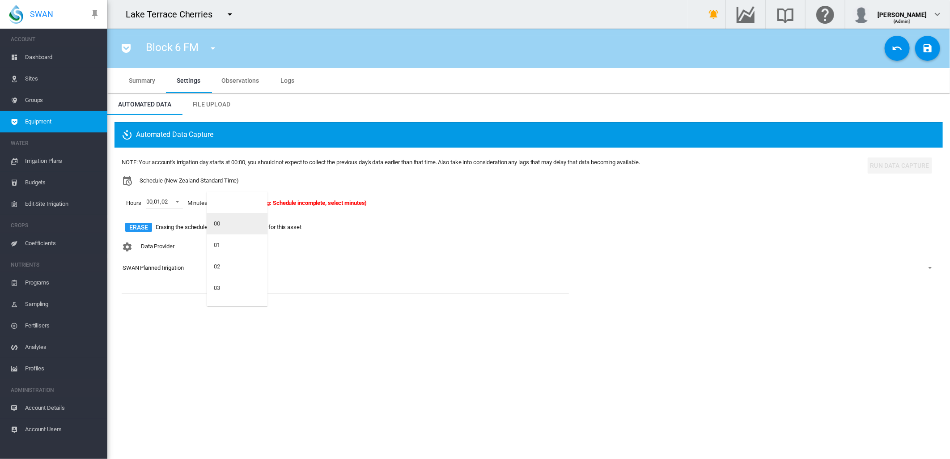
click at [216, 222] on div "00" at bounding box center [217, 224] width 6 height 8
click at [920, 49] on button "Save Changes" at bounding box center [927, 48] width 25 height 25
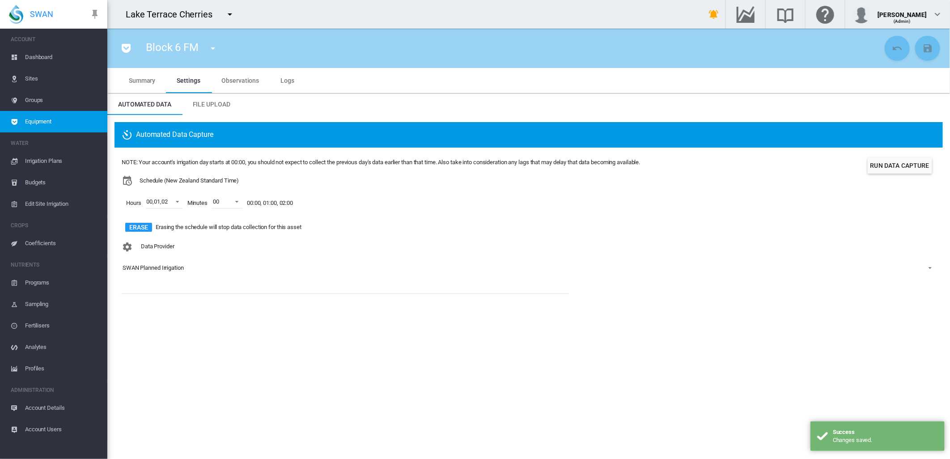
click at [36, 58] on span "Dashboard" at bounding box center [62, 56] width 75 height 21
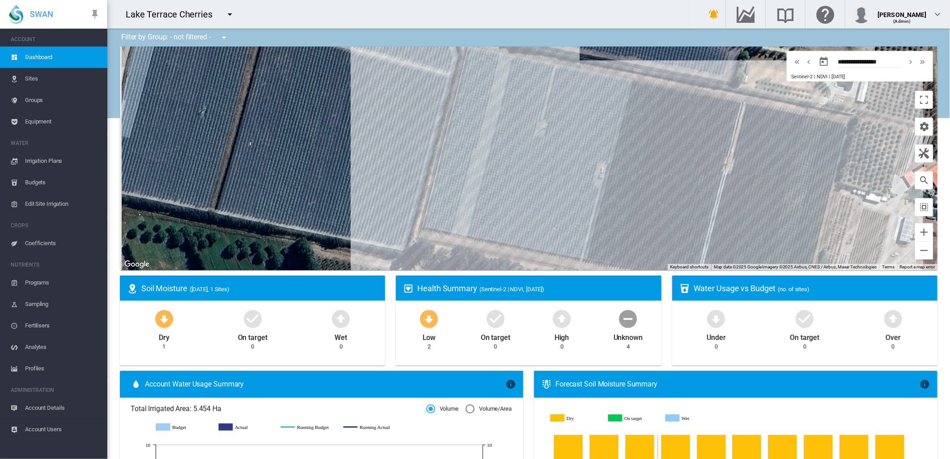
click at [227, 13] on md-icon "icon-menu-down" at bounding box center [229, 14] width 11 height 11
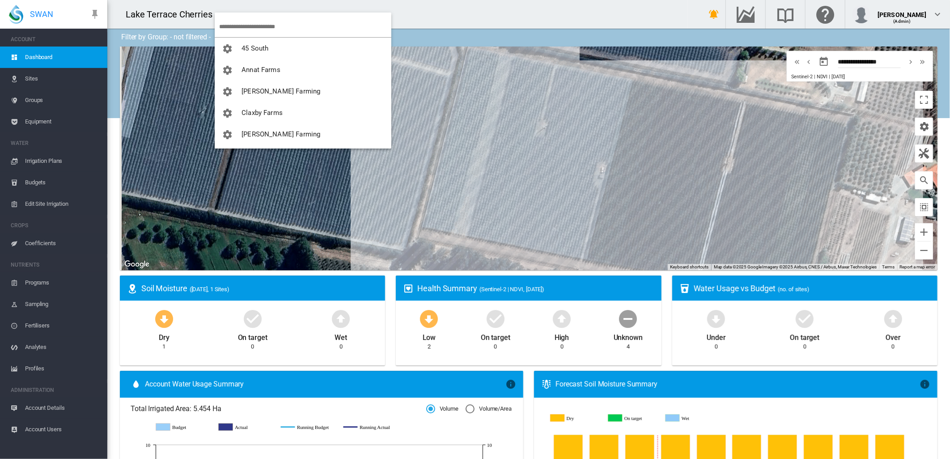
click at [934, 14] on md-backdrop at bounding box center [475, 229] width 950 height 459
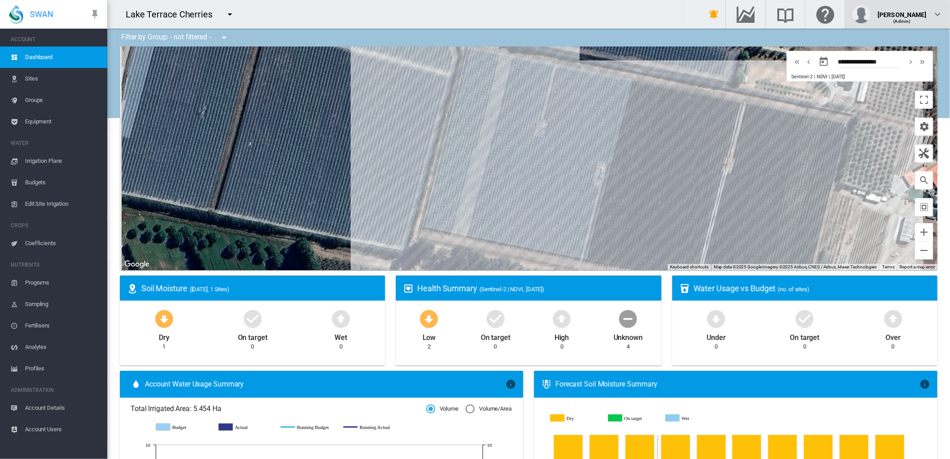
click at [941, 15] on md-icon "icon-chevron-down" at bounding box center [937, 14] width 11 height 11
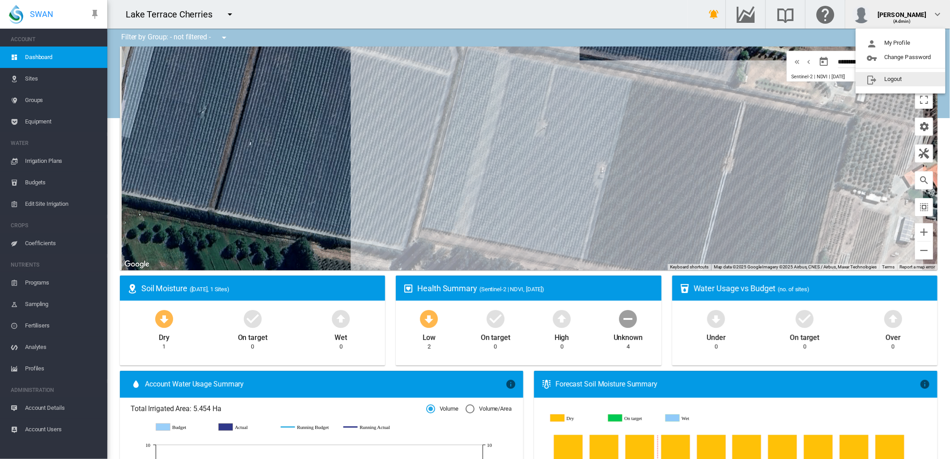
click at [883, 80] on button "Logout" at bounding box center [900, 79] width 90 height 14
